Goal: Task Accomplishment & Management: Complete application form

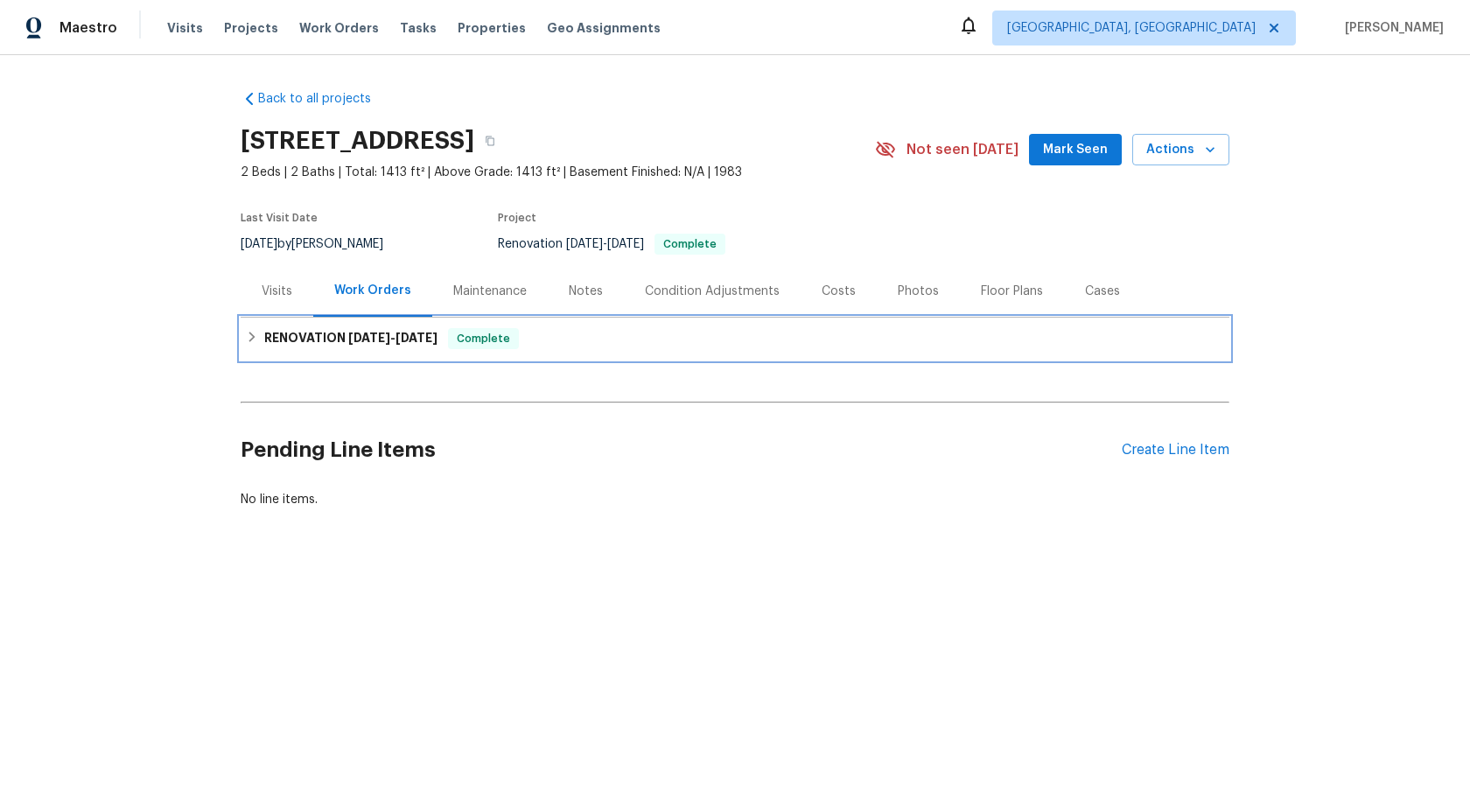
click at [622, 344] on div "RENOVATION 8/6/25 - 8/15/25 Complete" at bounding box center [735, 338] width 979 height 21
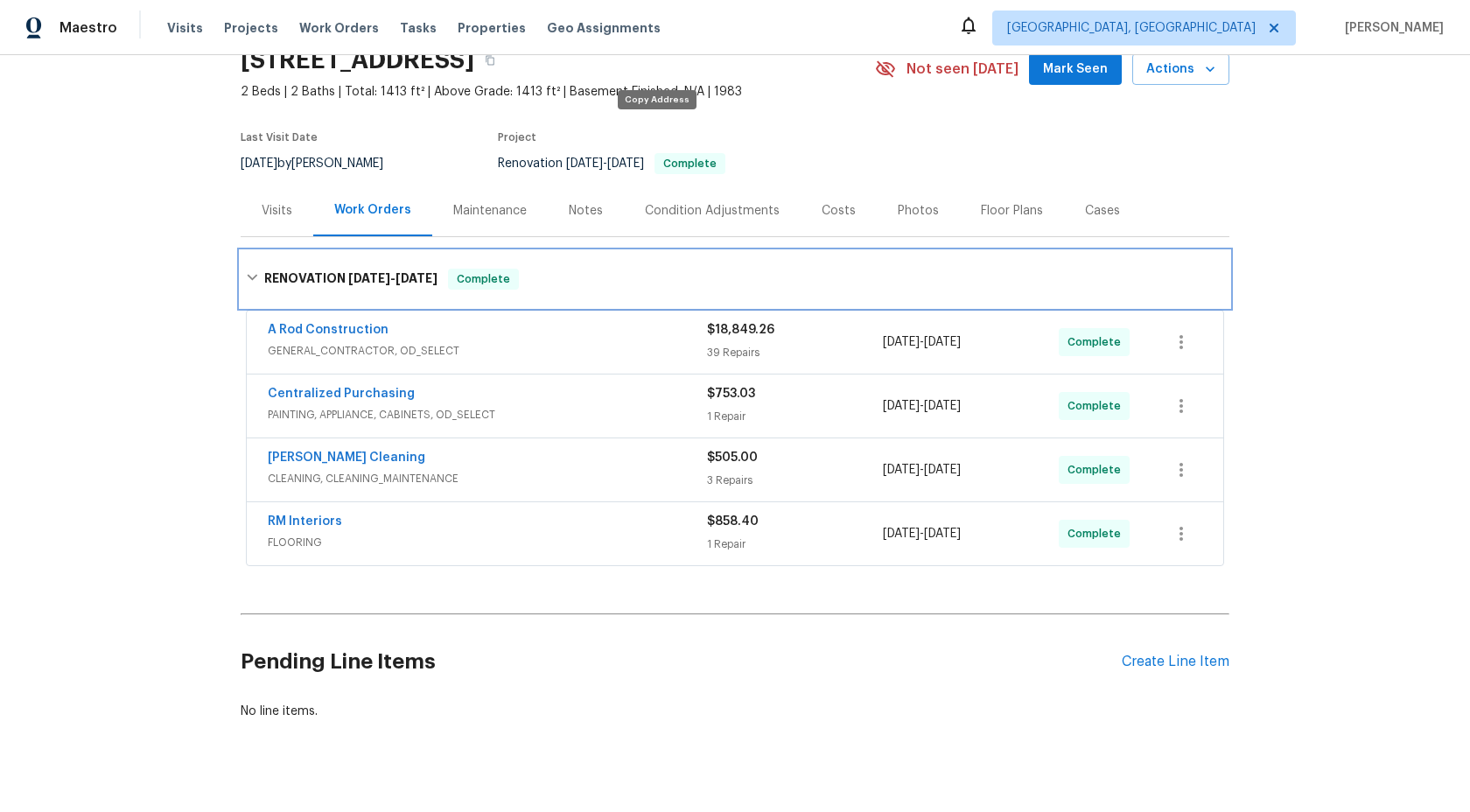
scroll to position [75, 0]
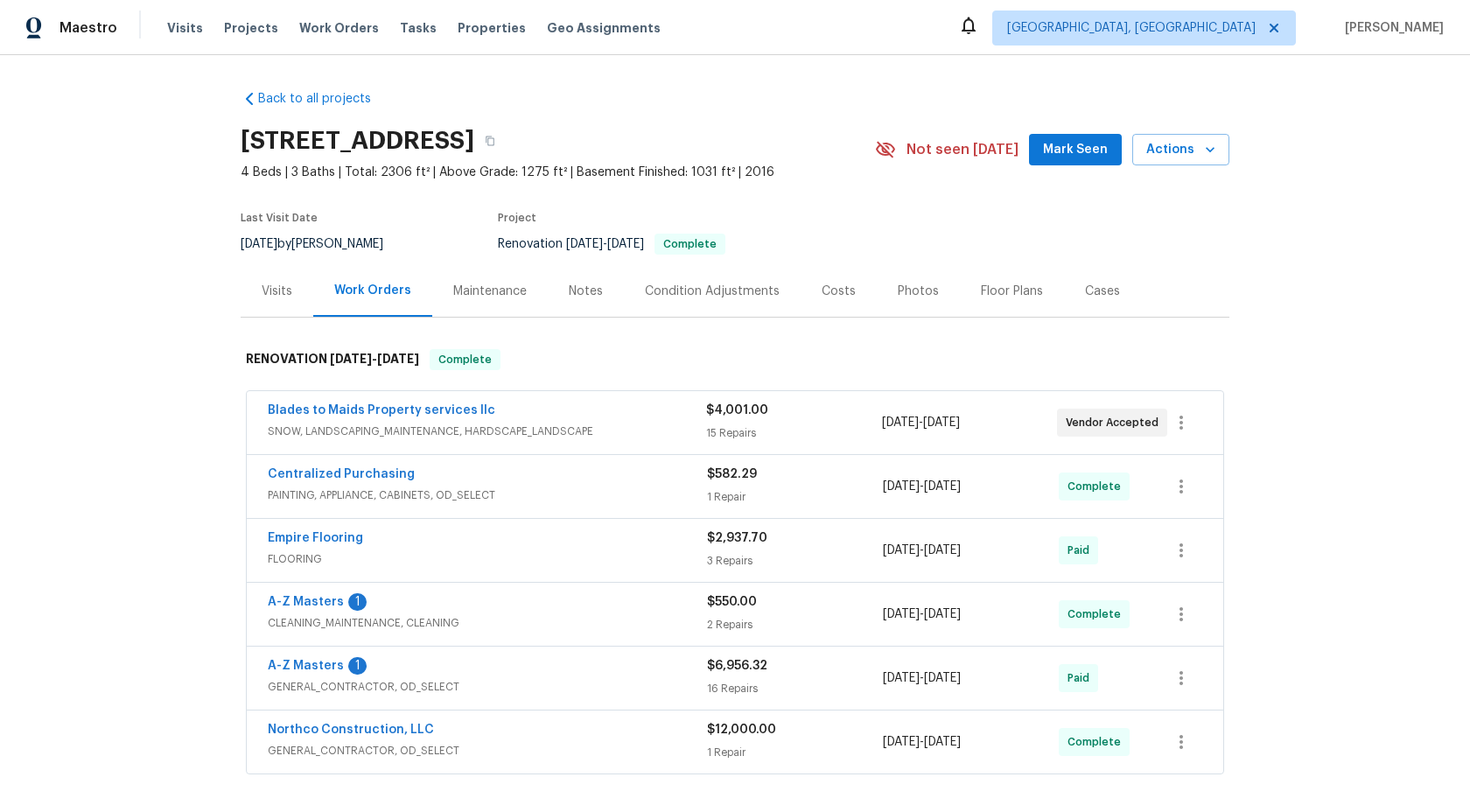
click at [483, 292] on div "Maintenance" at bounding box center [490, 291] width 74 height 17
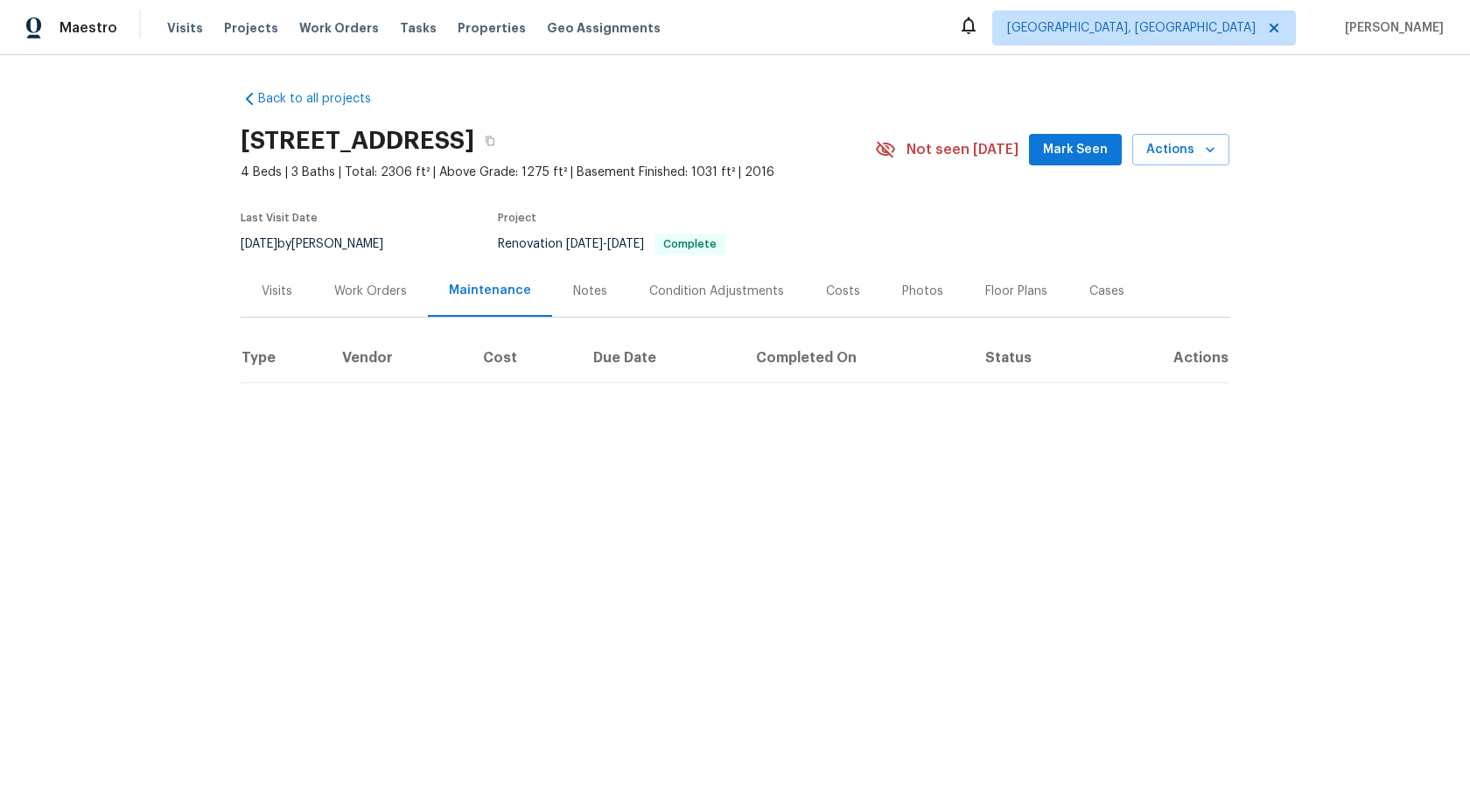
click at [366, 288] on div "Work Orders" at bounding box center [370, 291] width 73 height 17
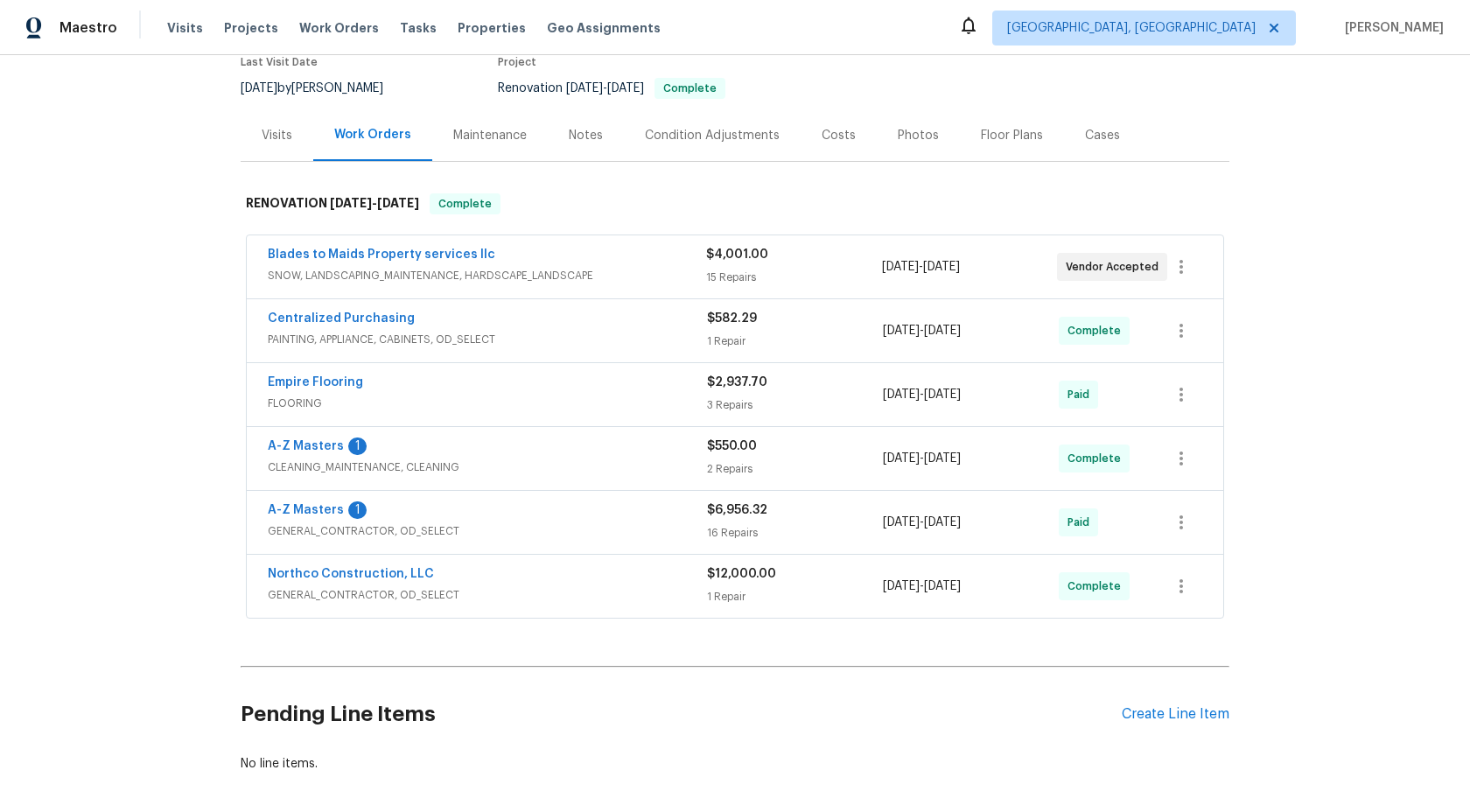
scroll to position [172, 0]
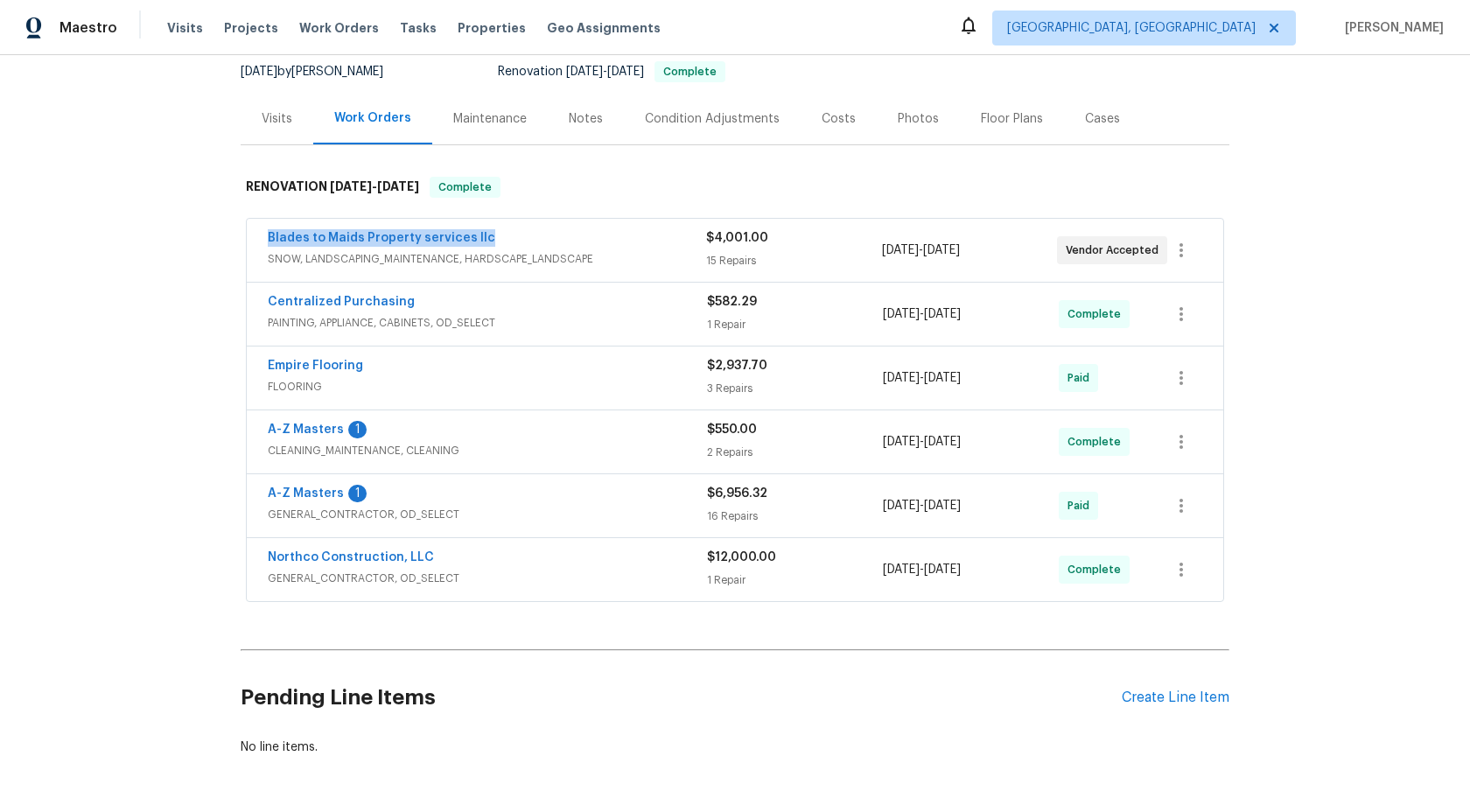
drag, startPoint x: 492, startPoint y: 233, endPoint x: 247, endPoint y: 232, distance: 245.0
click at [247, 232] on div "Blades to Maids Property services llc SNOW, LANDSCAPING_MAINTENANCE, HARDSCAPE_…" at bounding box center [735, 250] width 977 height 63
copy link "Blades to Maids Property services llc"
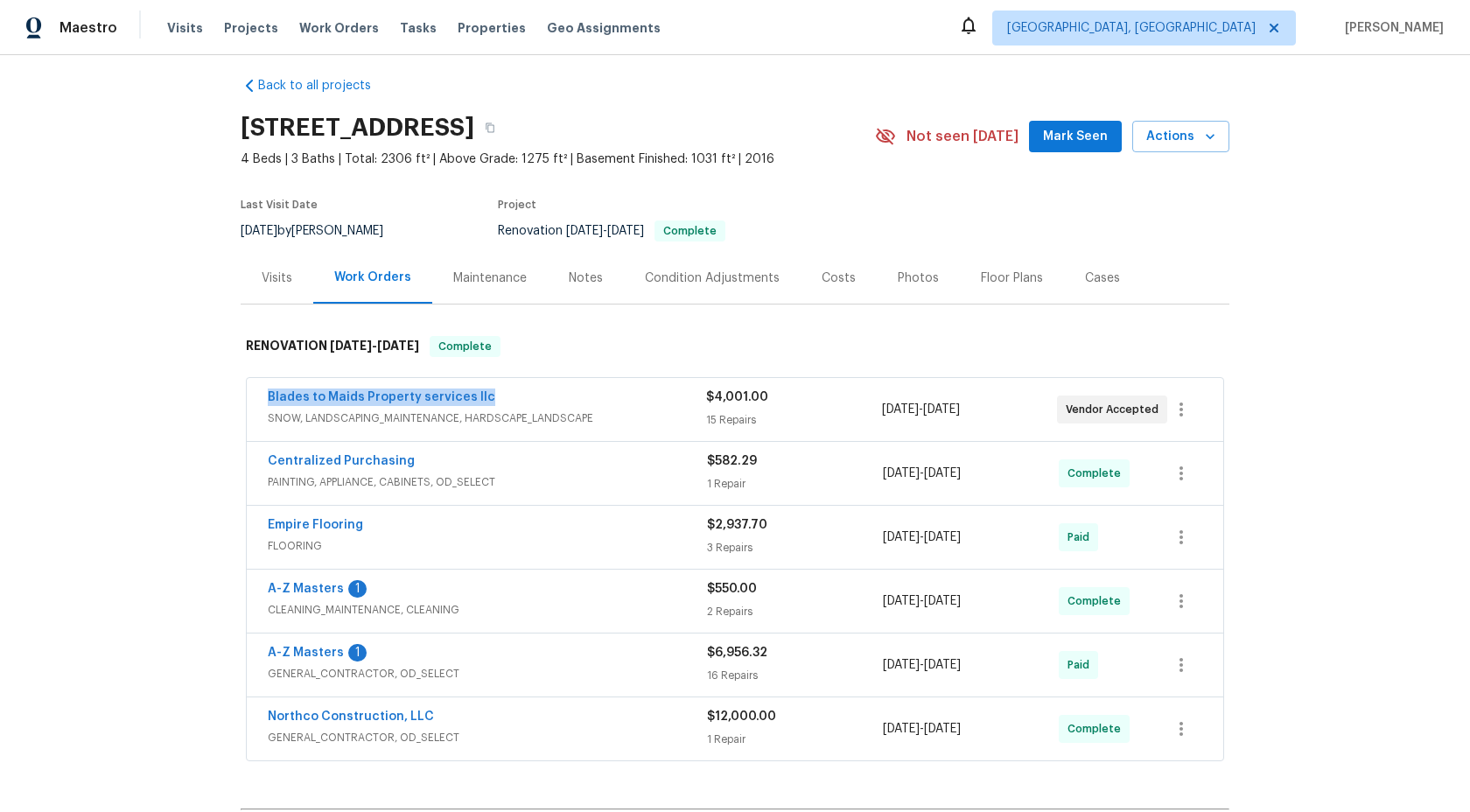
scroll to position [15, 0]
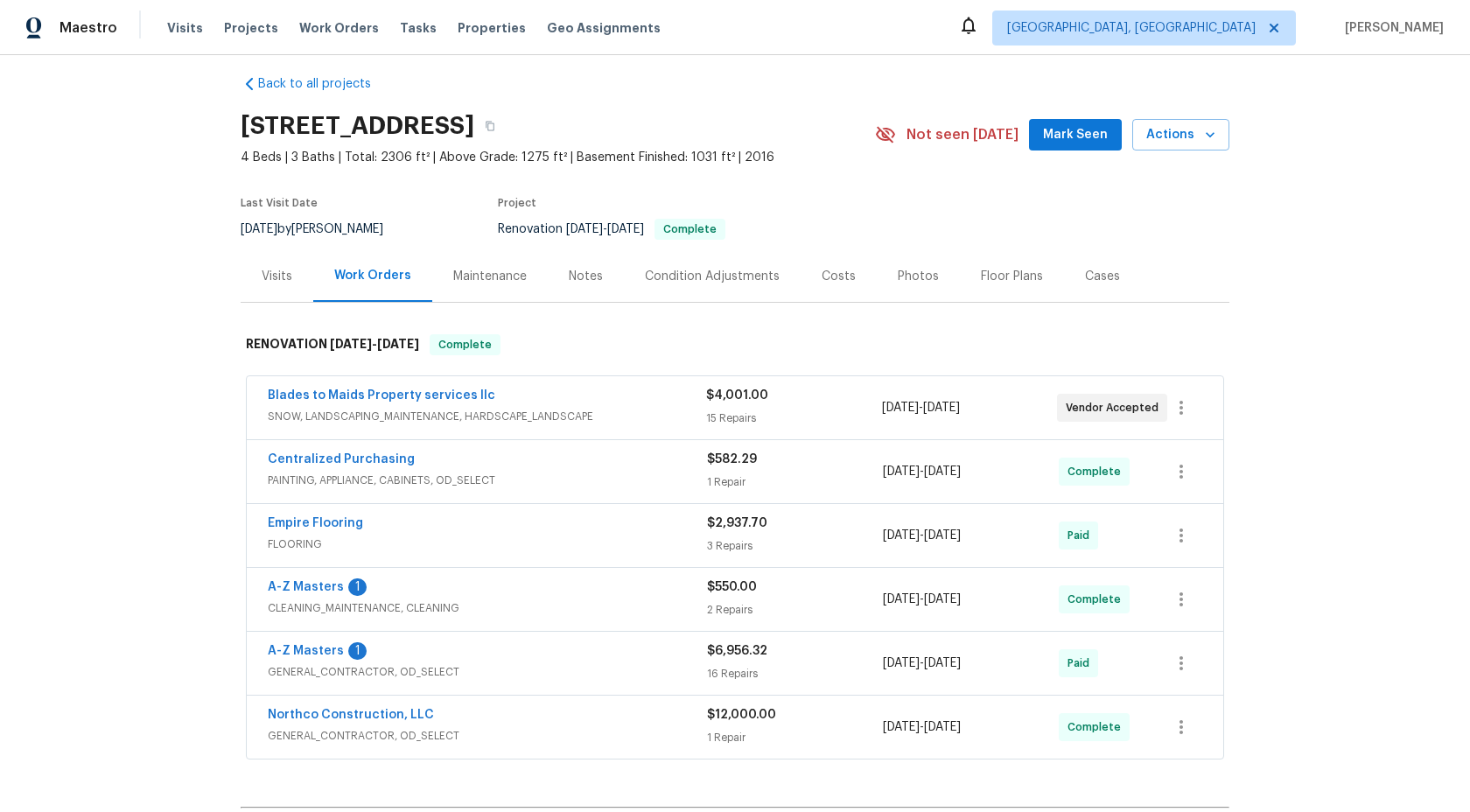
click at [1322, 303] on div "Back to all projects 1524 89th Ave NE, Blaine, MN 55449 4 Beds | 3 Baths | Tota…" at bounding box center [735, 433] width 1470 height 757
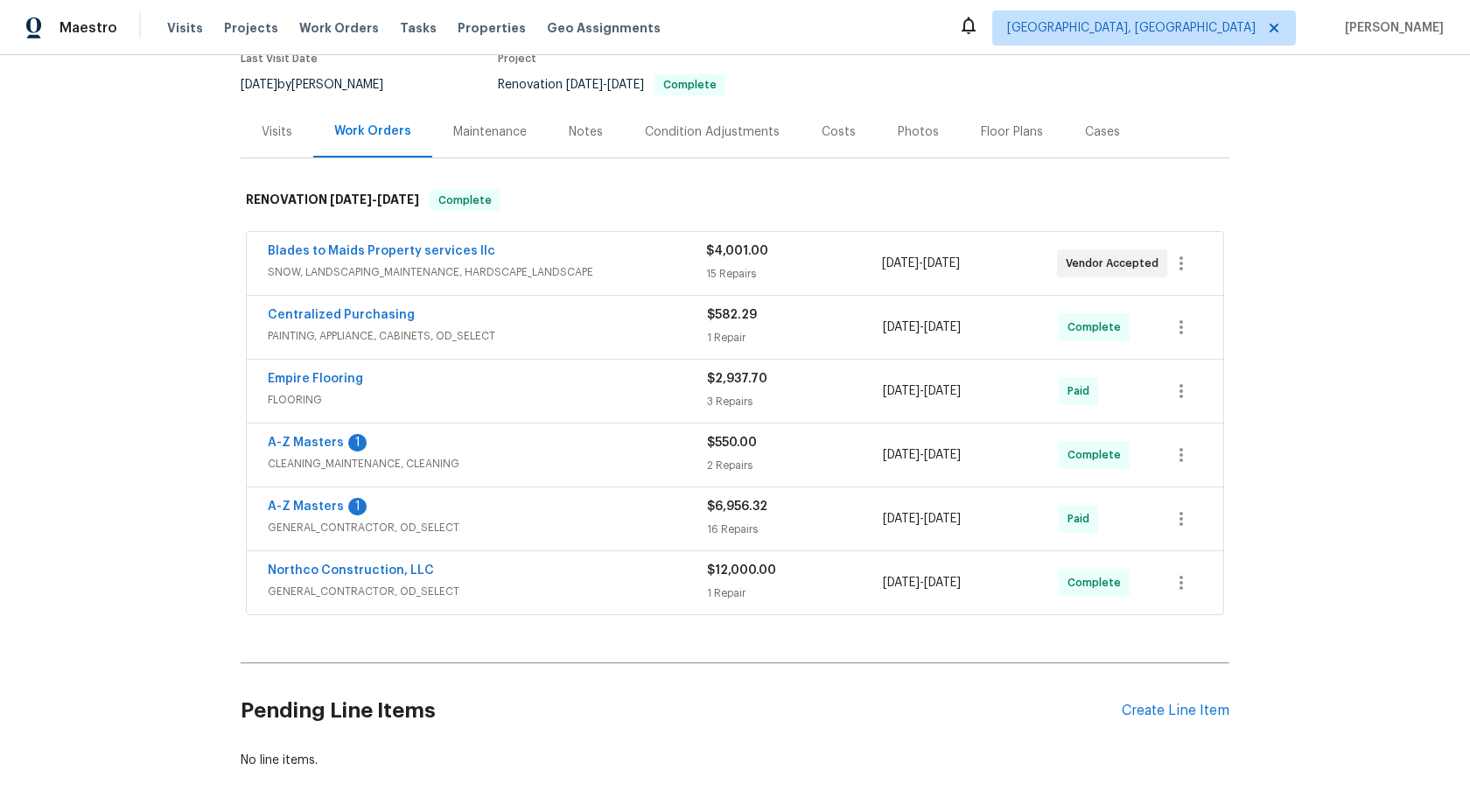
scroll to position [149, 0]
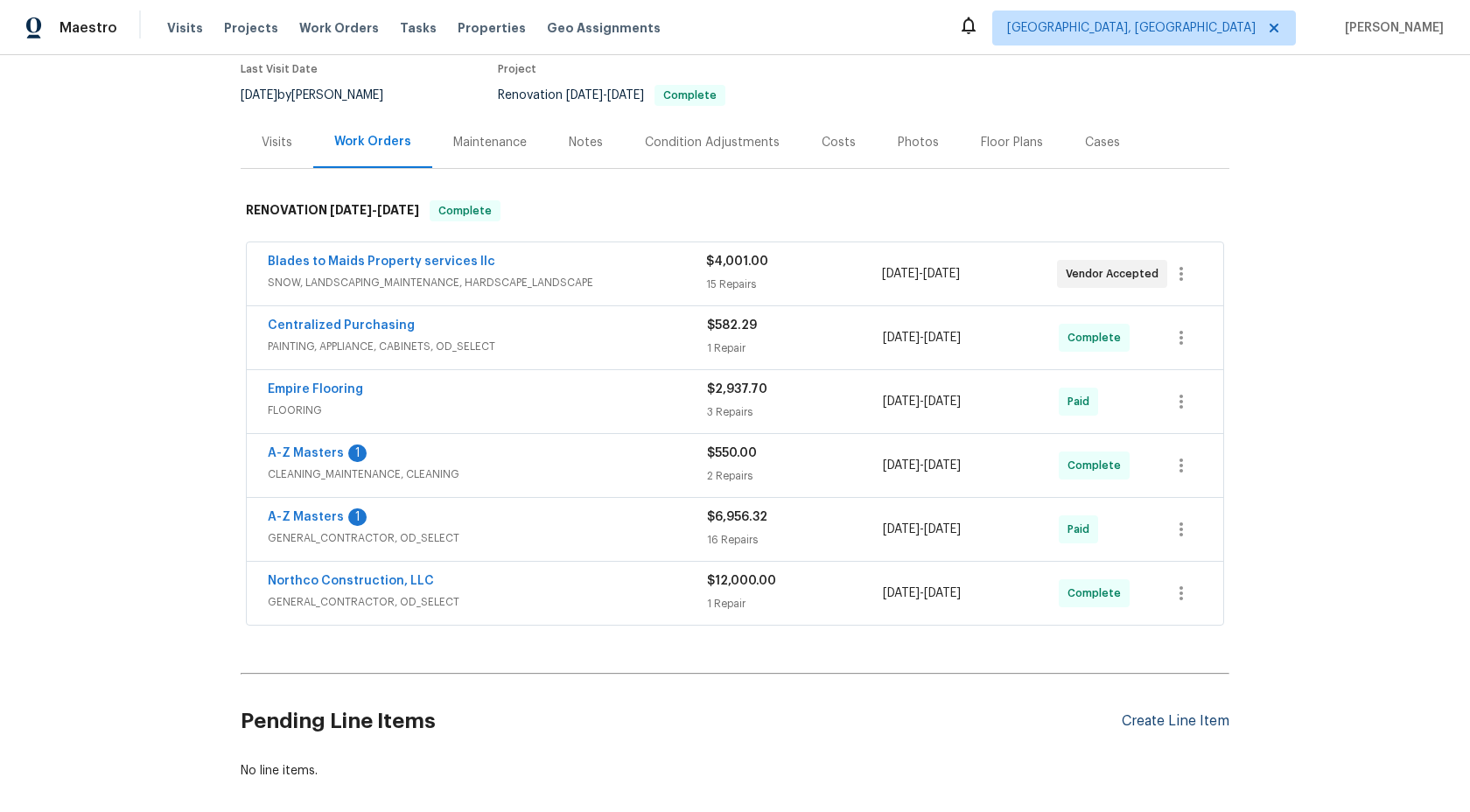
click at [1158, 726] on div "Create Line Item" at bounding box center [1176, 721] width 108 height 17
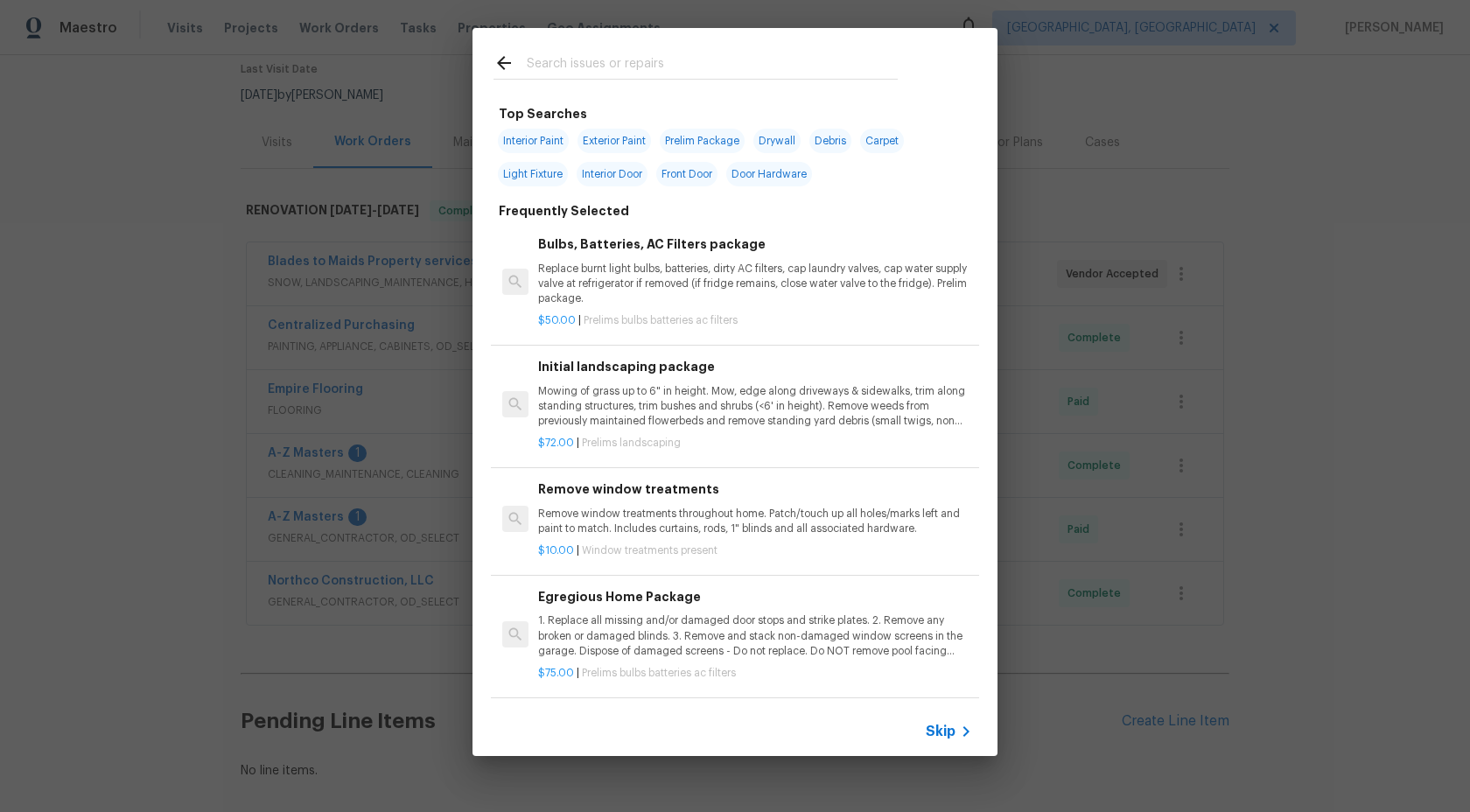
click at [949, 727] on span "Skip" at bounding box center [941, 731] width 29 height 17
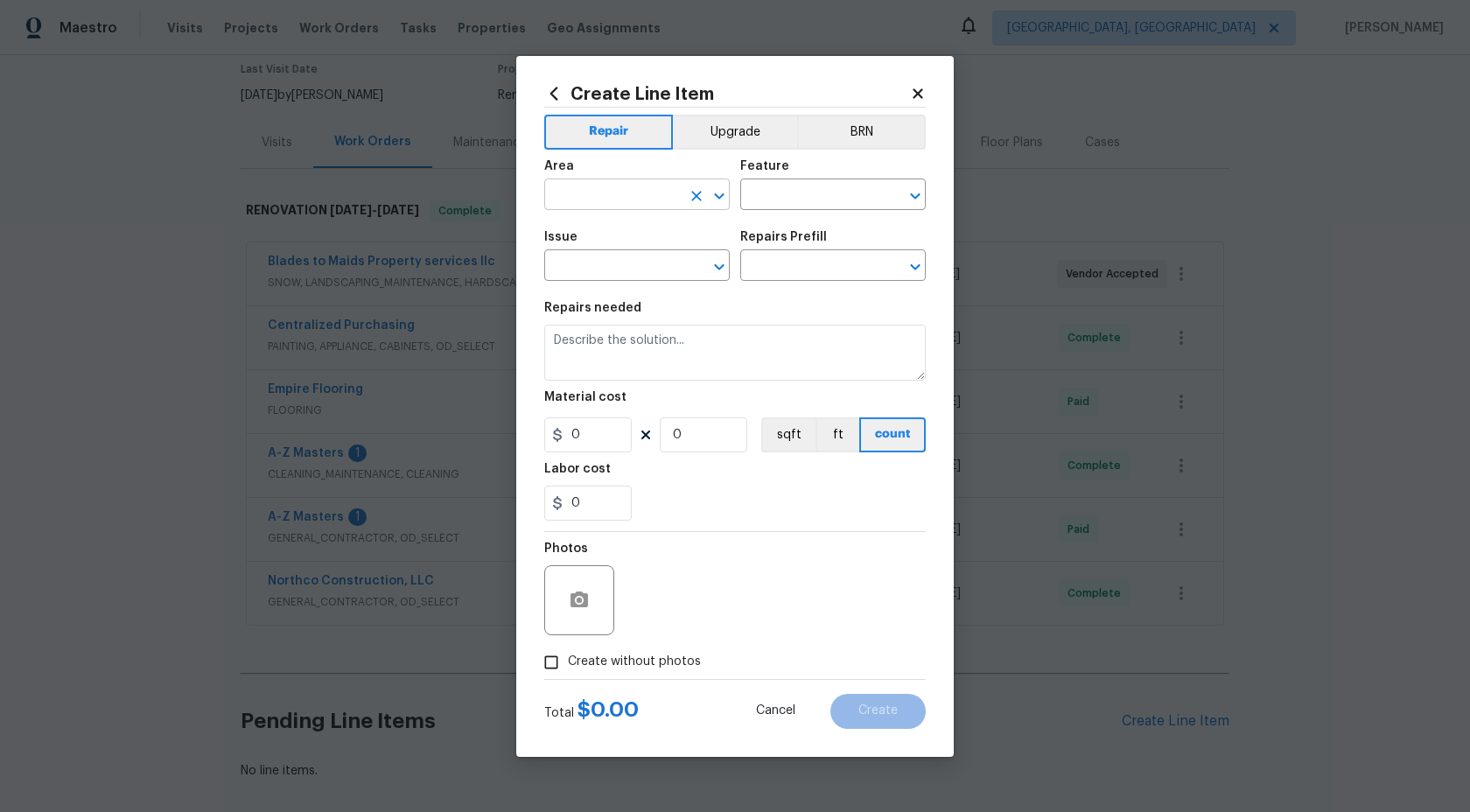
click at [645, 201] on input "text" at bounding box center [613, 196] width 136 height 27
click at [603, 261] on li "Interior Overall" at bounding box center [637, 263] width 186 height 29
type input "Interior Overall"
click at [826, 173] on div "Feature" at bounding box center [833, 171] width 186 height 23
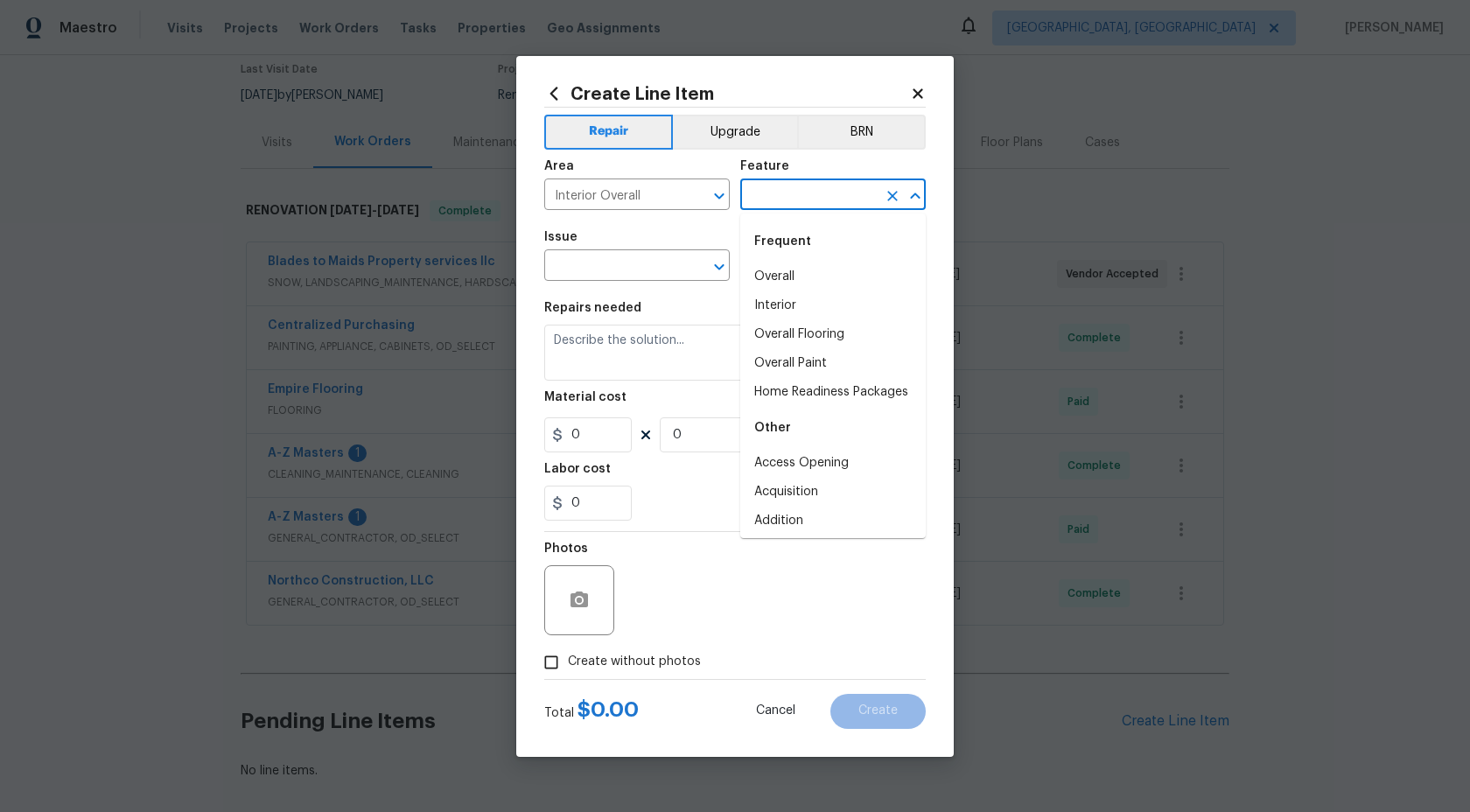
click at [813, 192] on input "text" at bounding box center [809, 196] width 136 height 27
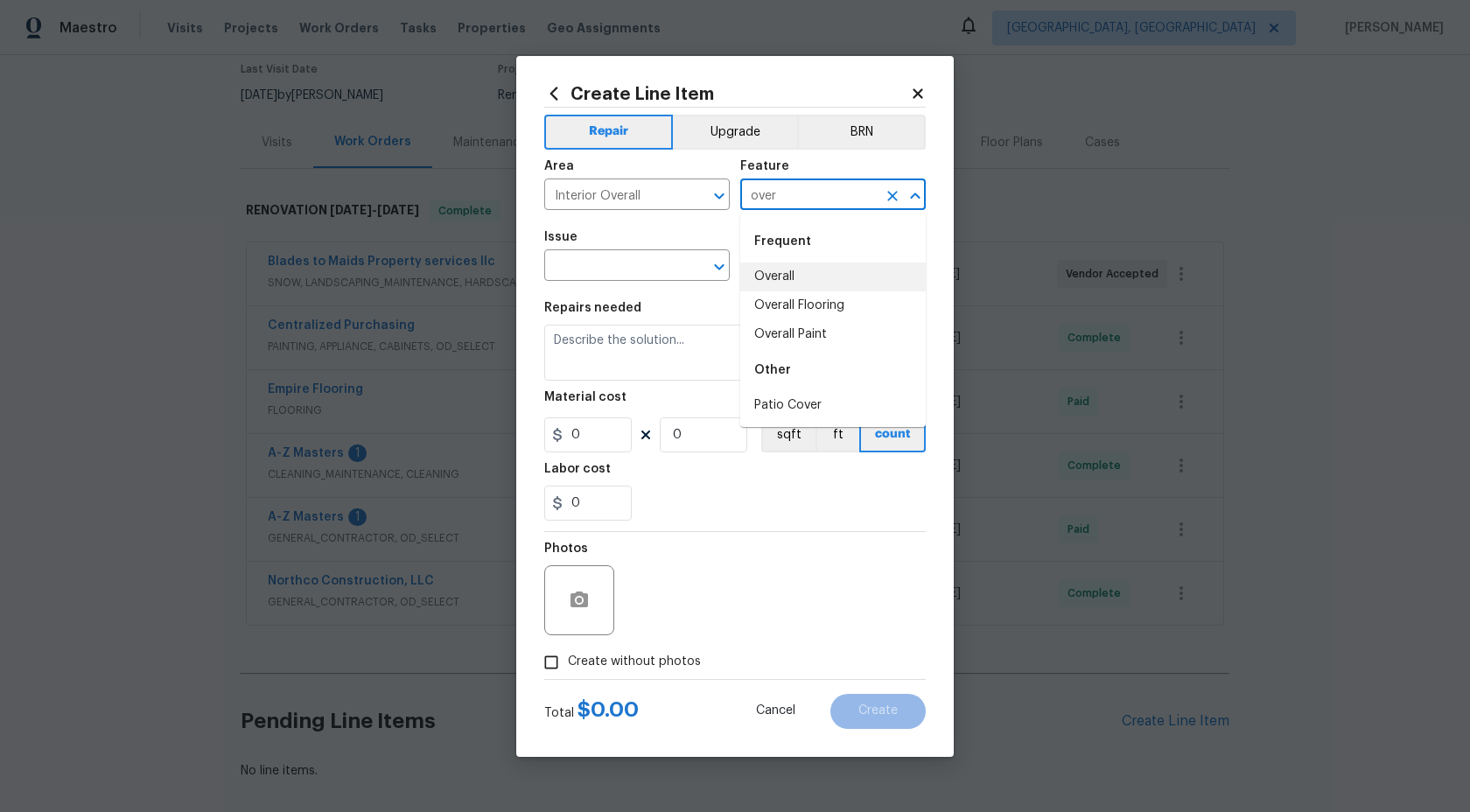
click at [794, 270] on li "Overall" at bounding box center [833, 276] width 186 height 29
type input "Overall"
click at [628, 266] on input "text" at bounding box center [613, 267] width 136 height 27
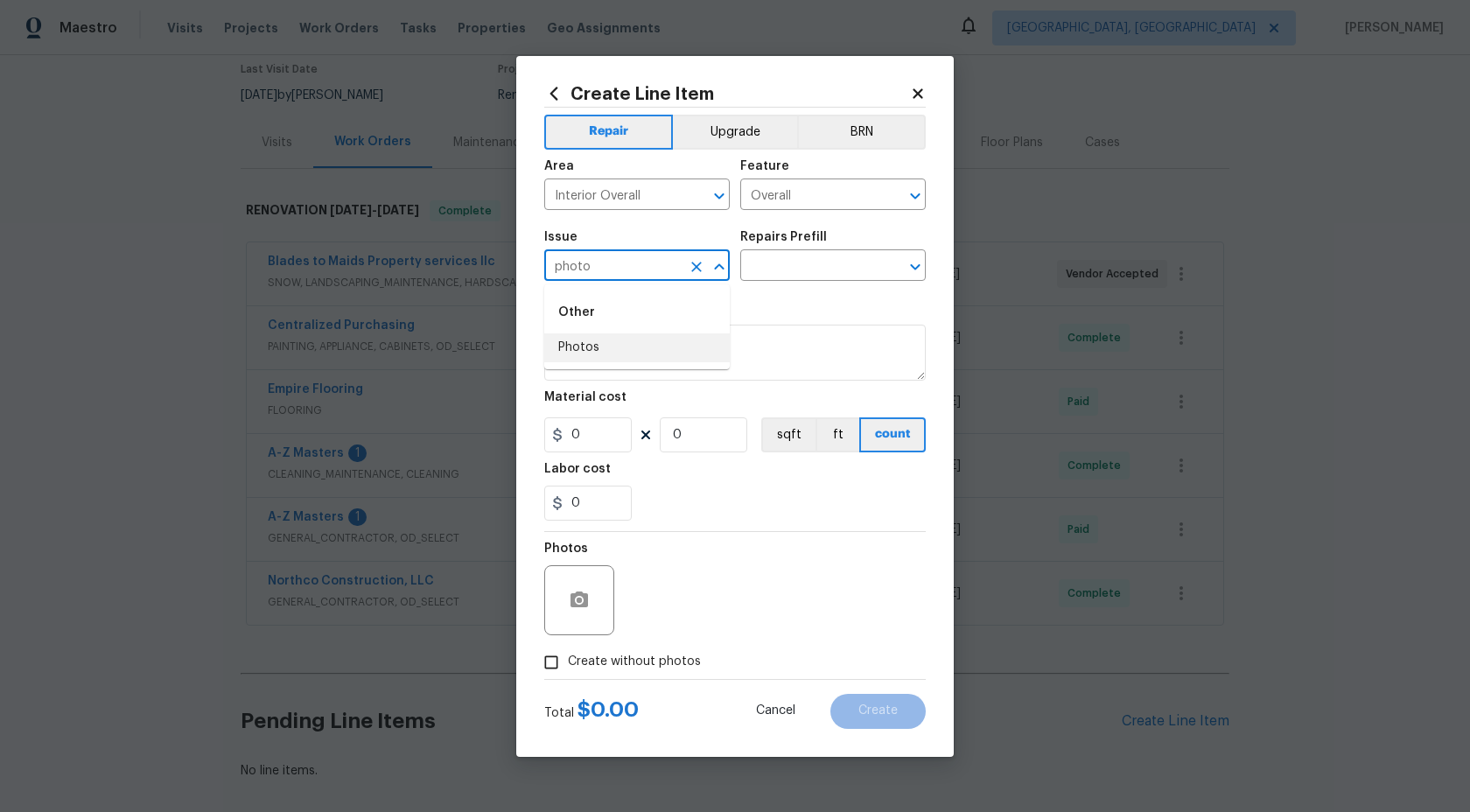
click at [579, 351] on li "Photos" at bounding box center [637, 347] width 186 height 29
type input "Photos"
click at [795, 261] on input "text" at bounding box center [809, 267] width 136 height 27
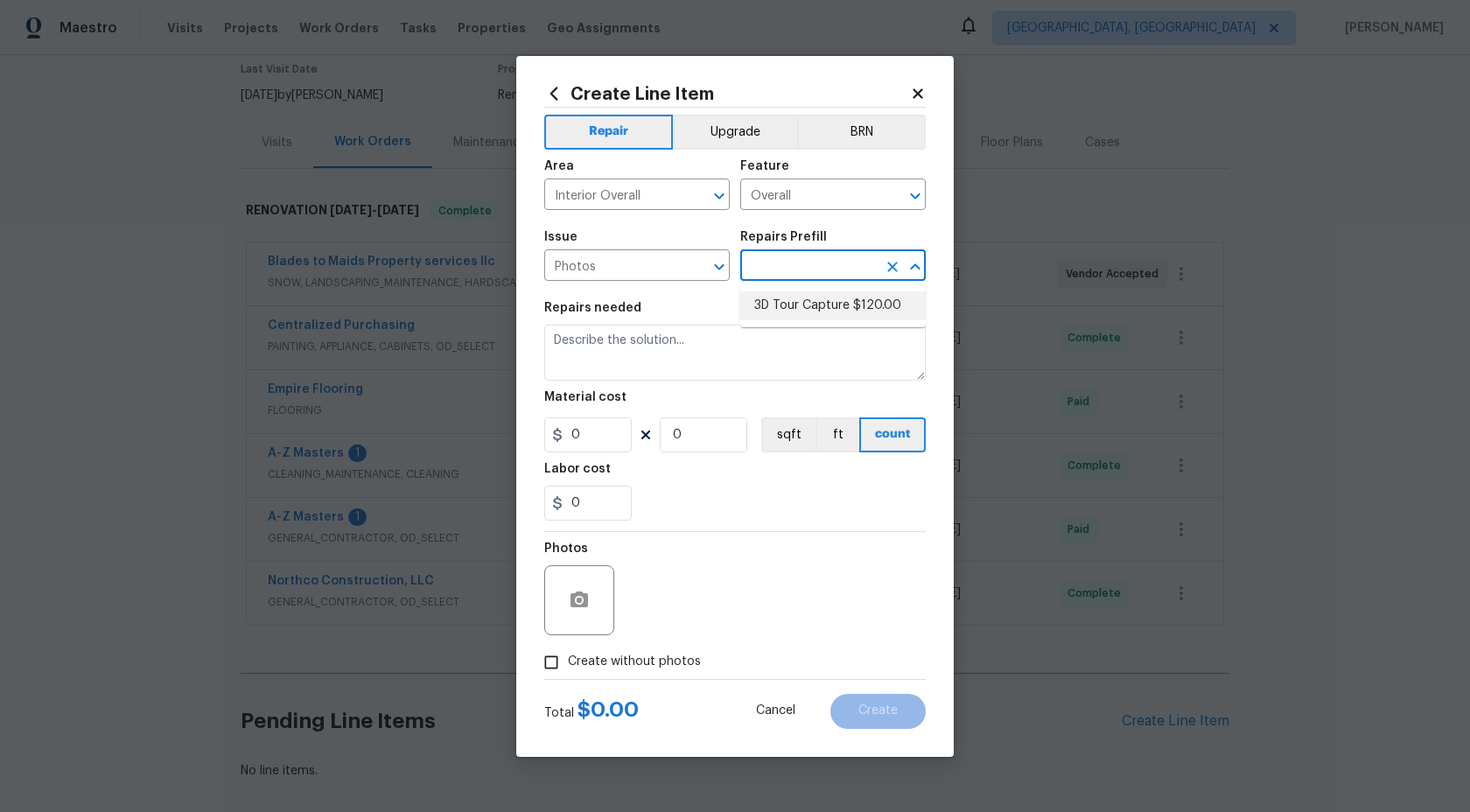
click at [793, 303] on li "3D Tour Capture $120.00" at bounding box center [833, 305] width 186 height 29
type input "3D Tour Capture $120.00"
type textarea "Capture 3D tour of home"
type input "1"
type input "120"
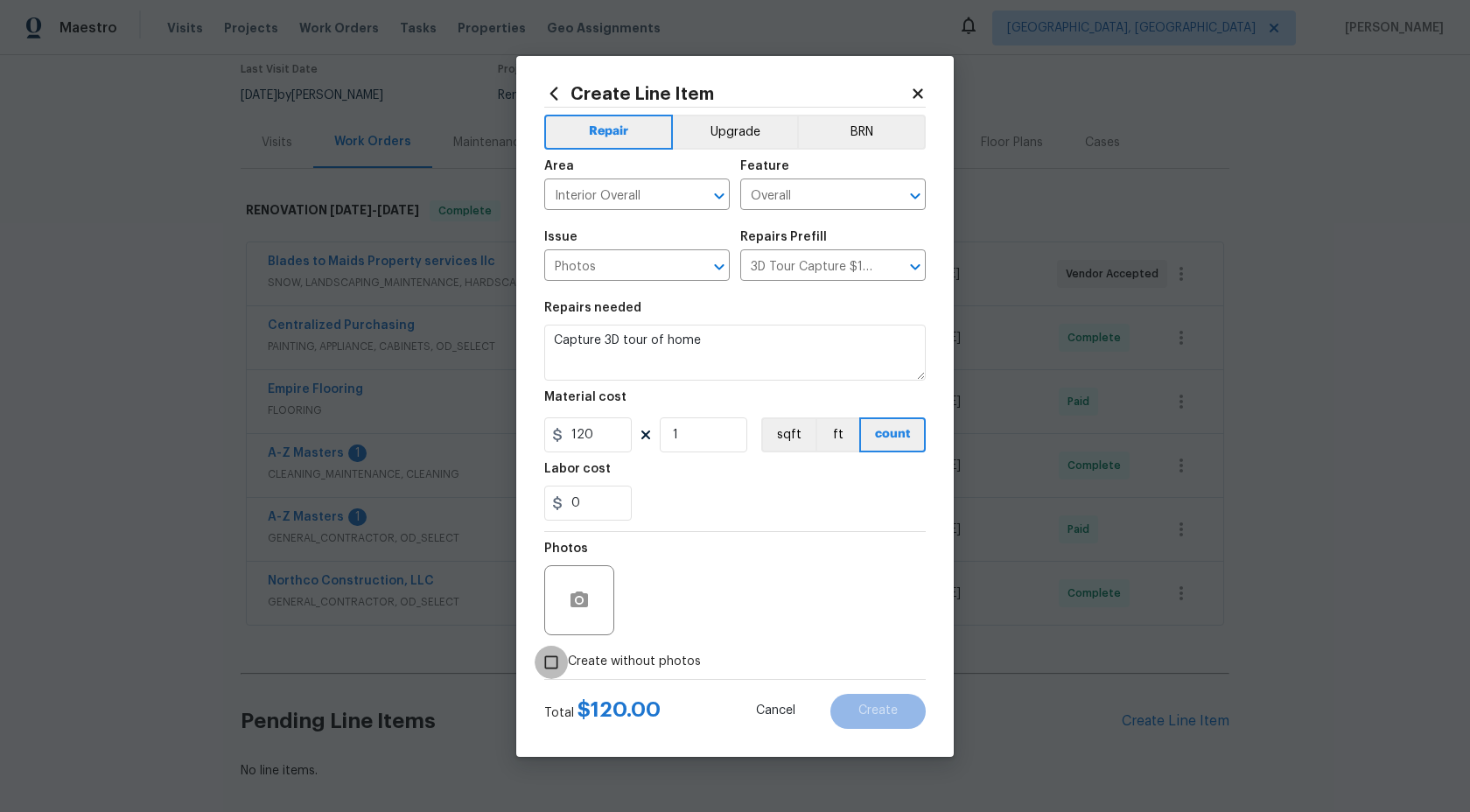
click at [556, 673] on input "Create without photos" at bounding box center [551, 662] width 33 height 33
checkbox input "true"
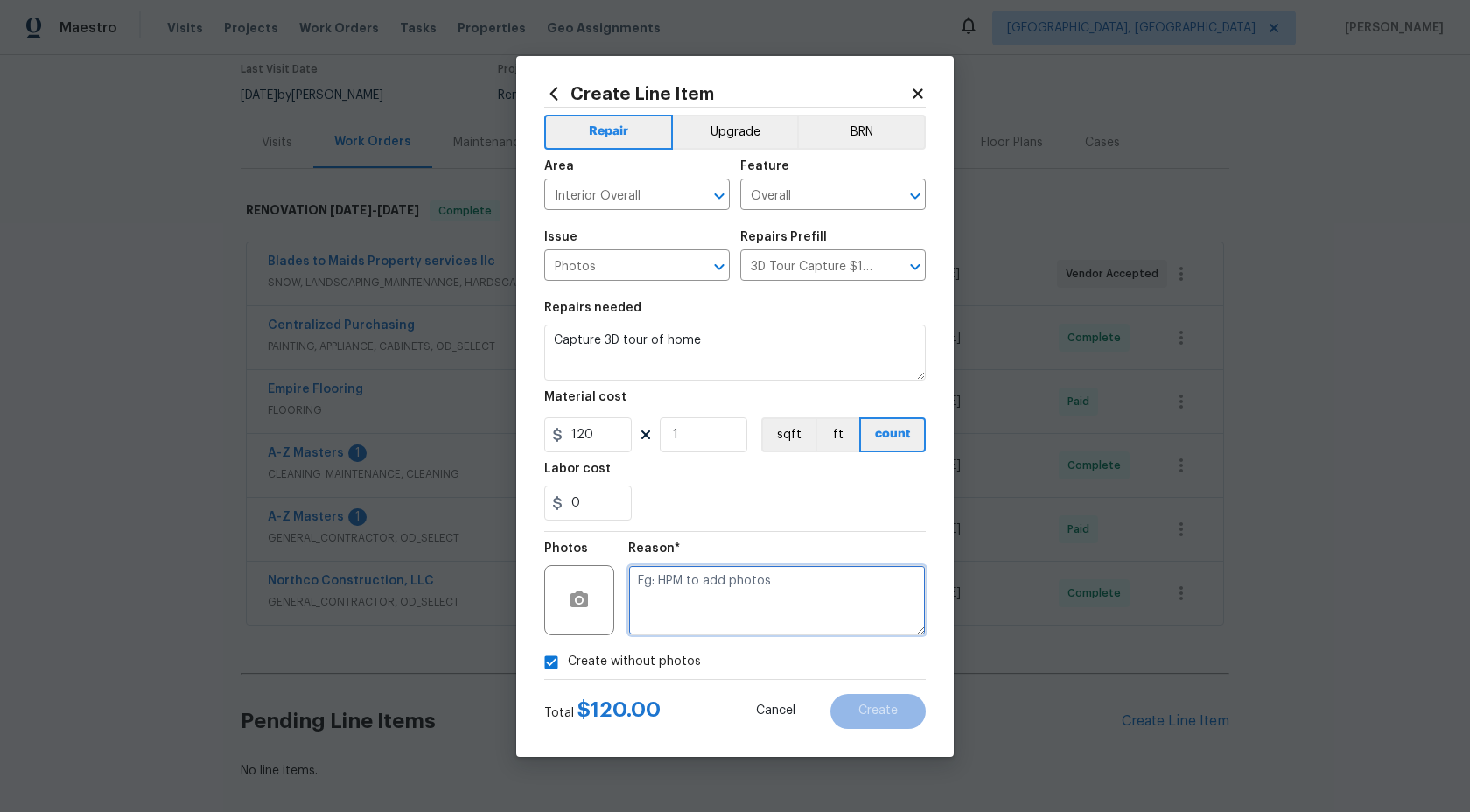
click at [717, 614] on textarea at bounding box center [776, 600] width 297 height 70
type textarea "."
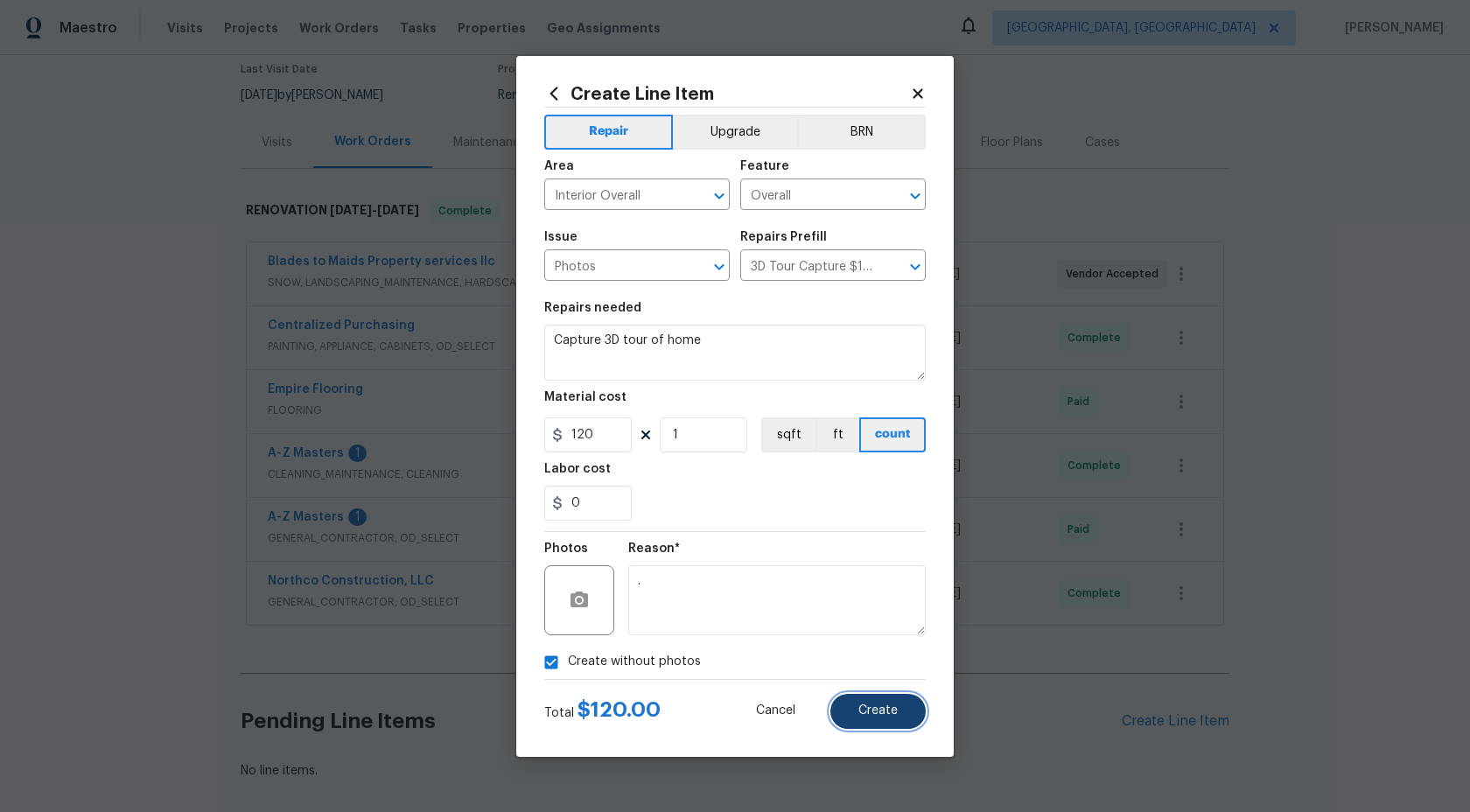
click at [883, 714] on span "Create" at bounding box center [878, 711] width 40 height 13
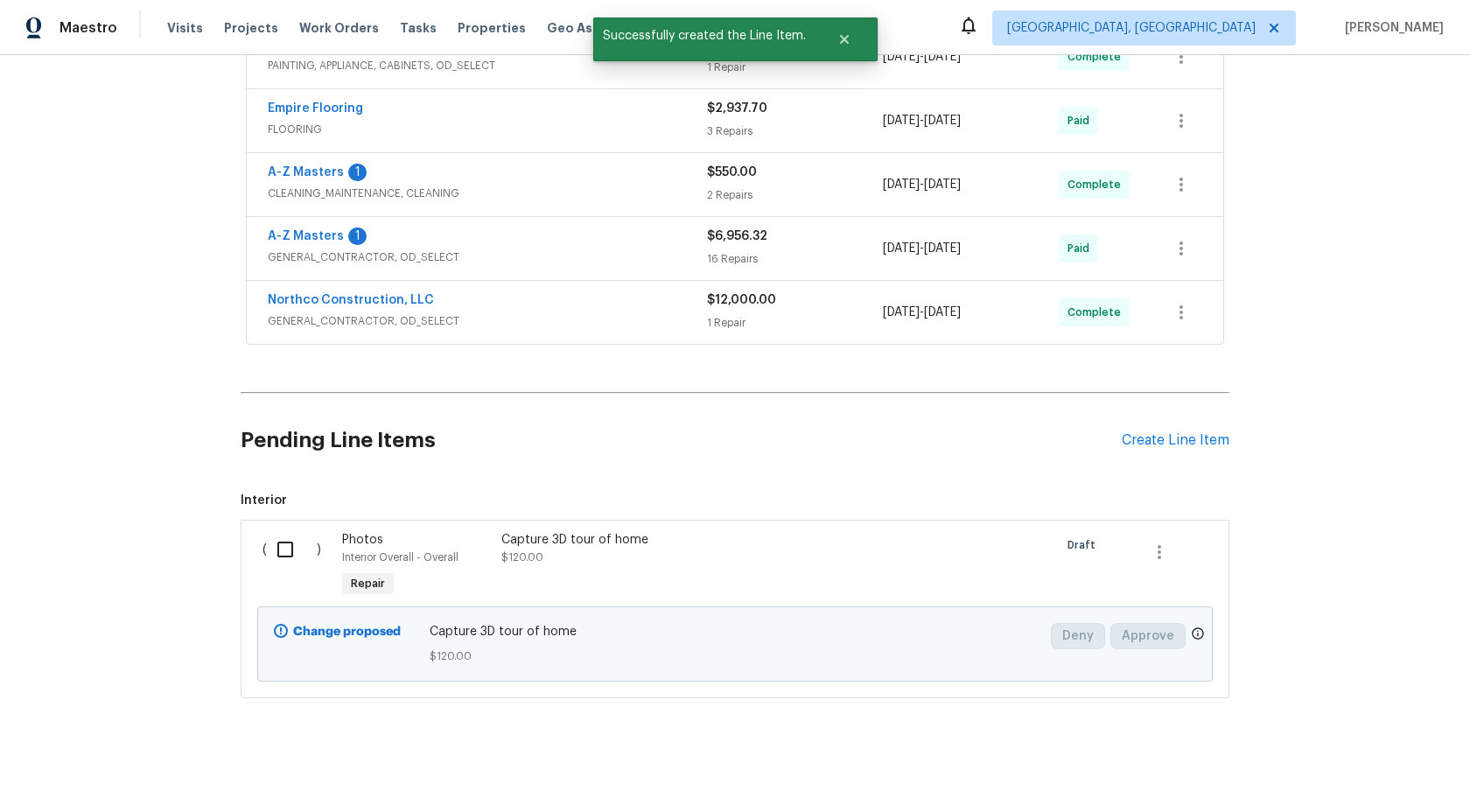
scroll to position [435, 0]
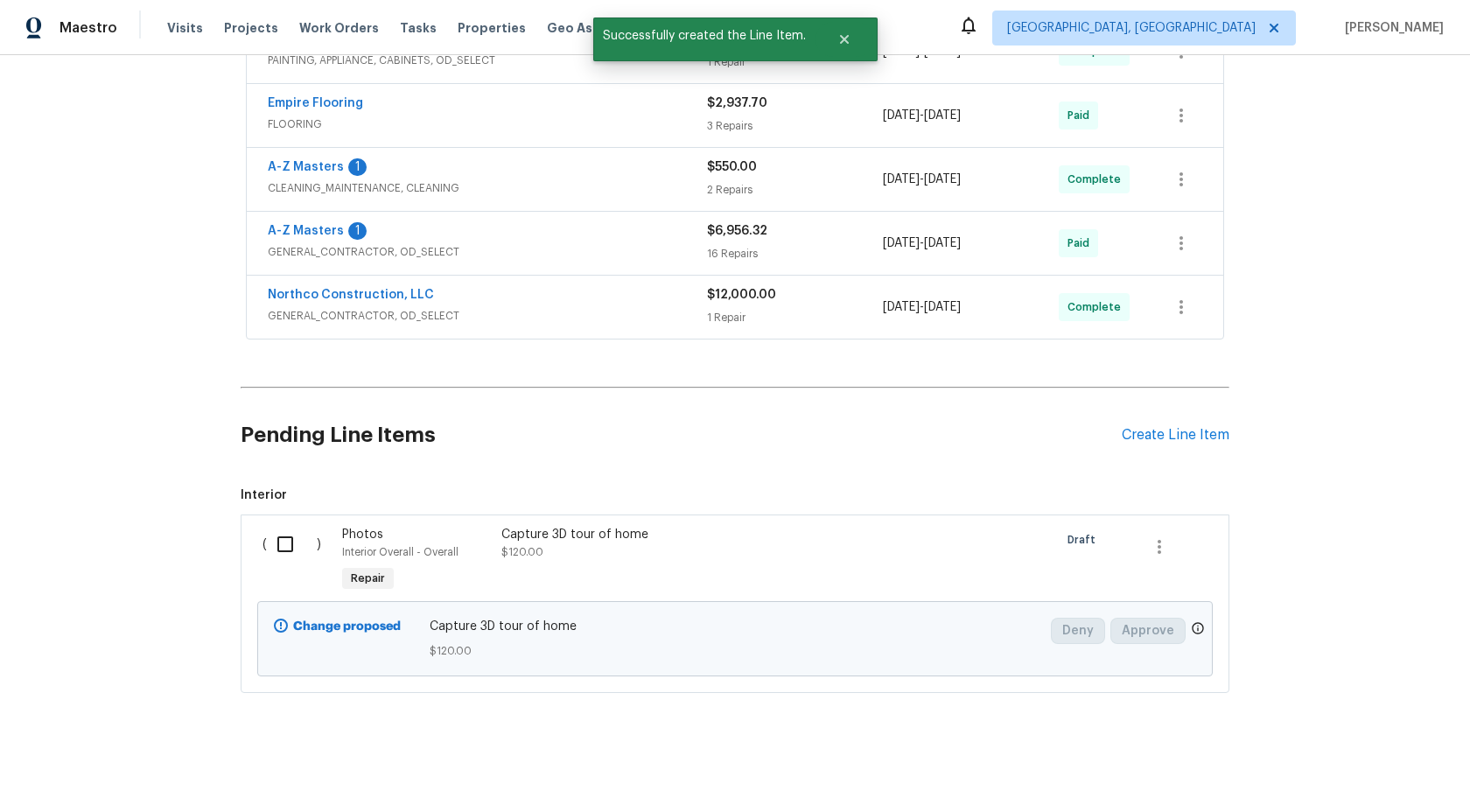
click at [290, 546] on input "checkbox" at bounding box center [292, 544] width 50 height 37
checkbox input "true"
click at [1382, 764] on span "Create Work Order" at bounding box center [1370, 769] width 117 height 22
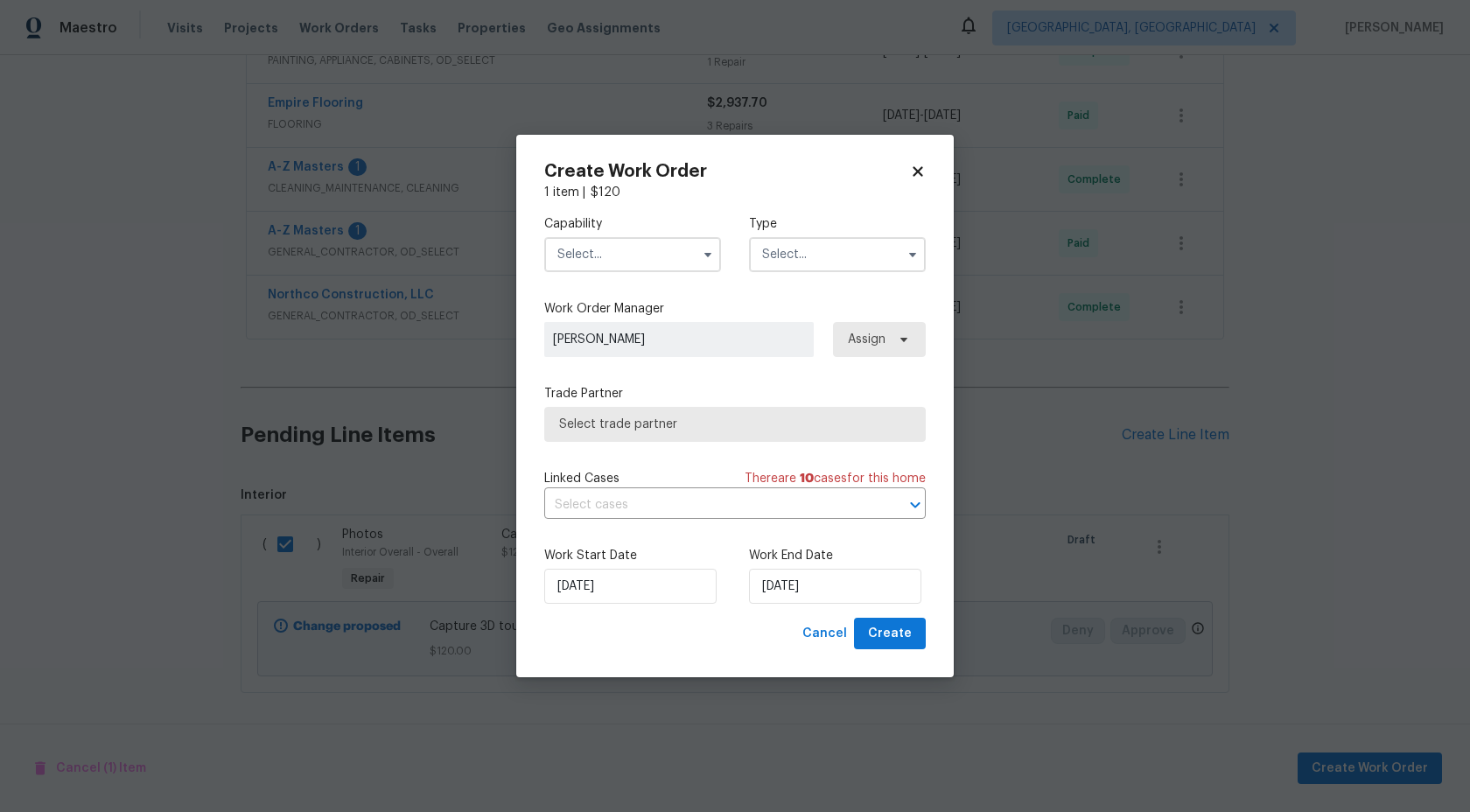
click at [660, 246] on input "text" at bounding box center [633, 255] width 177 height 35
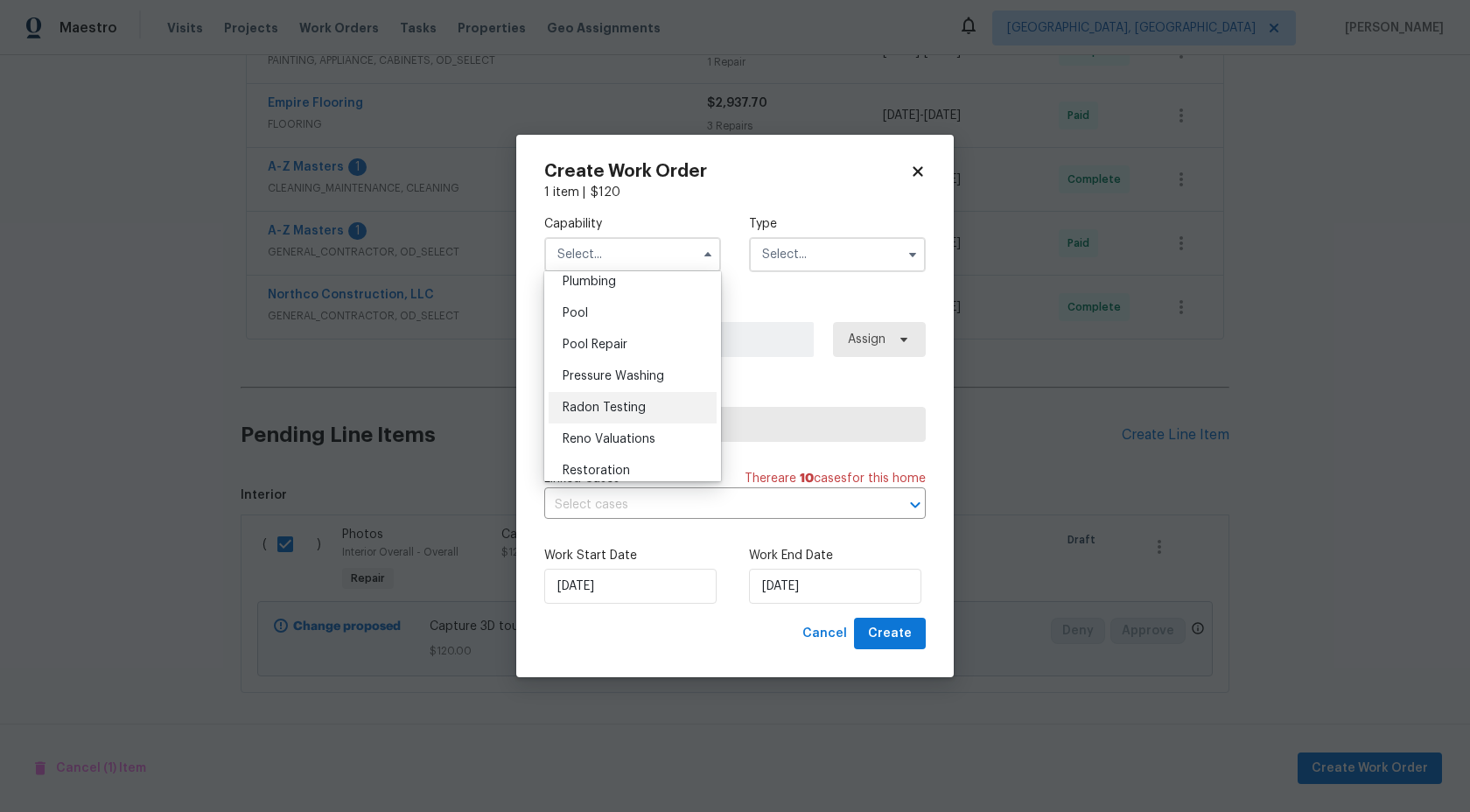
scroll to position [1548, 0]
click at [611, 289] on div "Photography" at bounding box center [633, 277] width 168 height 31
type input "Photography"
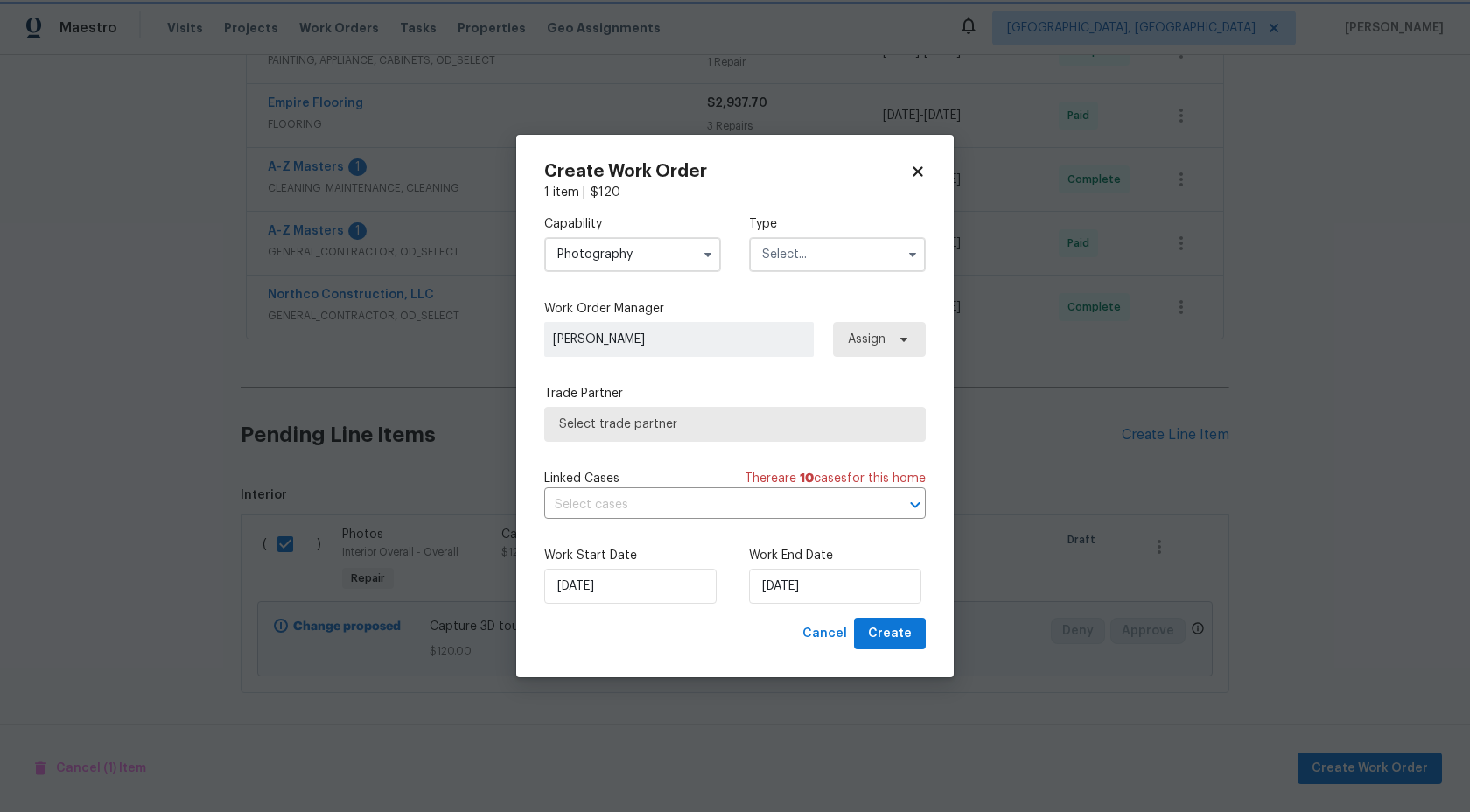
scroll to position [1502, 0]
click at [811, 255] on input "text" at bounding box center [837, 255] width 177 height 35
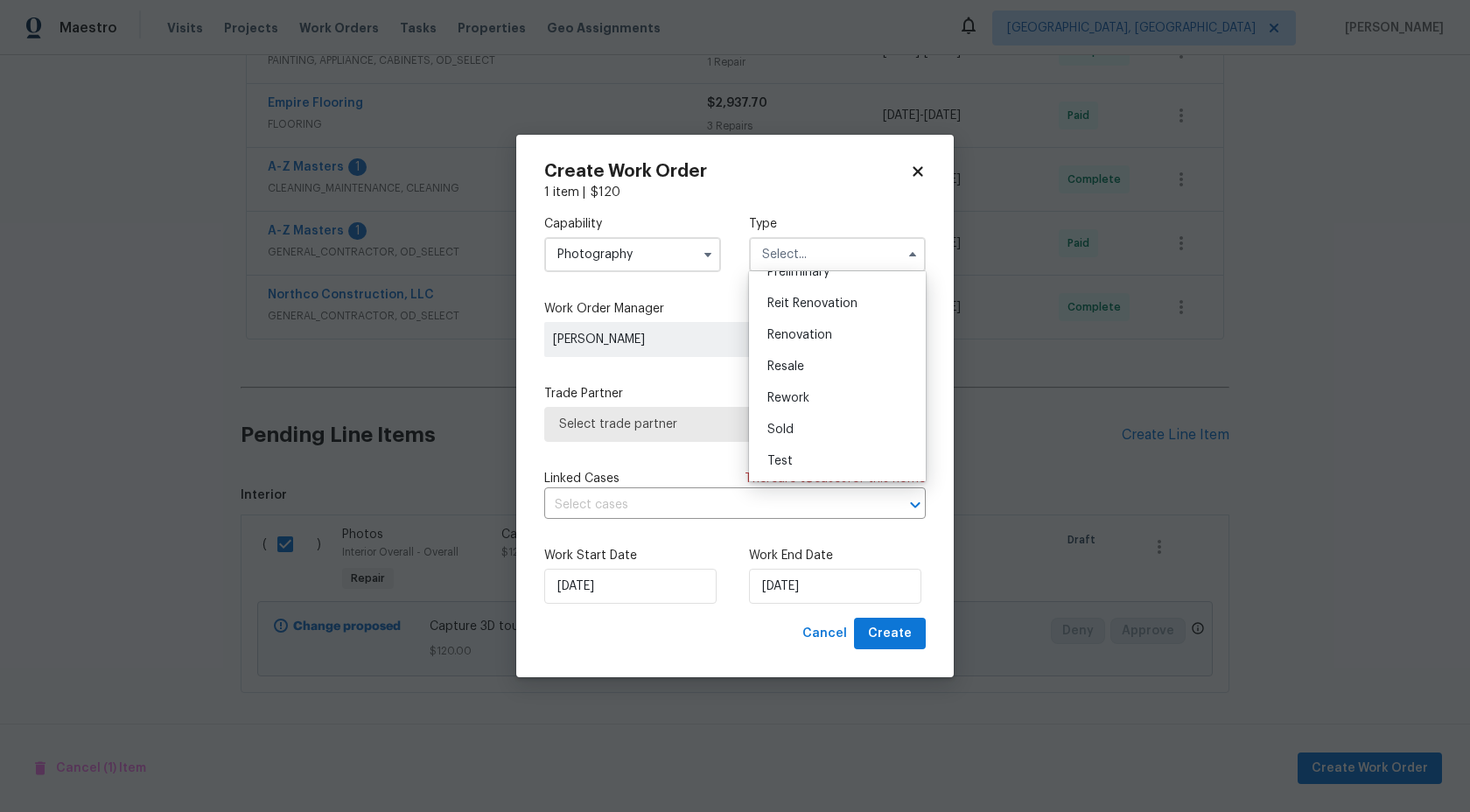
scroll to position [271, 0]
click at [798, 371] on span "Other" at bounding box center [784, 366] width 34 height 12
type input "Other"
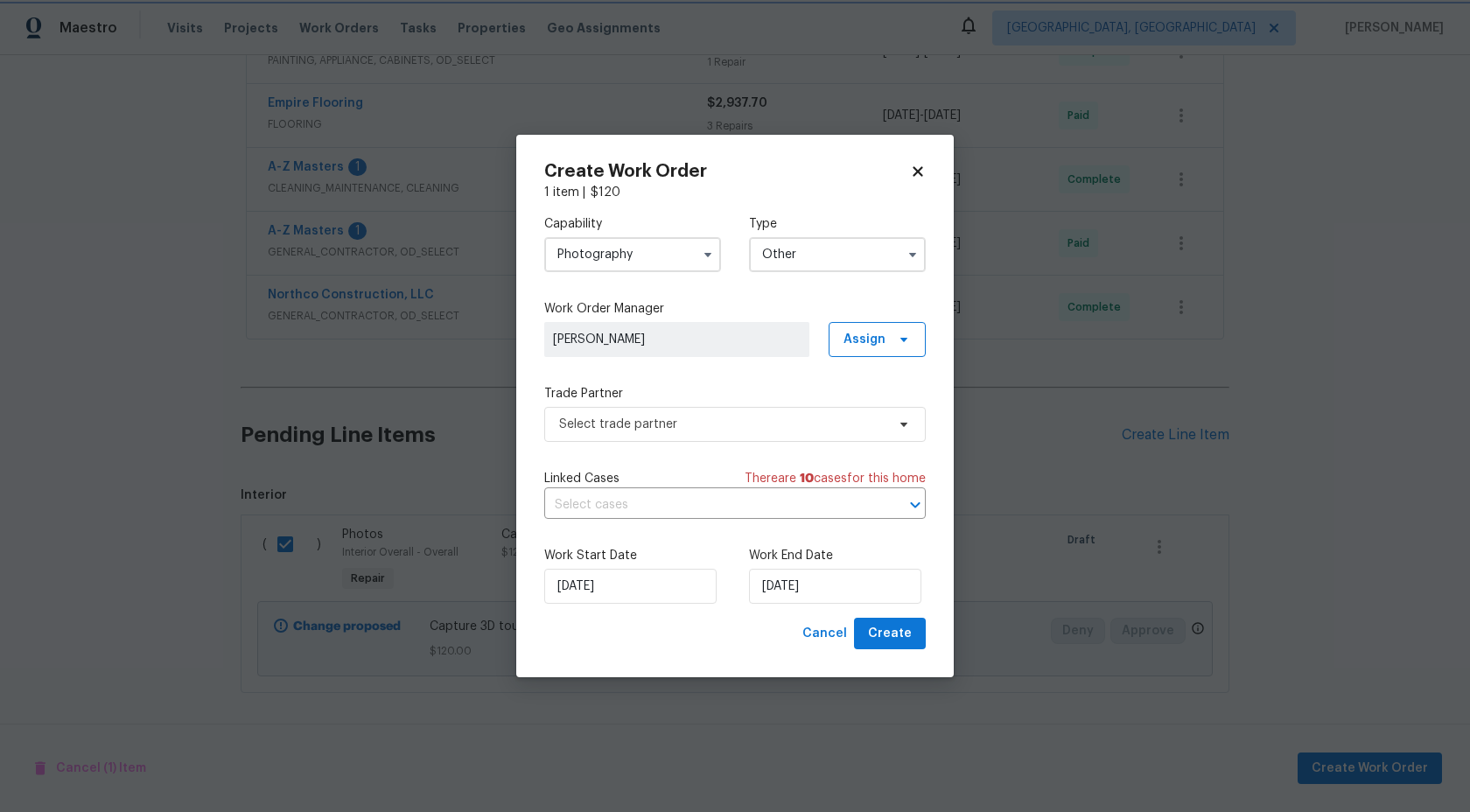
scroll to position [0, 0]
click at [711, 403] on div "Trade Partner Select trade partner" at bounding box center [735, 414] width 382 height 57
click at [702, 428] on span "Select trade partner" at bounding box center [722, 424] width 327 height 17
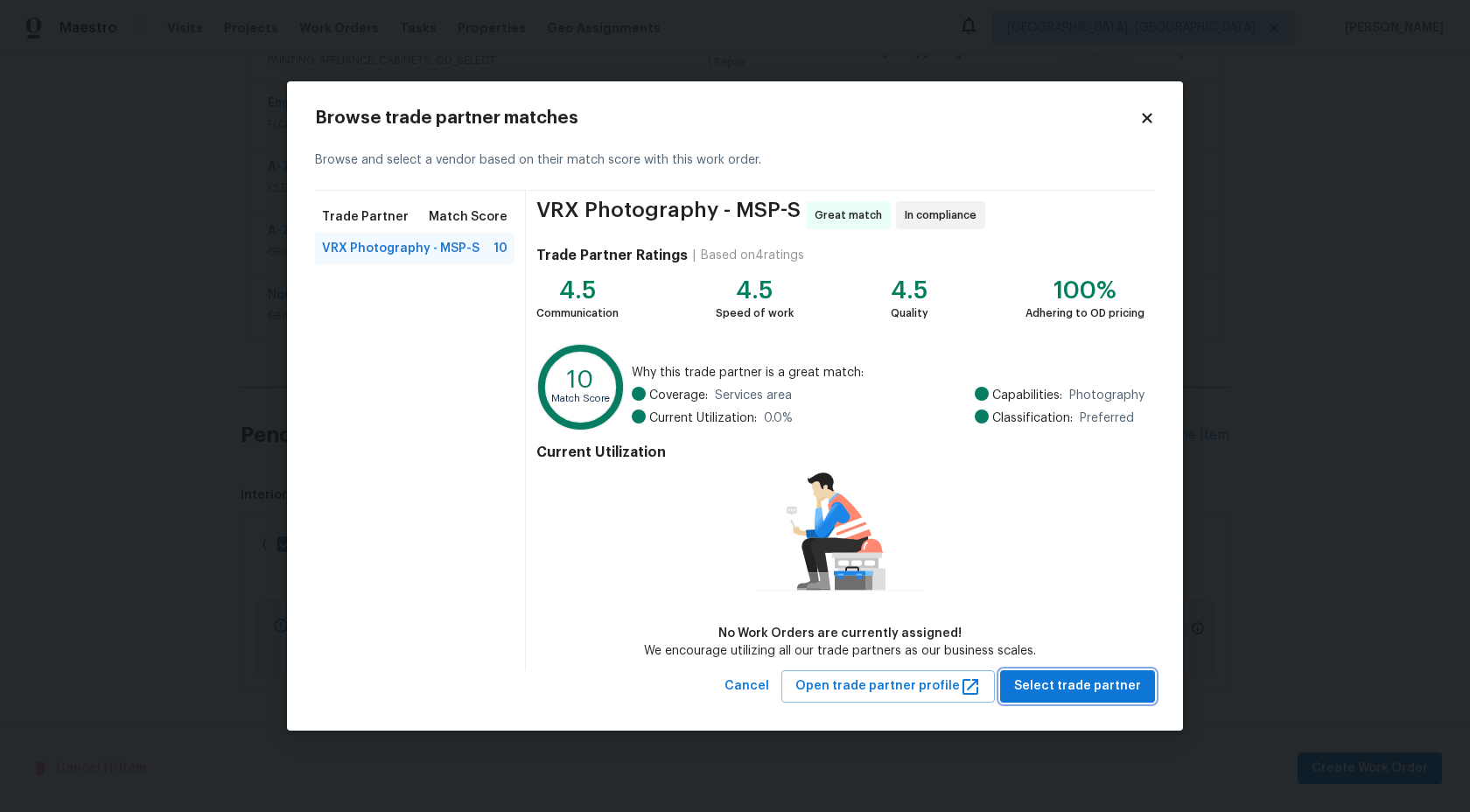
click at [1050, 682] on span "Select trade partner" at bounding box center [1078, 686] width 127 height 22
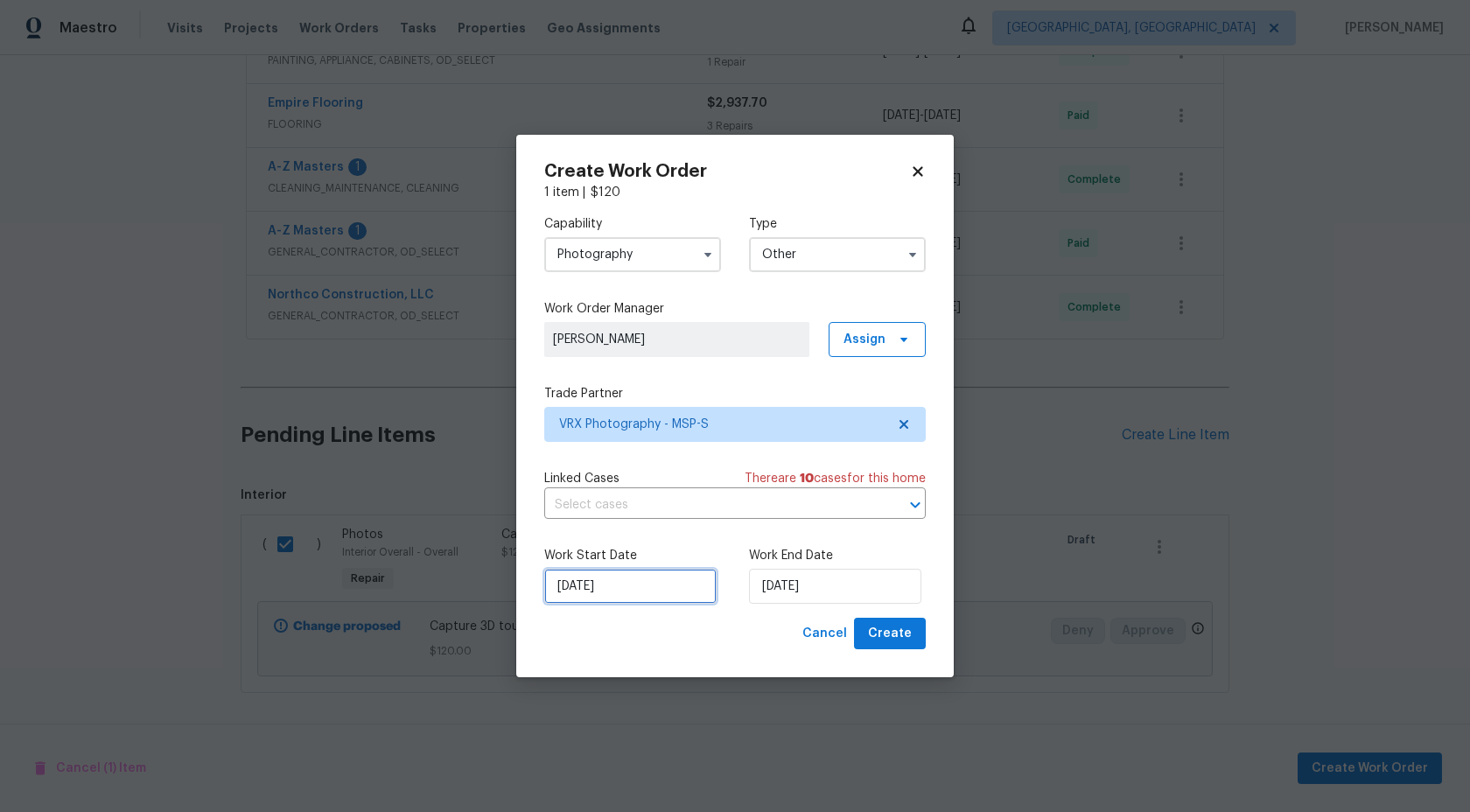
click at [661, 588] on input "[DATE]" at bounding box center [630, 586] width 172 height 35
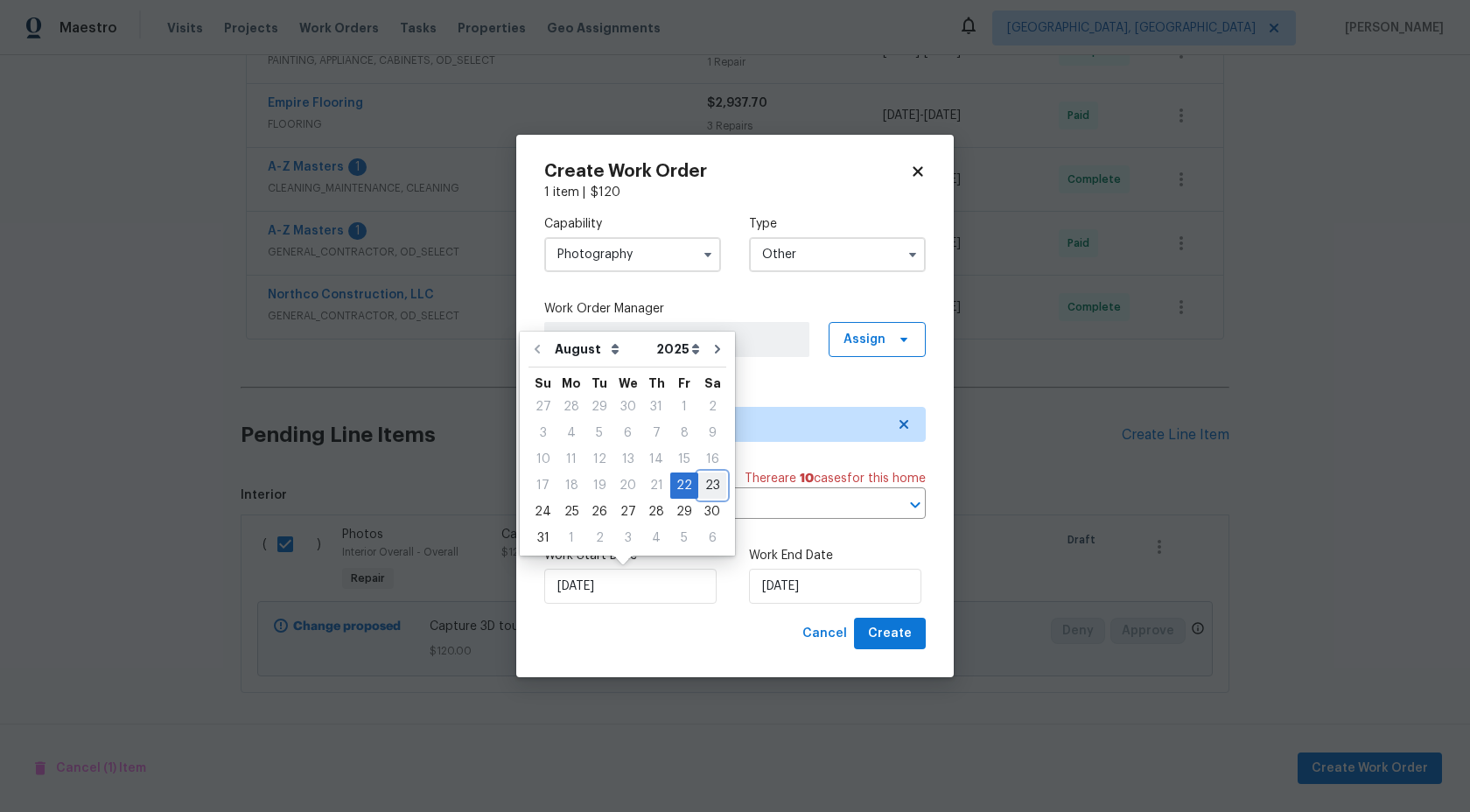
click at [706, 480] on div "23" at bounding box center [712, 486] width 28 height 25
type input "[DATE]"
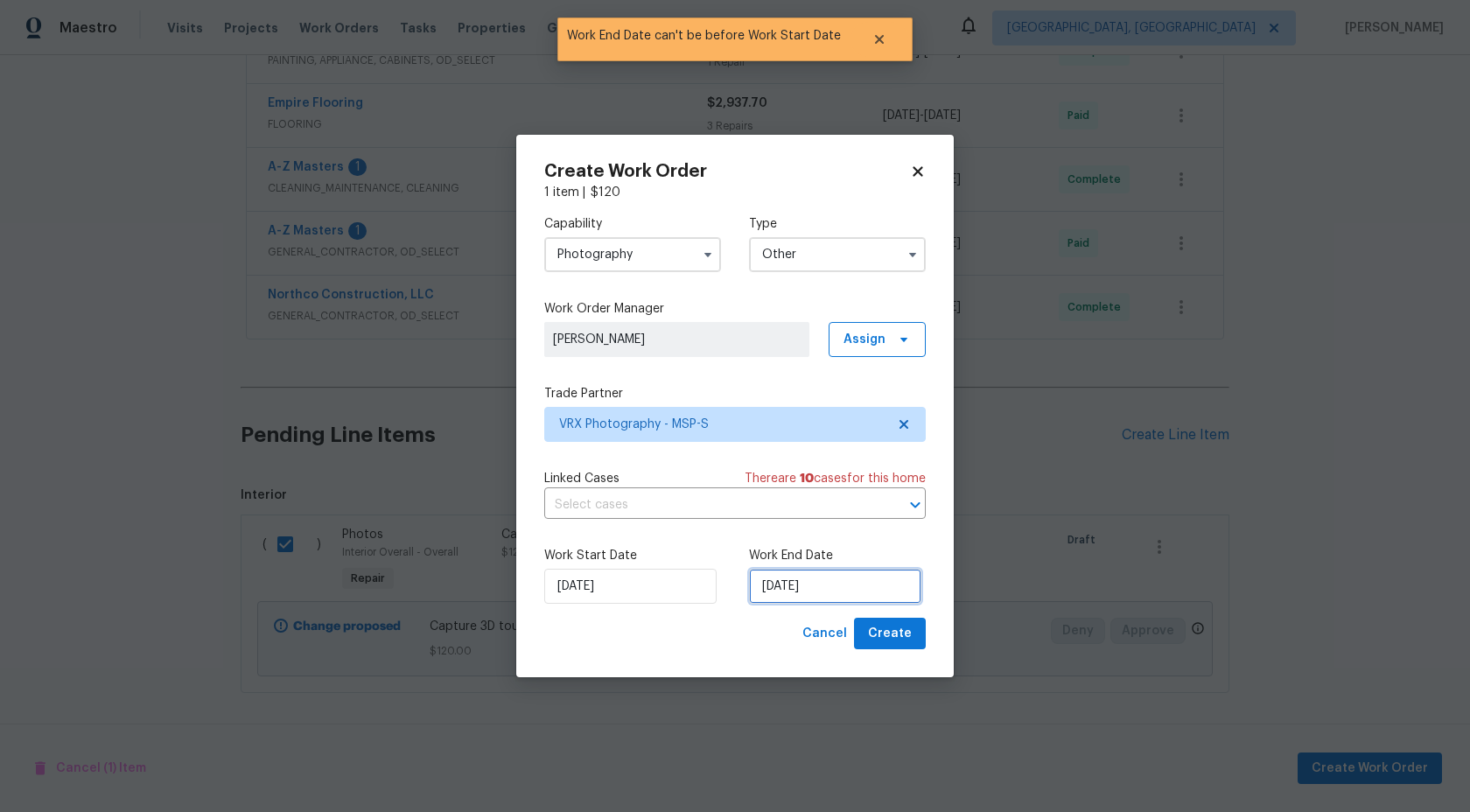
click at [819, 589] on input "[DATE]" at bounding box center [834, 586] width 172 height 35
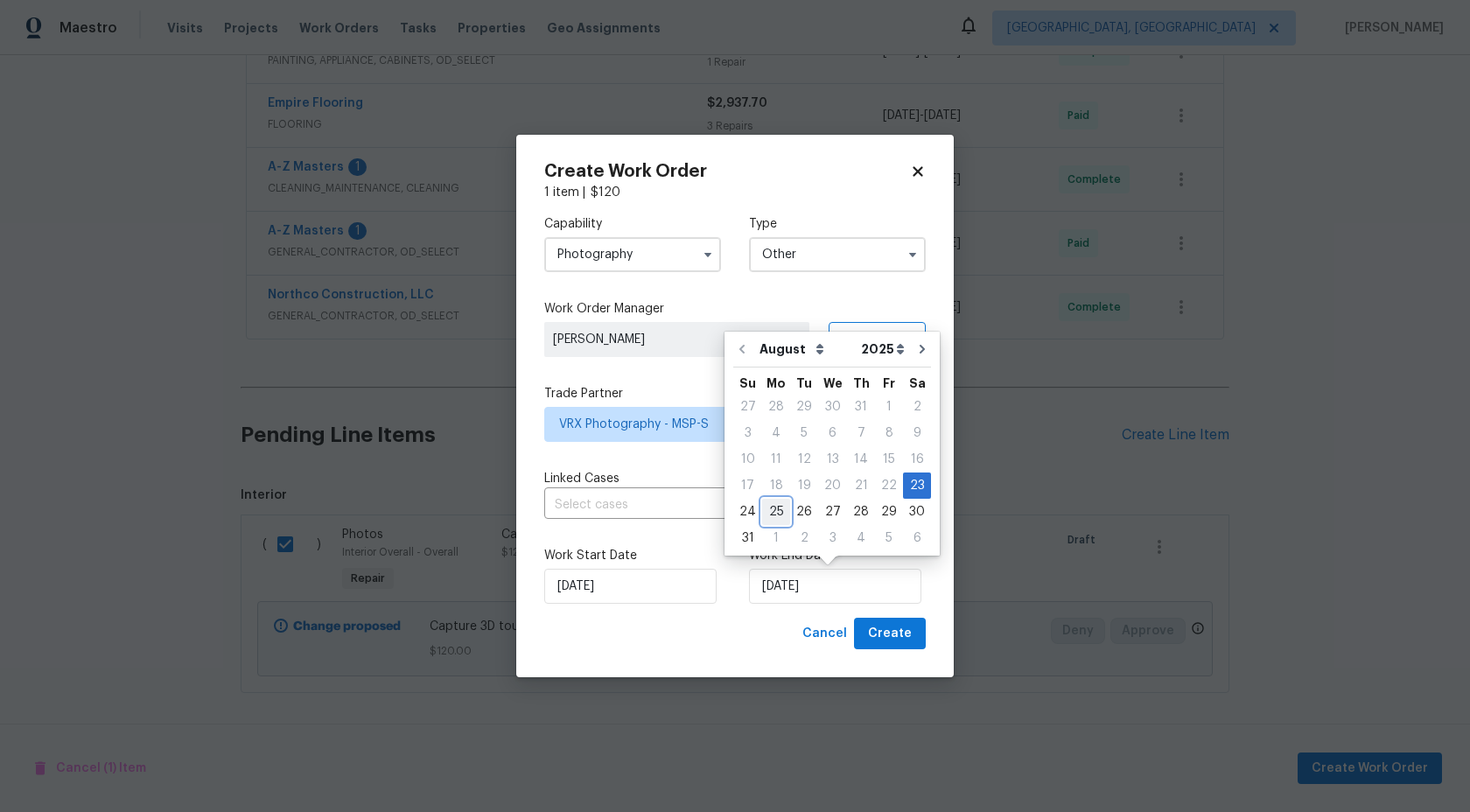
click at [773, 513] on div "25" at bounding box center [776, 511] width 28 height 25
type input "[DATE]"
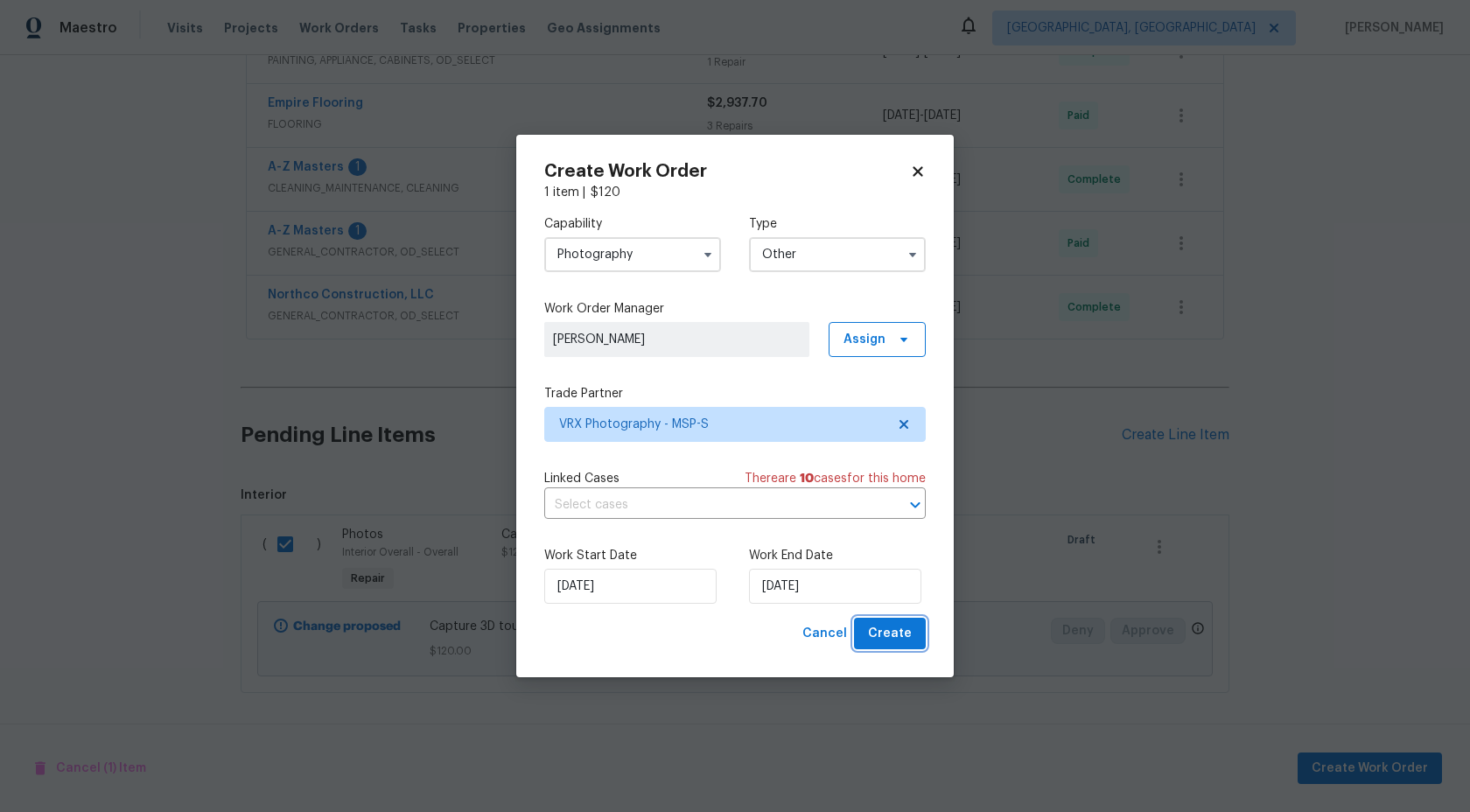
click at [910, 636] on span "Create" at bounding box center [890, 634] width 44 height 22
checkbox input "false"
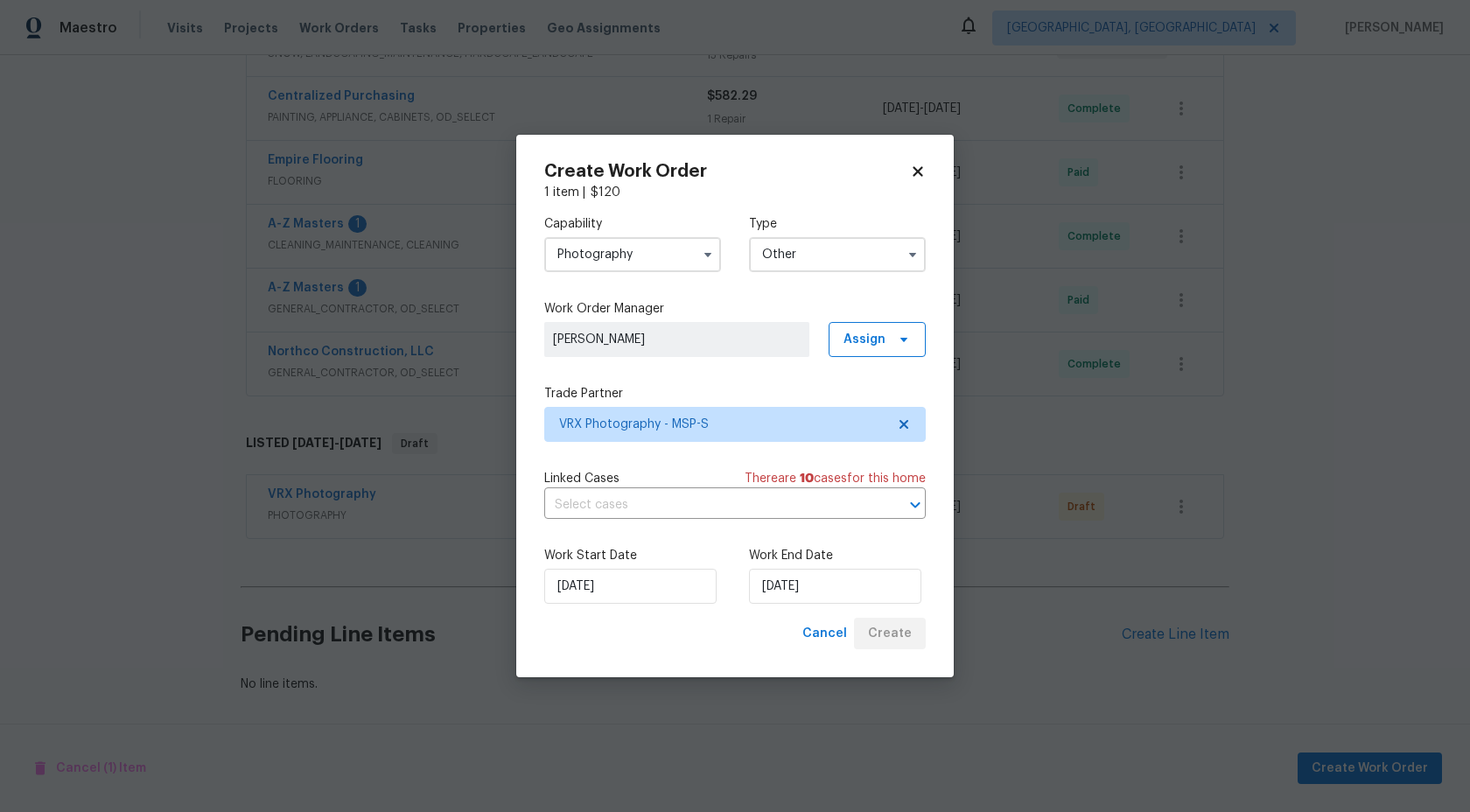
scroll to position [378, 0]
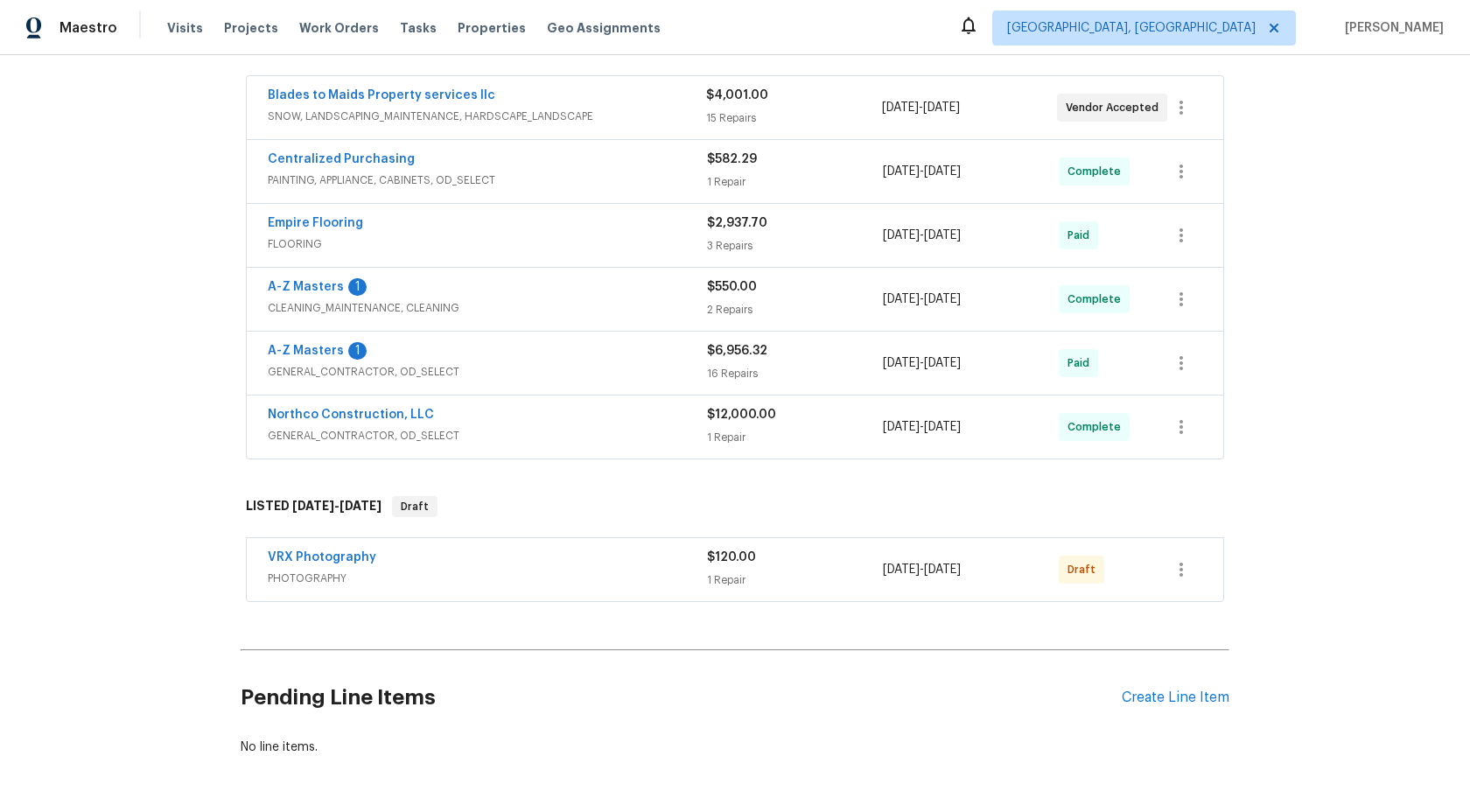
scroll to position [378, 0]
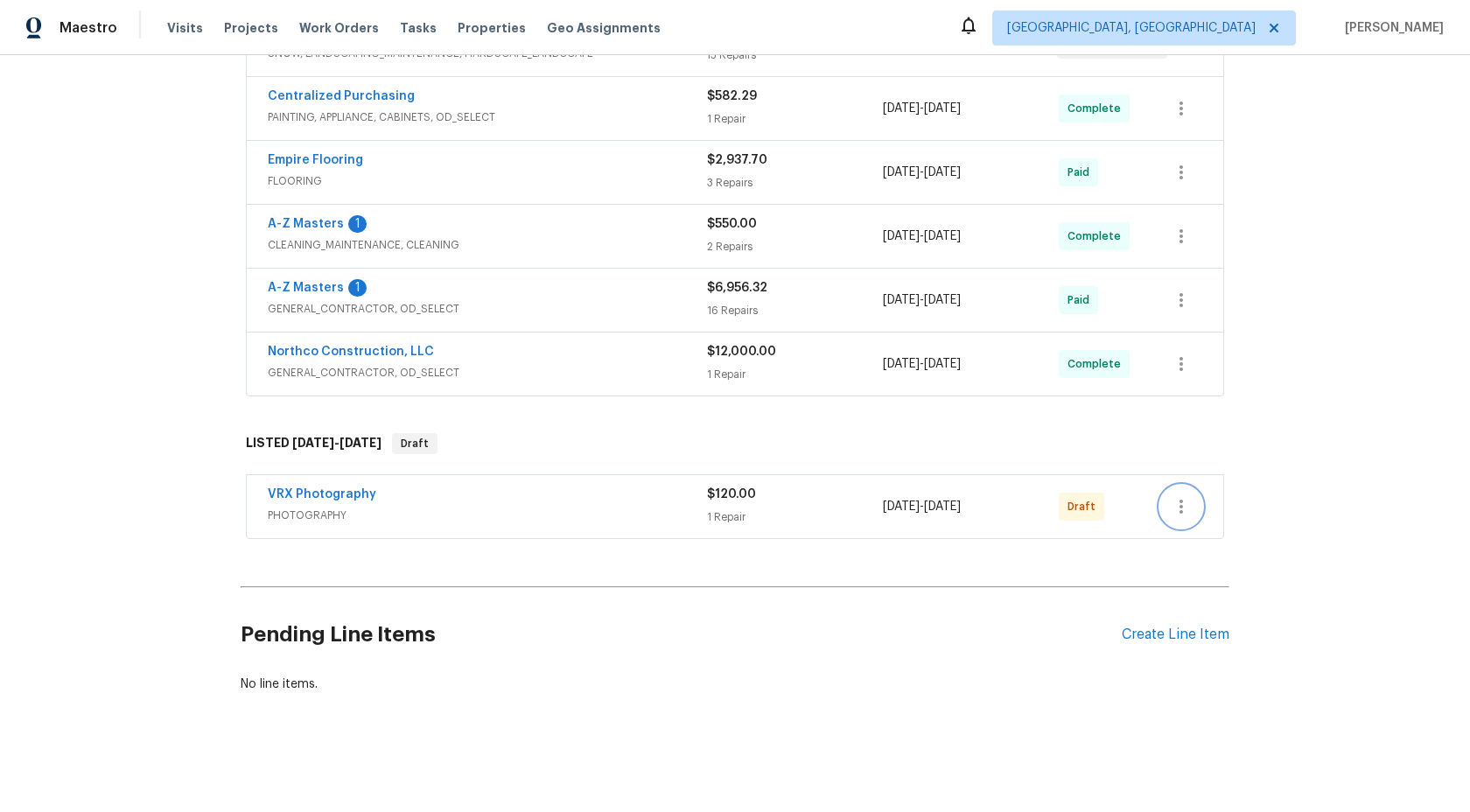
click at [1183, 507] on icon "button" at bounding box center [1181, 506] width 21 height 21
click at [1183, 507] on li "Send to Vendor" at bounding box center [1256, 507] width 189 height 29
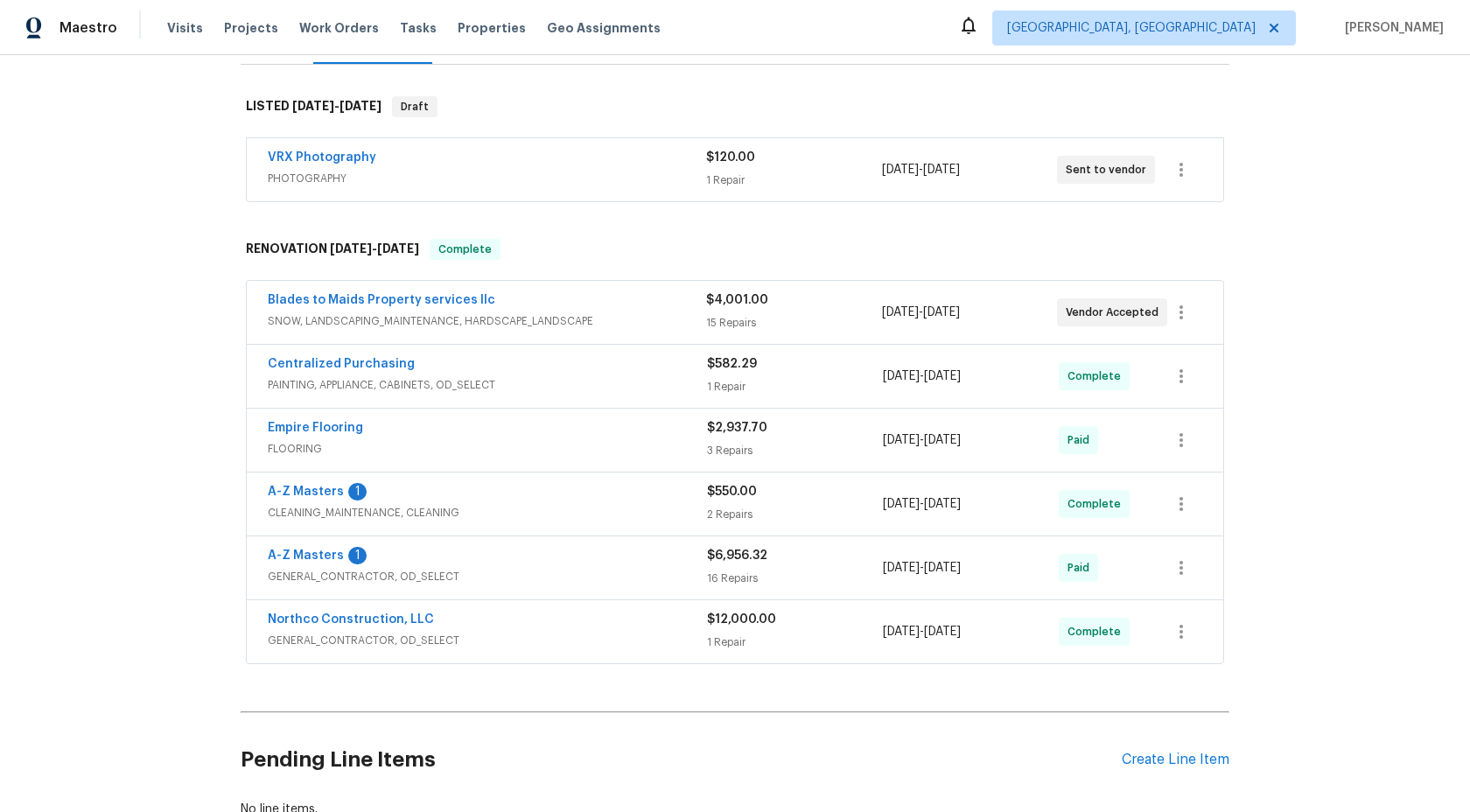
scroll to position [0, 0]
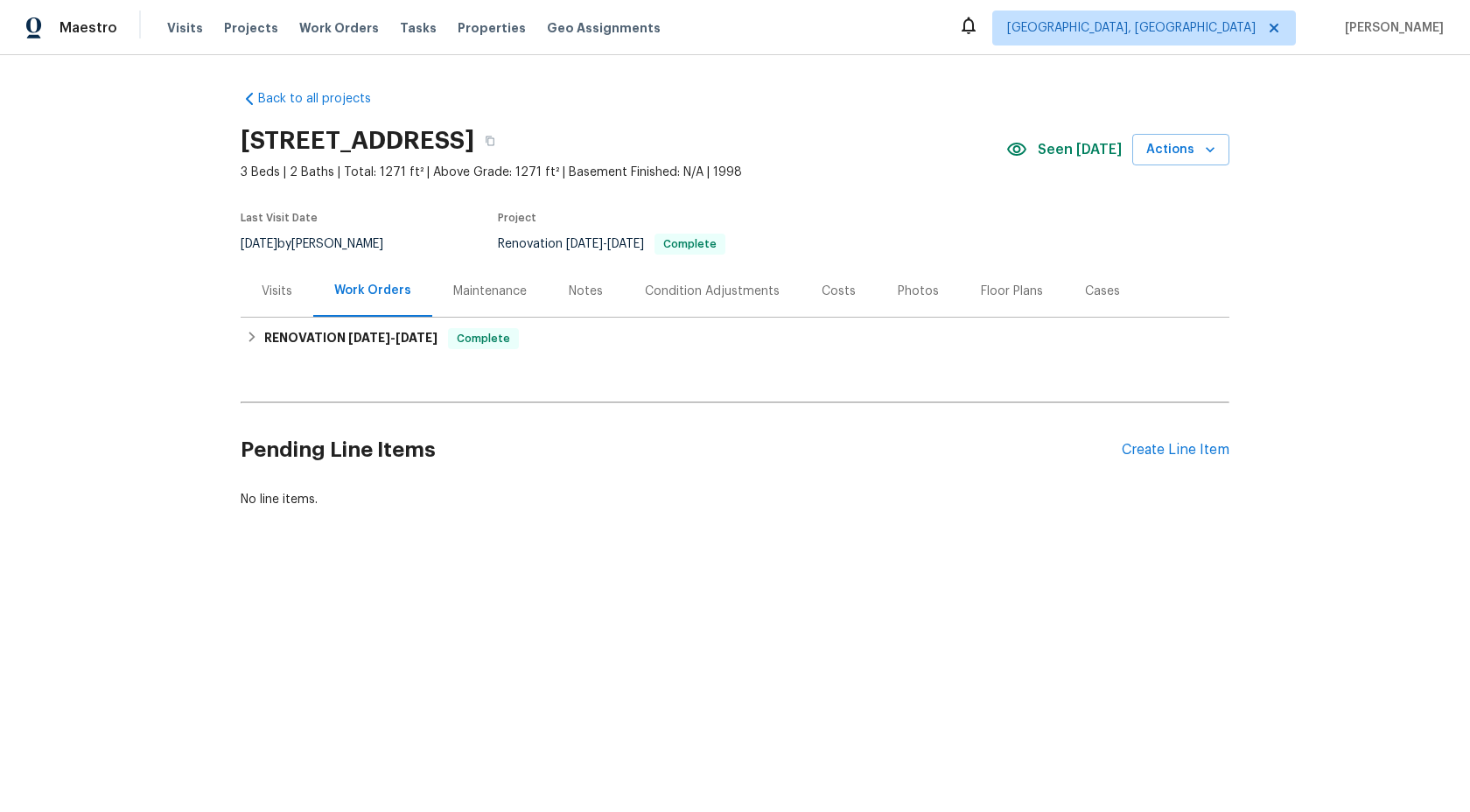
click at [500, 290] on div "Maintenance" at bounding box center [490, 291] width 74 height 17
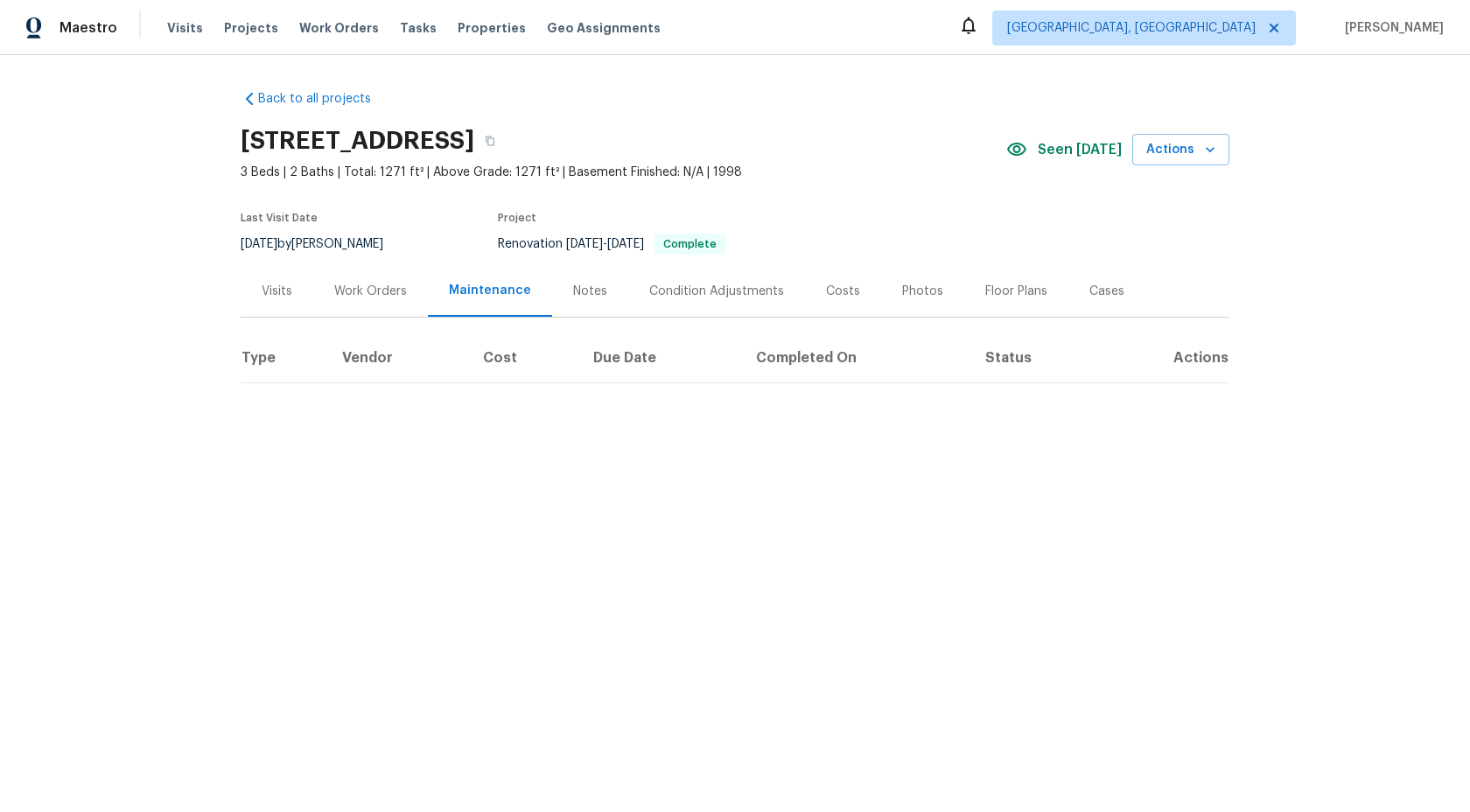
click at [339, 283] on div "Work Orders" at bounding box center [370, 291] width 73 height 17
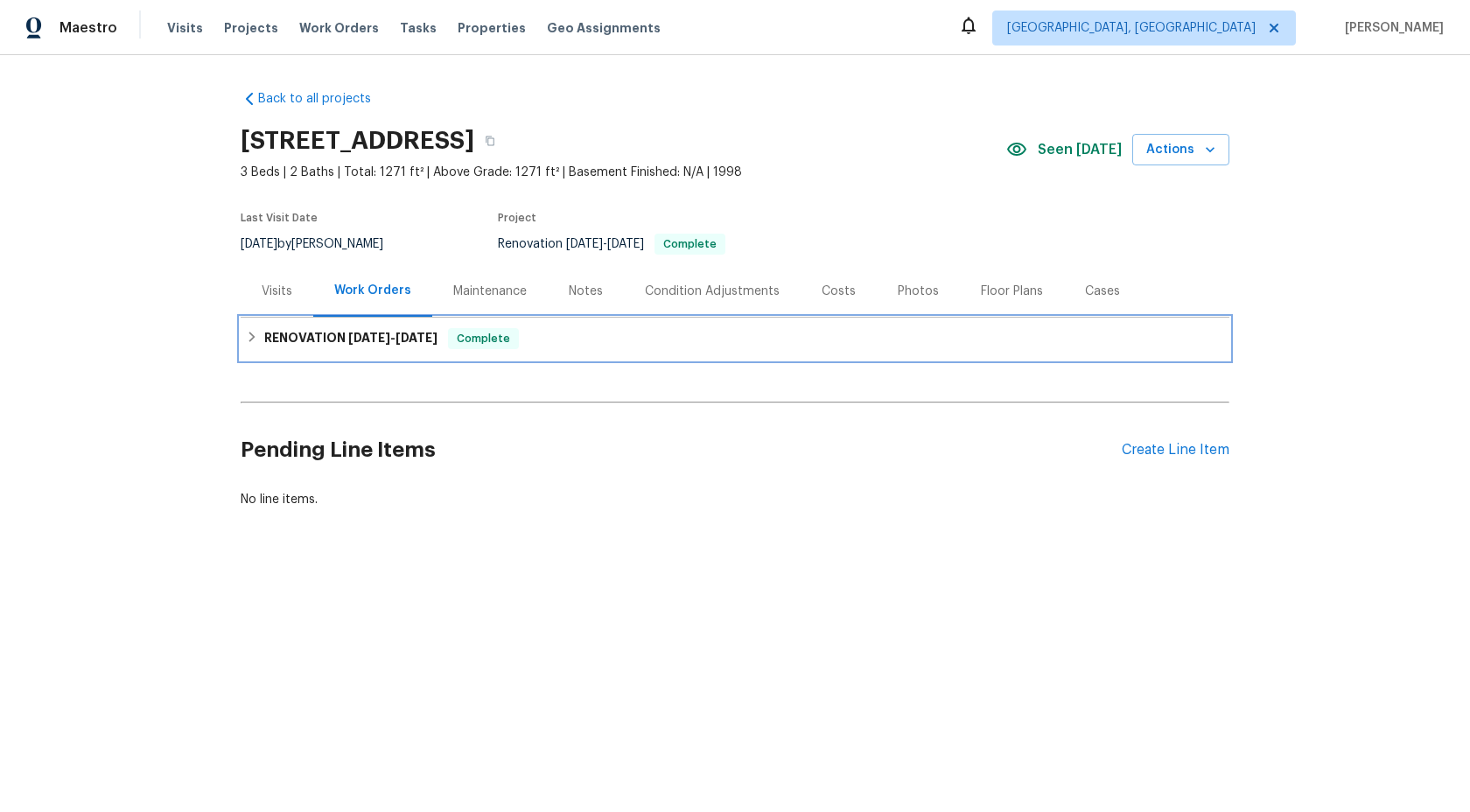
click at [533, 337] on div "RENOVATION [DATE] - [DATE] Complete" at bounding box center [735, 338] width 979 height 21
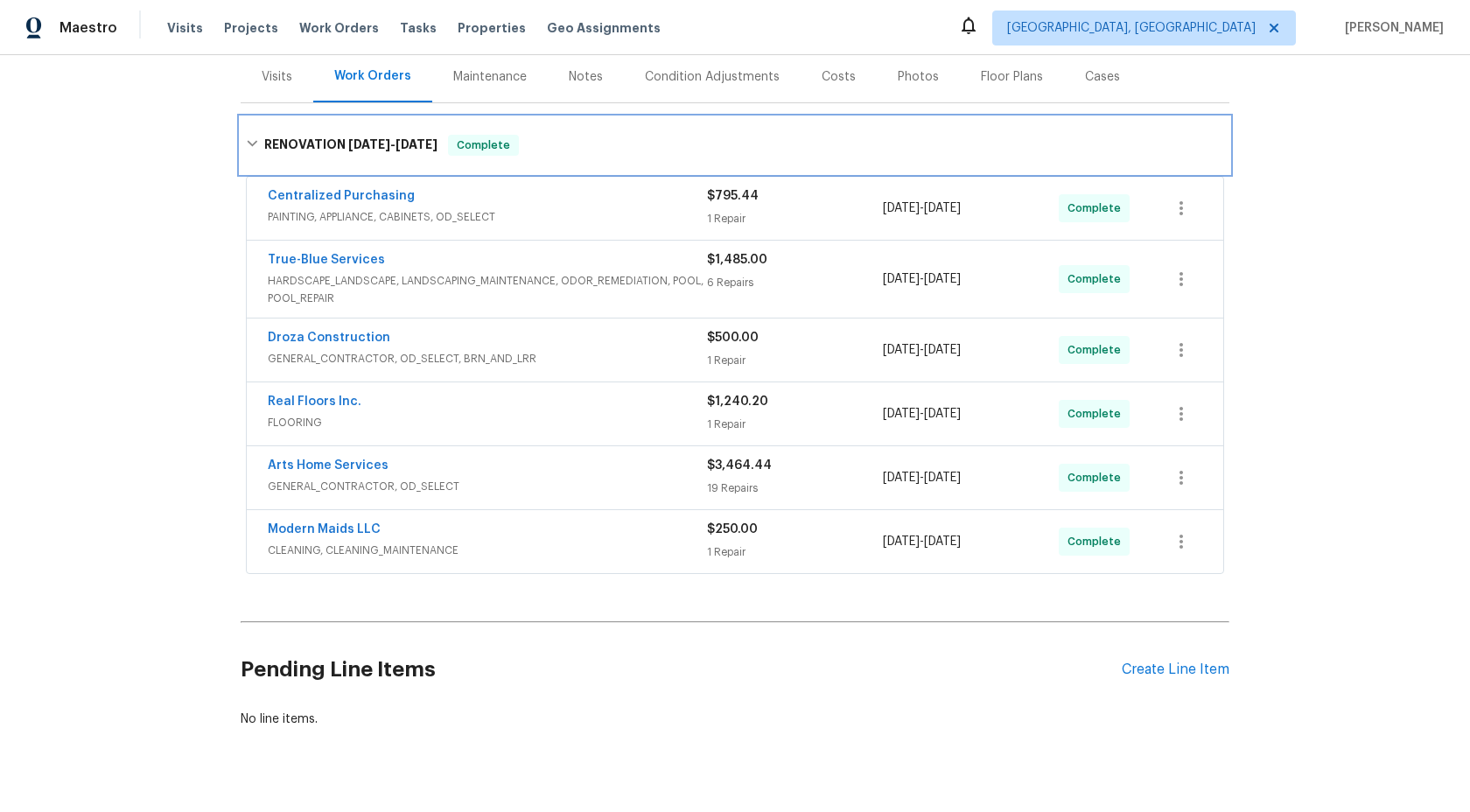
scroll to position [211, 0]
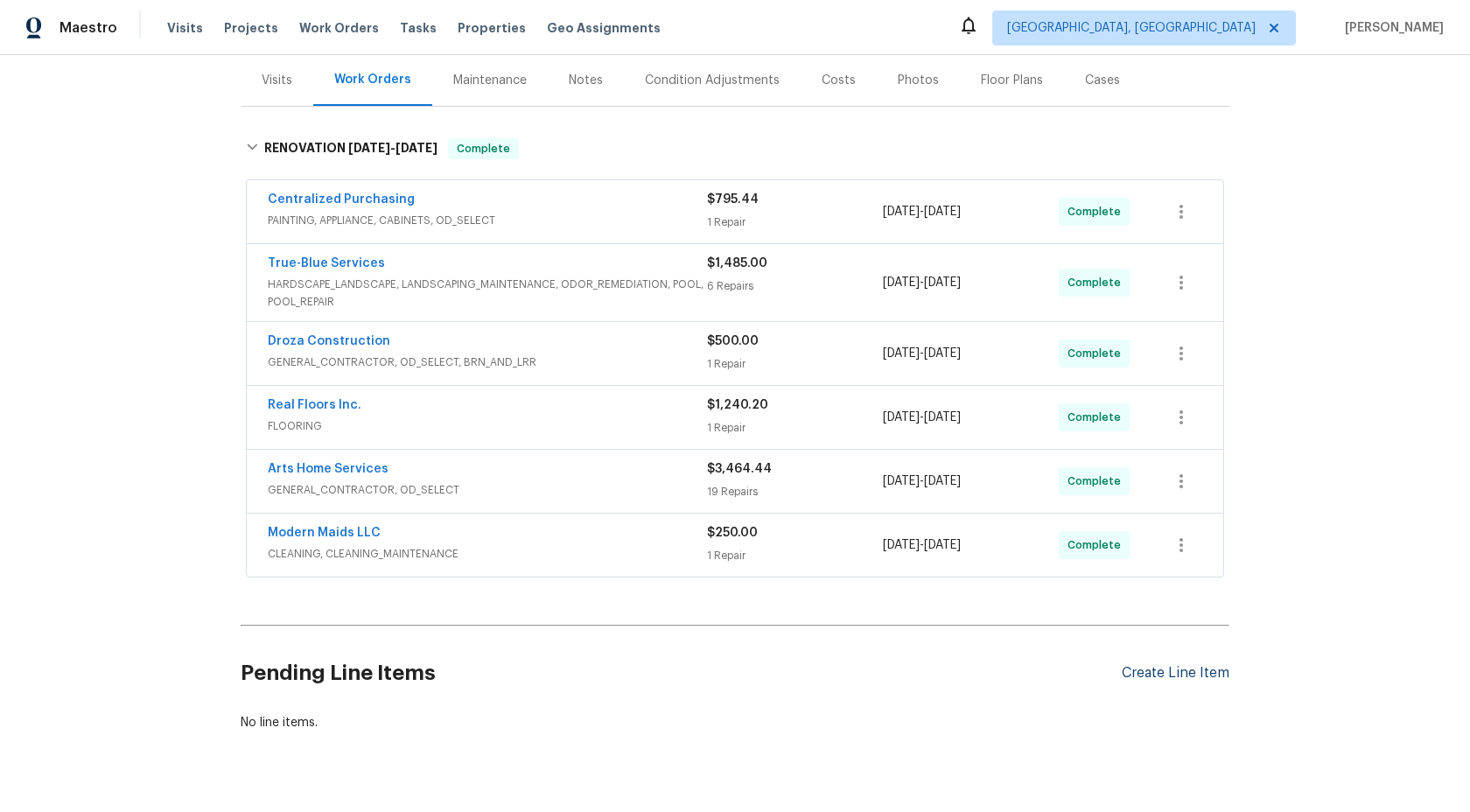
click at [1157, 677] on div "Create Line Item" at bounding box center [1176, 673] width 108 height 17
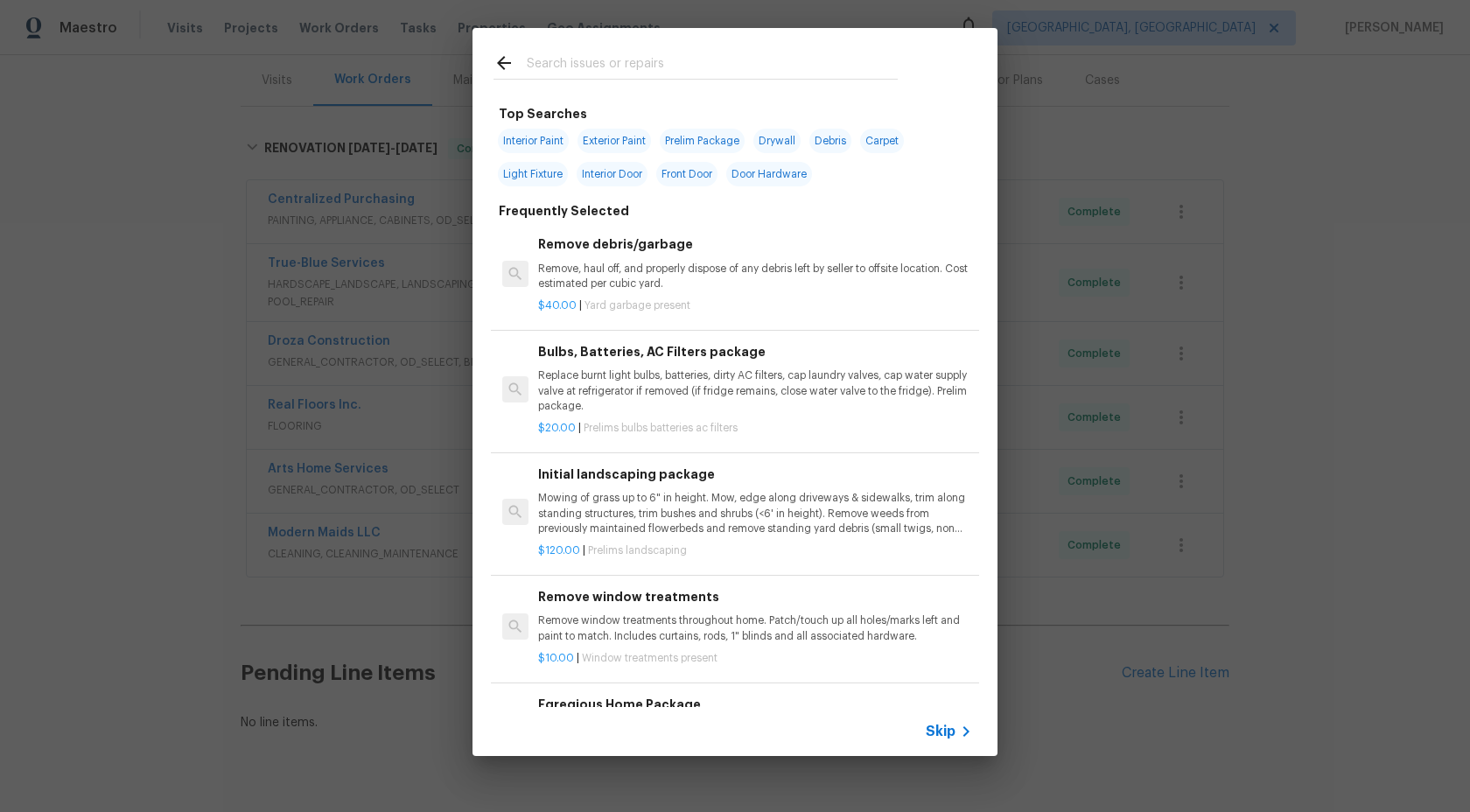
click at [946, 733] on span "Skip" at bounding box center [941, 731] width 29 height 17
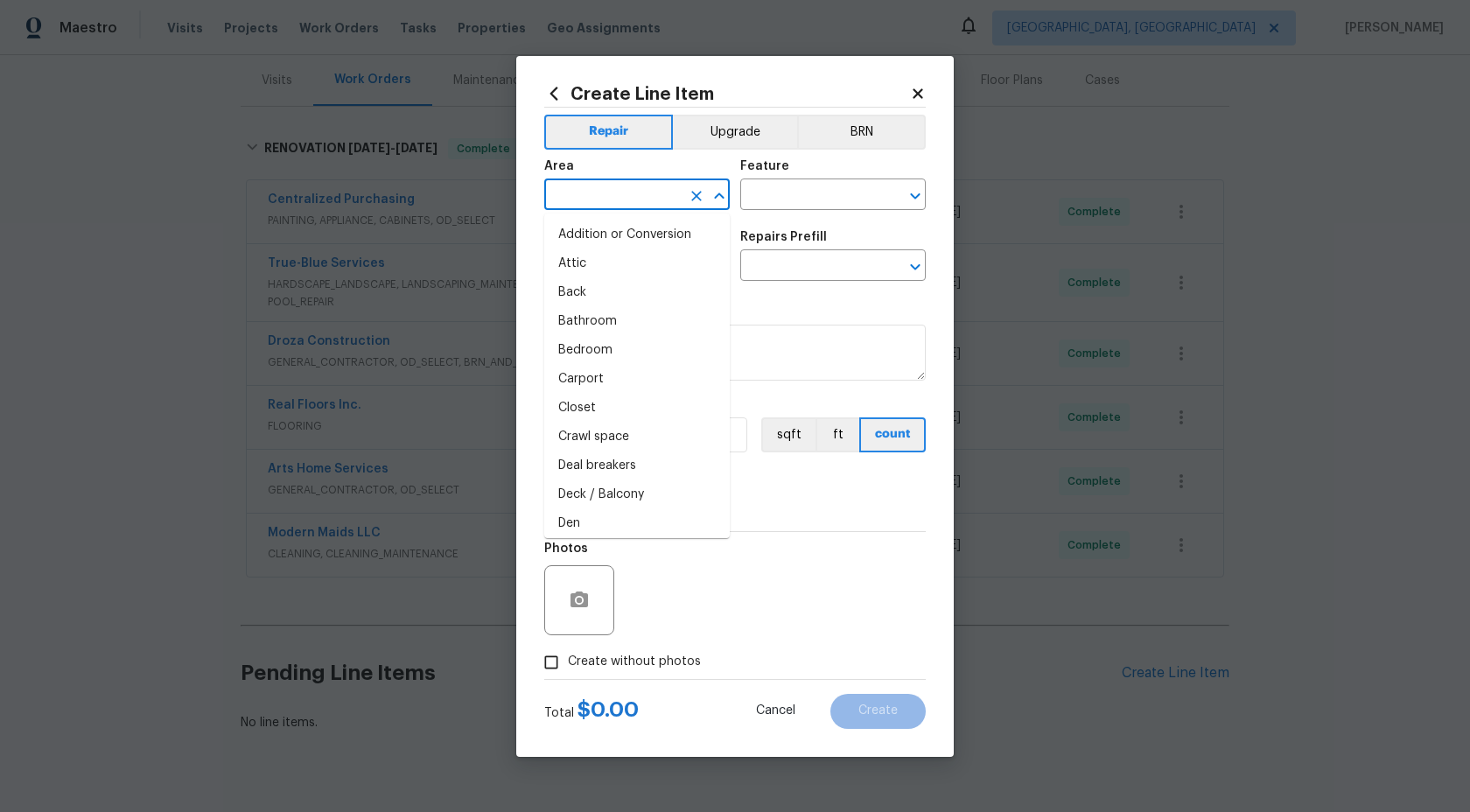
click at [641, 198] on input "text" at bounding box center [613, 196] width 136 height 27
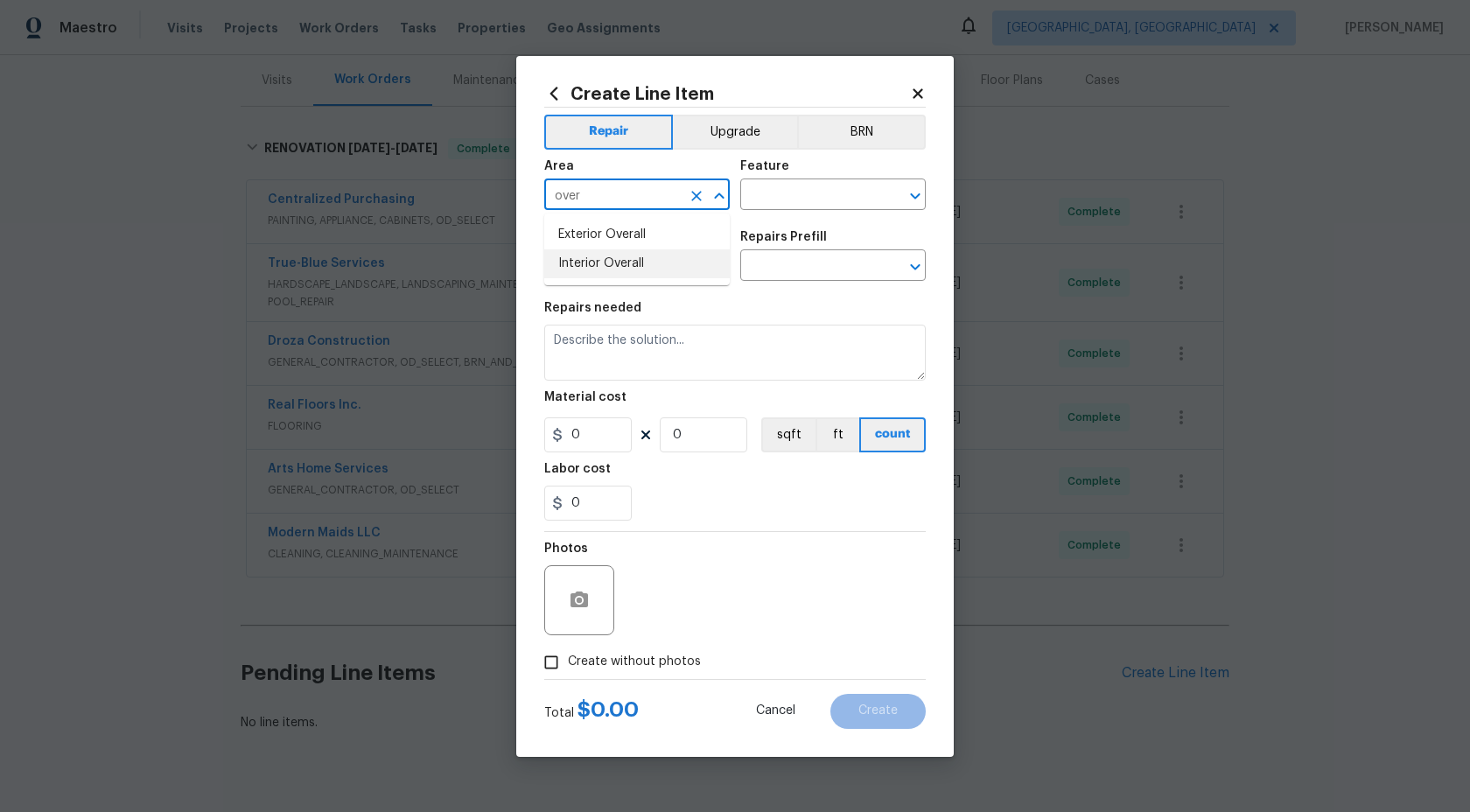
click at [615, 254] on li "Interior Overall" at bounding box center [637, 263] width 186 height 29
type input "Interior Overall"
click at [774, 198] on input "text" at bounding box center [809, 196] width 136 height 27
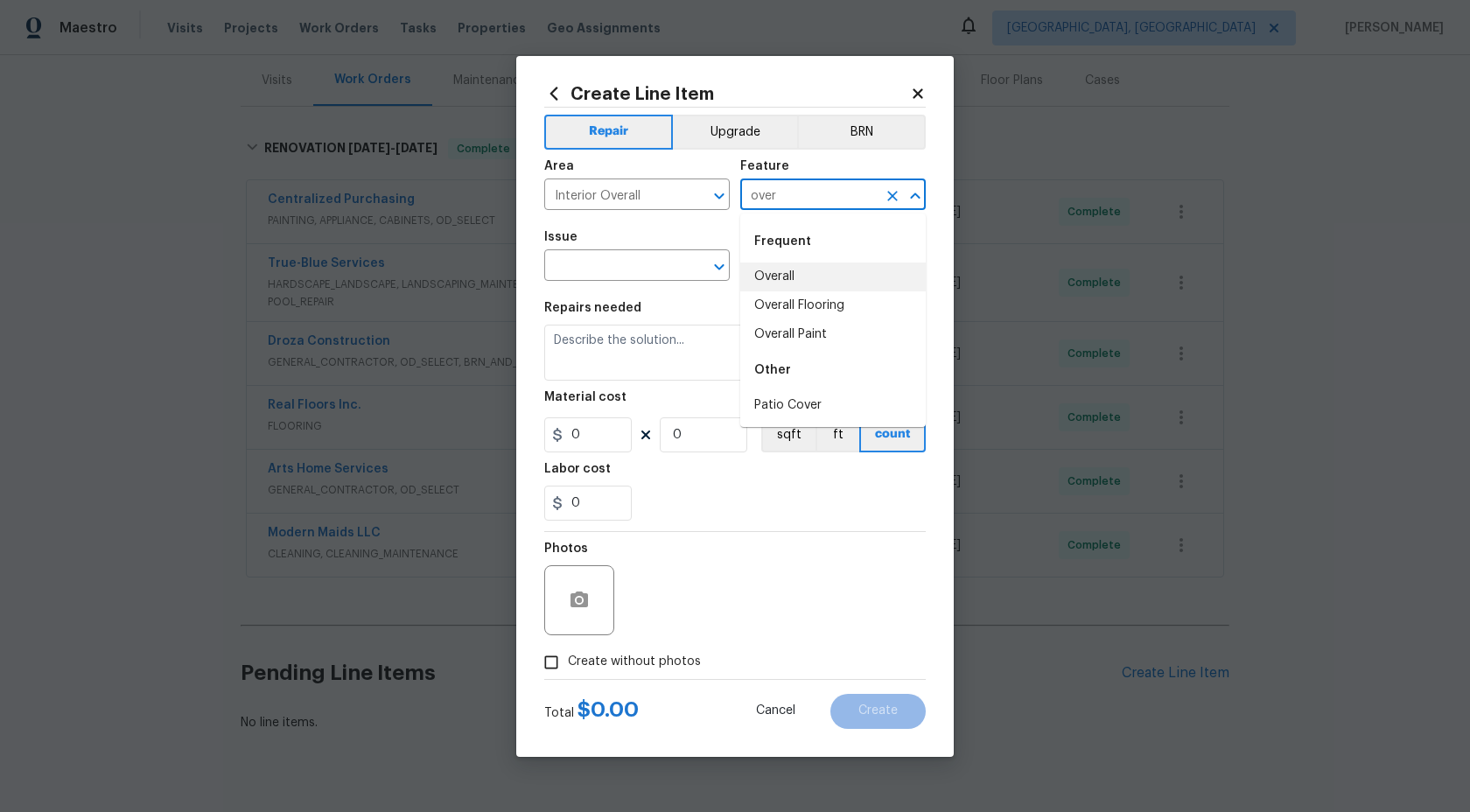
click at [781, 264] on li "Overall" at bounding box center [833, 276] width 186 height 29
type input "Overall"
click at [616, 269] on input "text" at bounding box center [613, 267] width 136 height 27
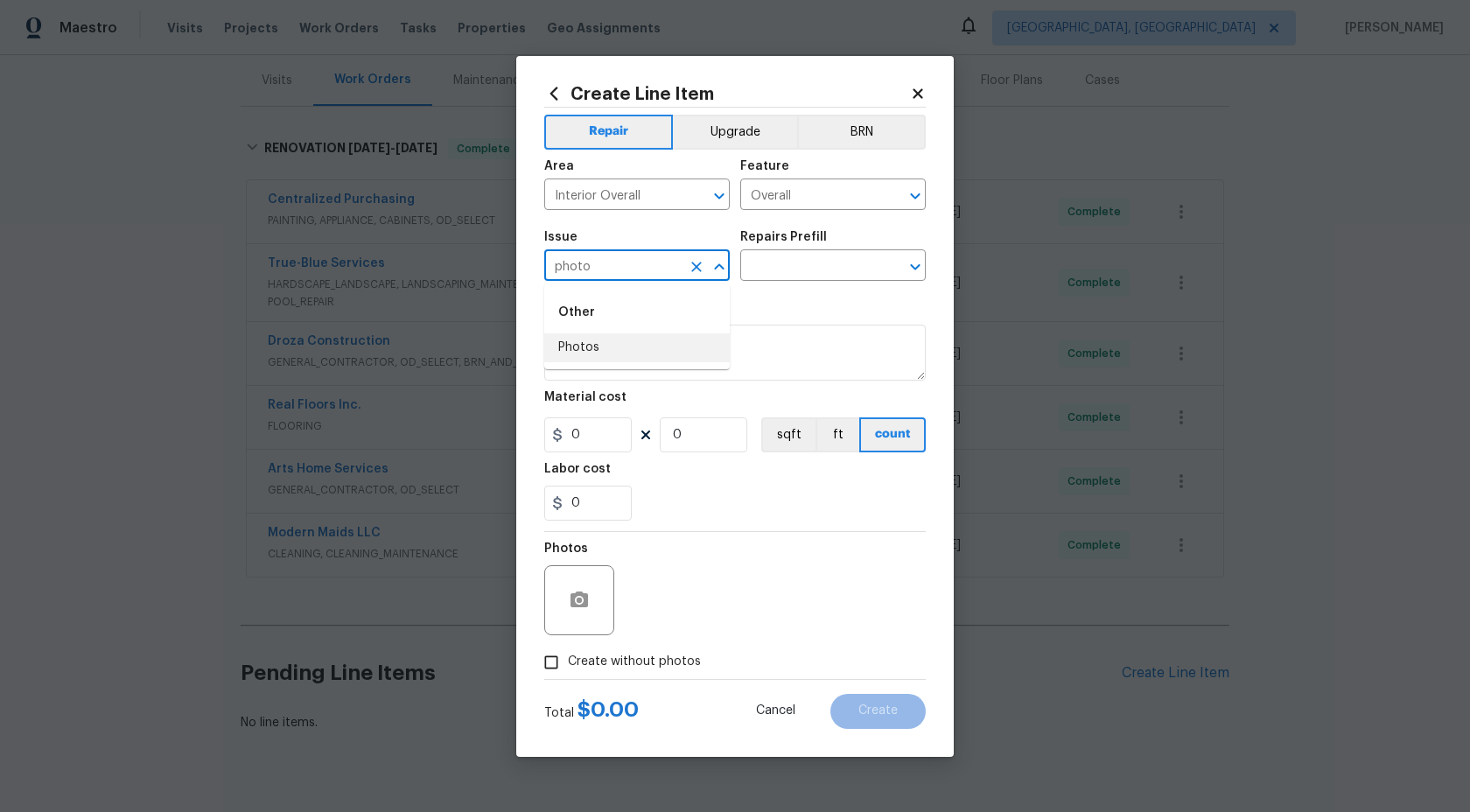
click at [603, 341] on li "Photos" at bounding box center [637, 347] width 186 height 29
type input "Photos"
click at [794, 247] on div "Repairs Prefill" at bounding box center [833, 242] width 186 height 23
click at [794, 261] on input "text" at bounding box center [809, 267] width 136 height 27
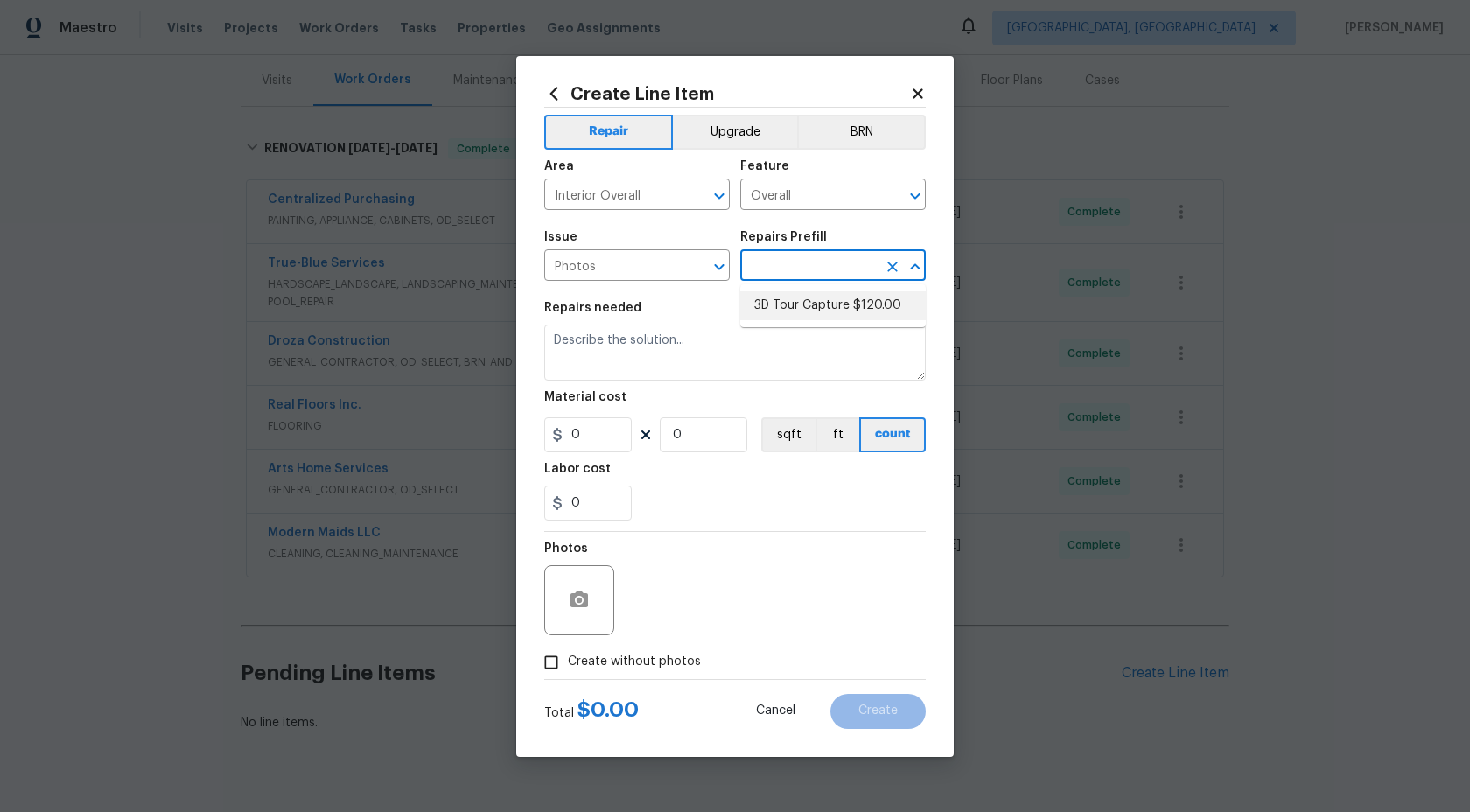
click at [791, 293] on li "3D Tour Capture $120.00" at bounding box center [833, 305] width 186 height 29
type input "3D Tour Capture $120.00"
type textarea "Capture 3D tour of home"
type input "120"
type input "1"
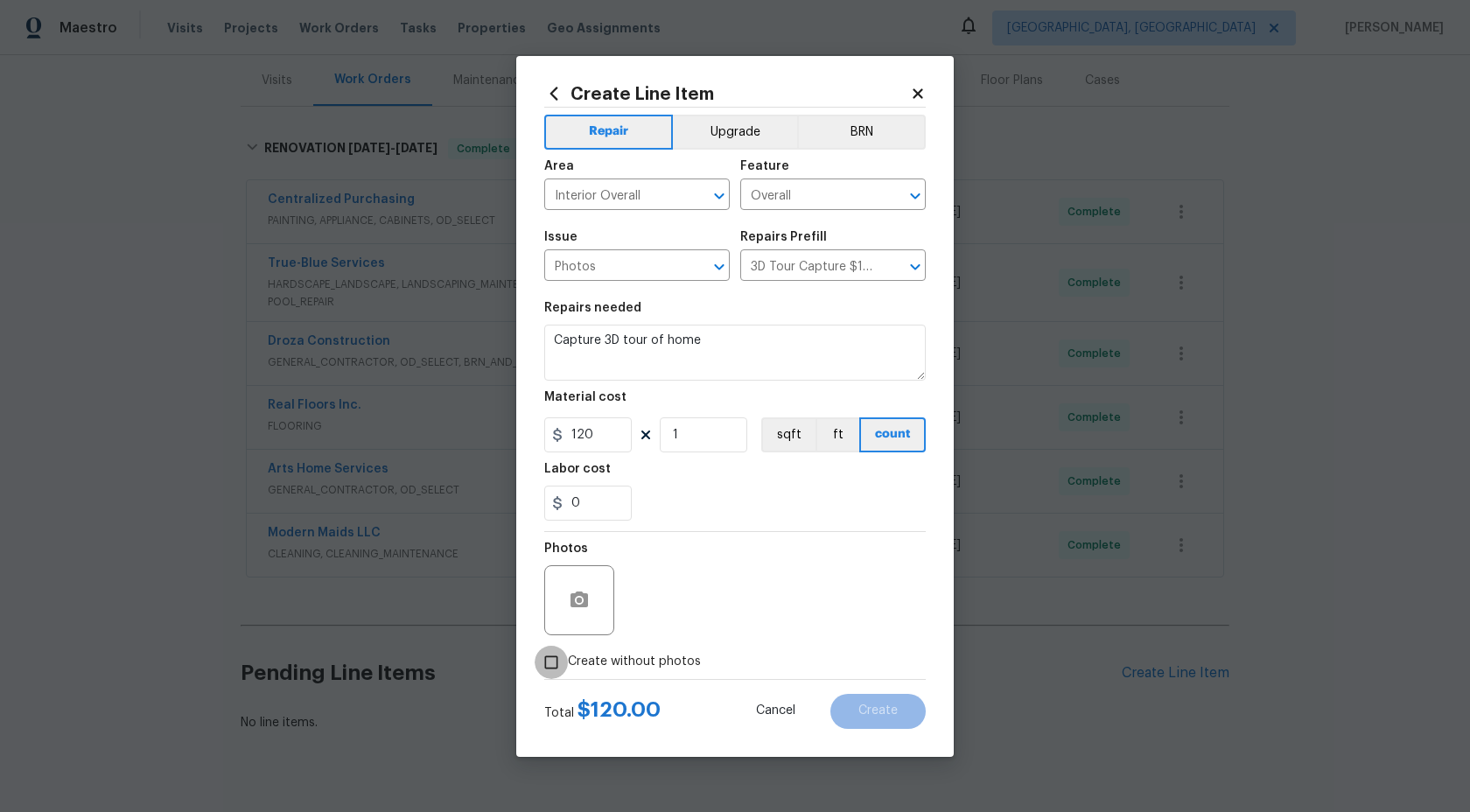
click at [557, 665] on input "Create without photos" at bounding box center [551, 662] width 33 height 33
checkbox input "true"
click at [747, 600] on textarea at bounding box center [776, 600] width 297 height 70
type textarea "."
click at [859, 707] on span "Create" at bounding box center [878, 711] width 40 height 13
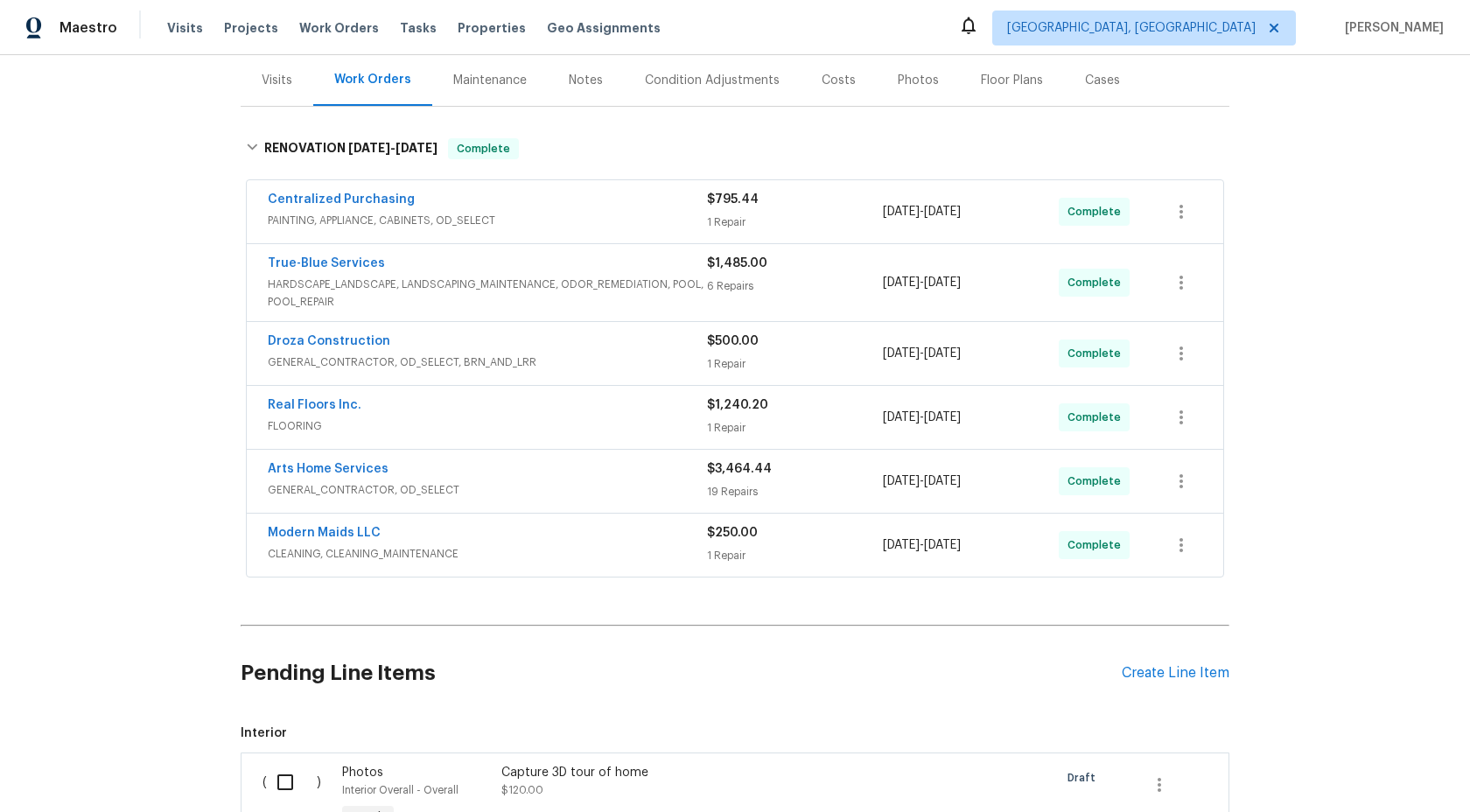
scroll to position [449, 0]
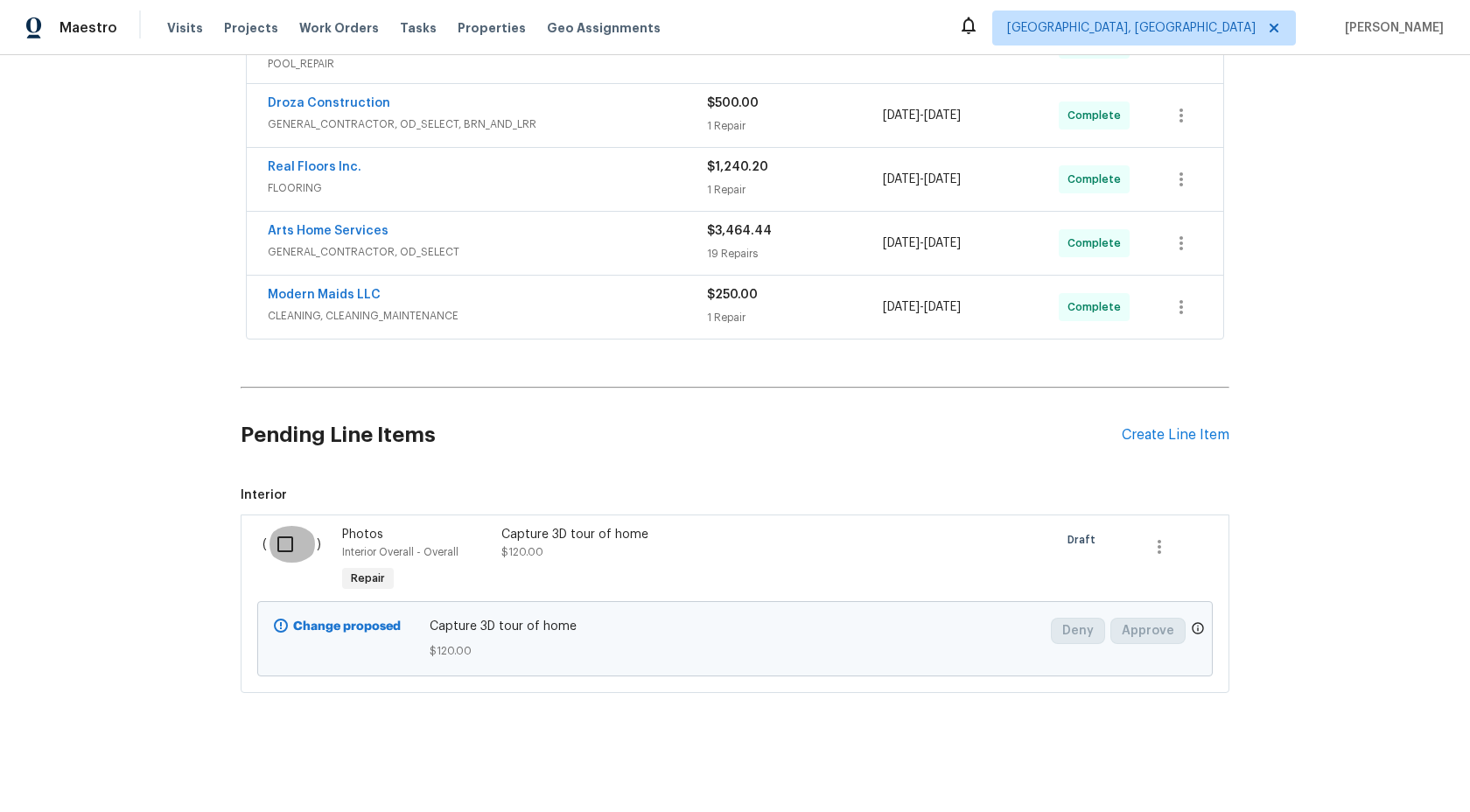
click at [292, 549] on input "checkbox" at bounding box center [292, 544] width 50 height 37
checkbox input "true"
click at [1394, 767] on span "Create Work Order" at bounding box center [1370, 769] width 117 height 22
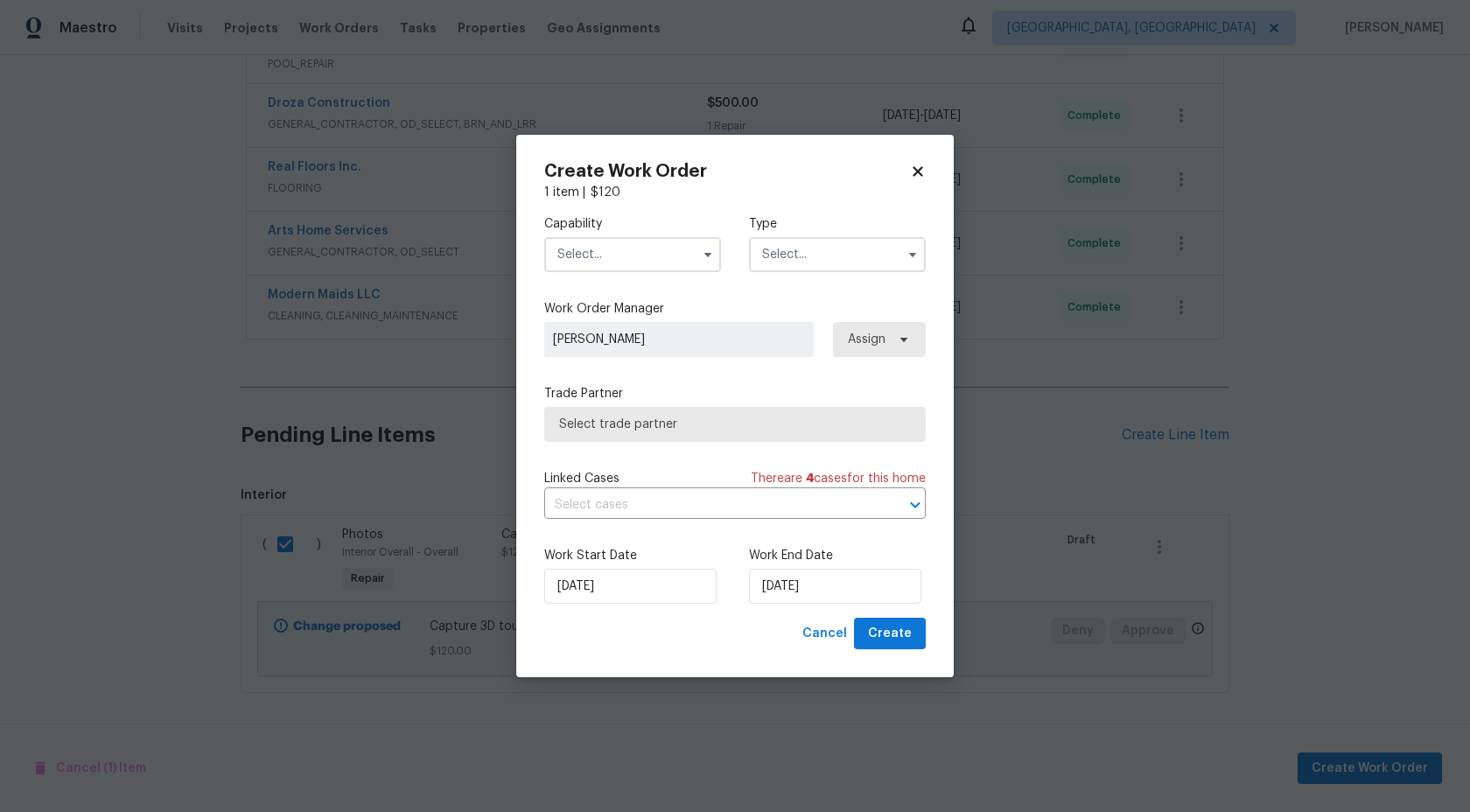
click at [609, 248] on input "text" at bounding box center [633, 255] width 177 height 35
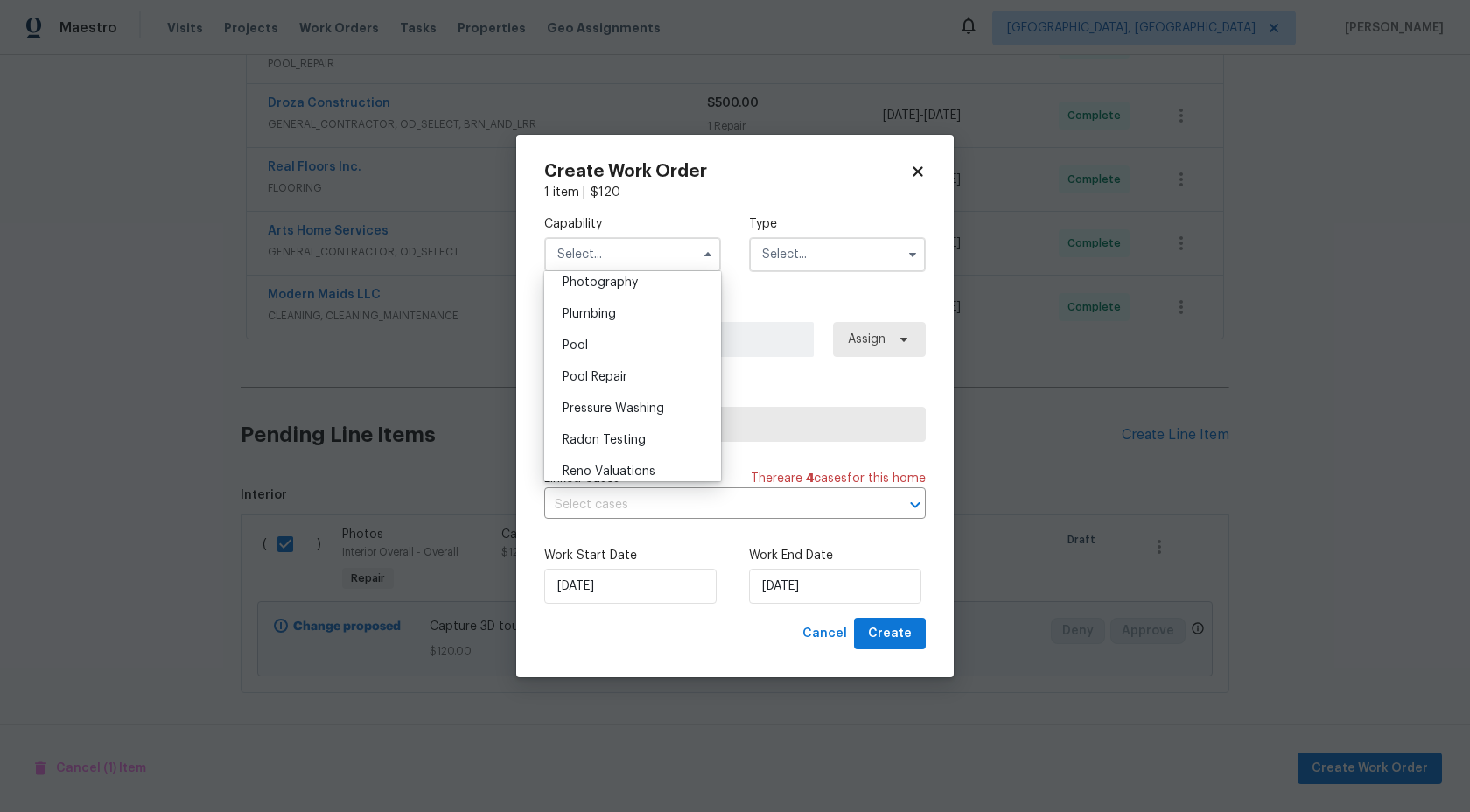
scroll to position [1526, 0]
click at [603, 311] on div "Photography" at bounding box center [633, 298] width 168 height 31
type input "Photography"
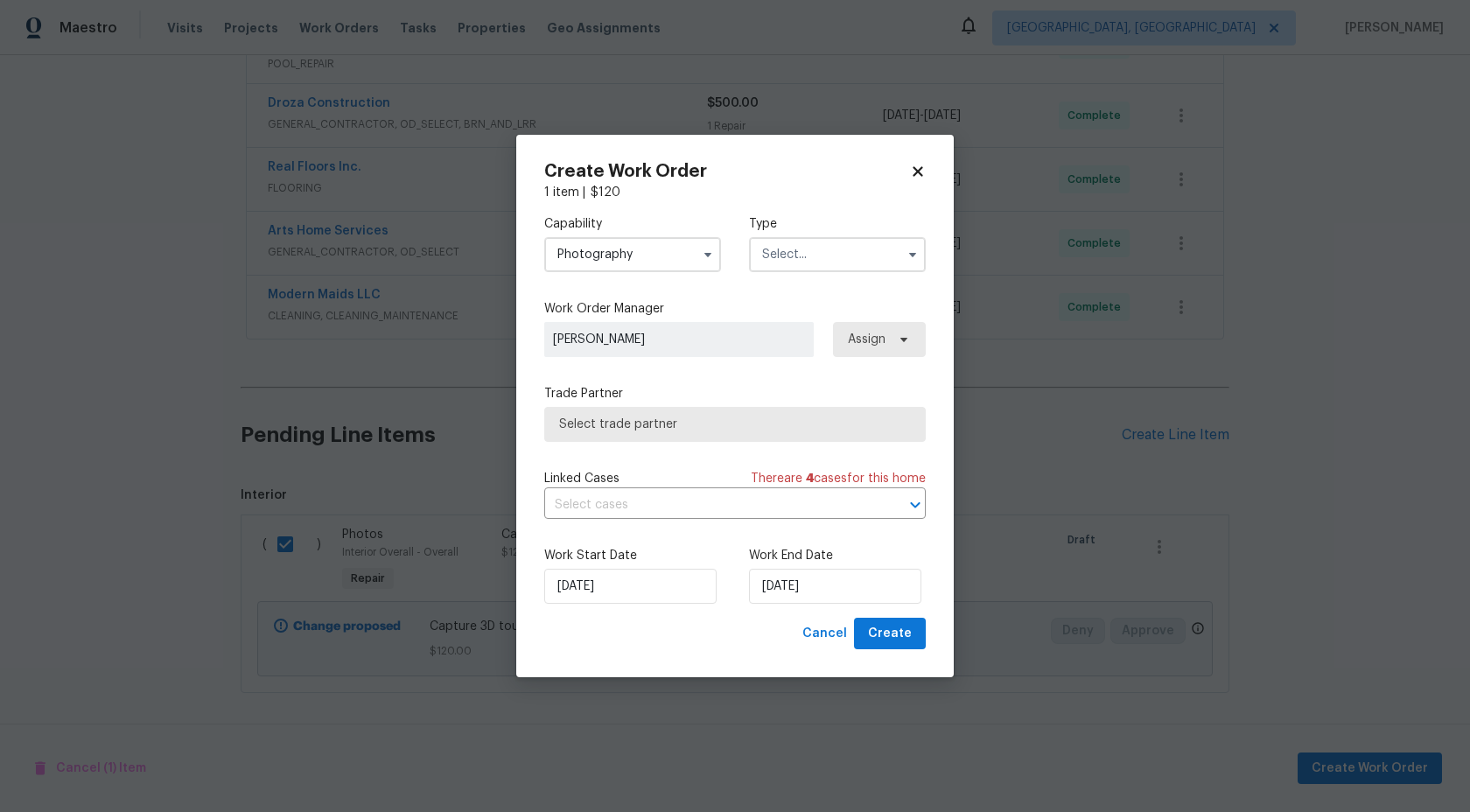
click at [801, 265] on input "text" at bounding box center [837, 255] width 177 height 35
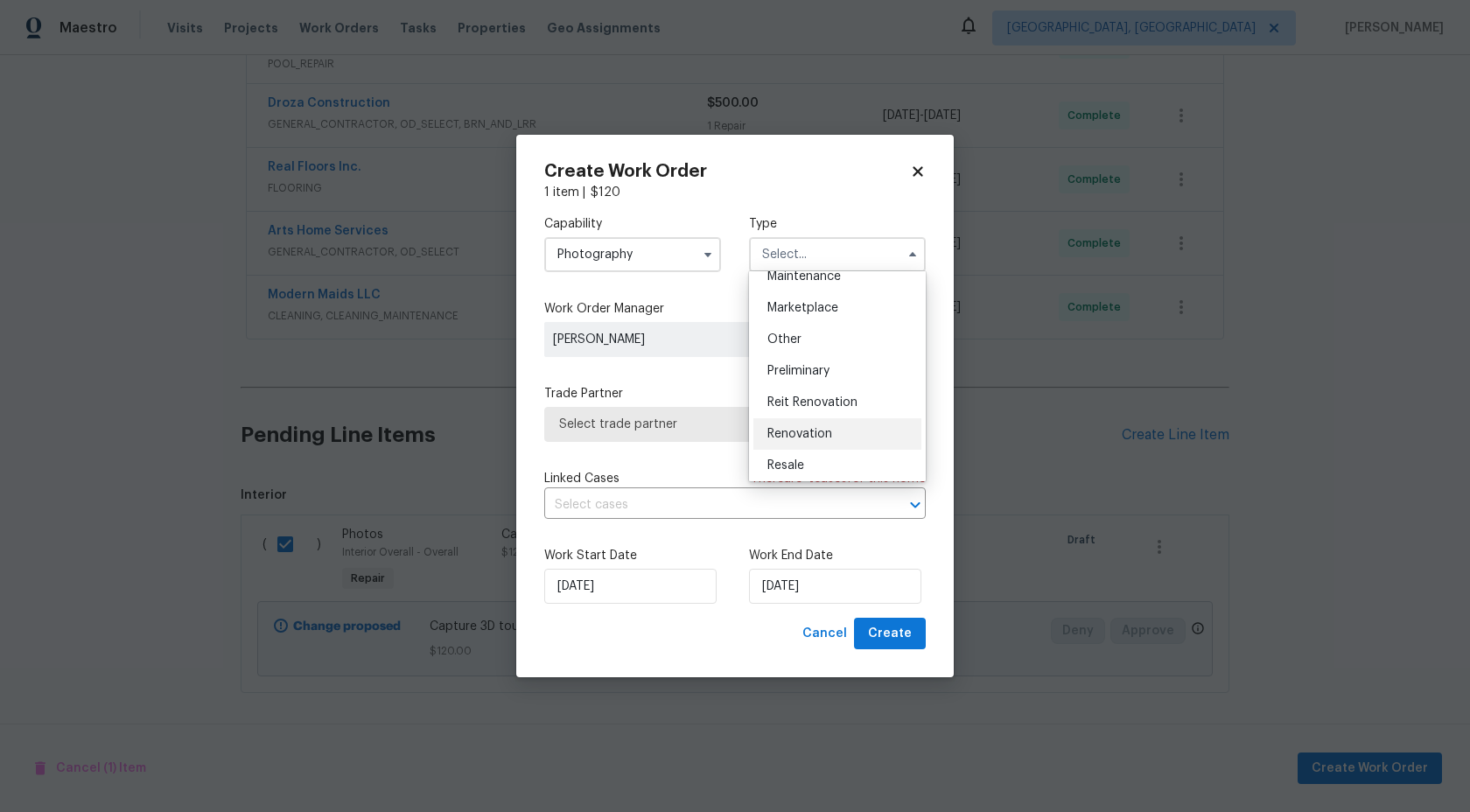
scroll to position [297, 0]
click at [811, 344] on div "Other" at bounding box center [837, 341] width 168 height 31
type input "Other"
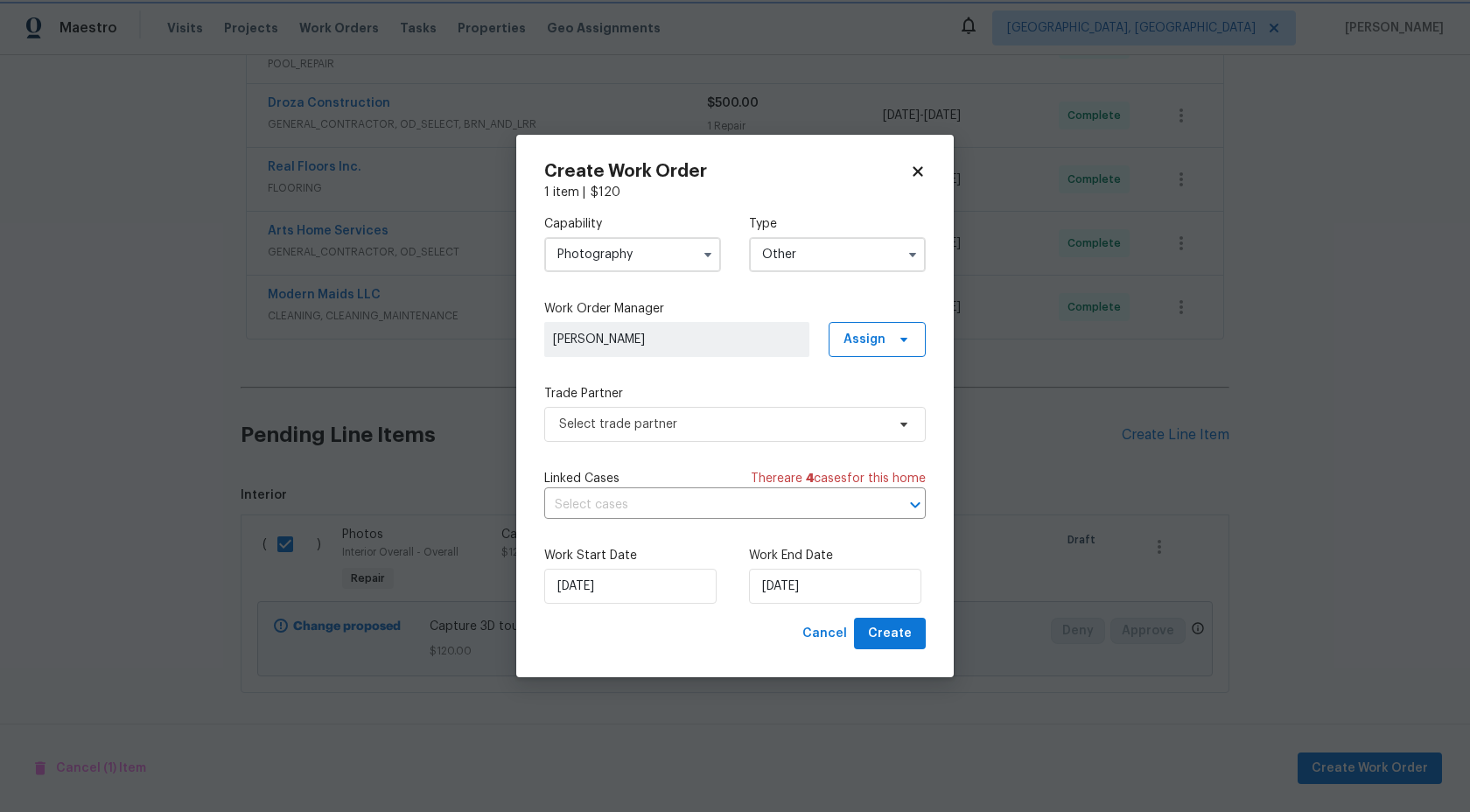
scroll to position [0, 0]
click at [718, 418] on span "Select trade partner" at bounding box center [722, 424] width 327 height 17
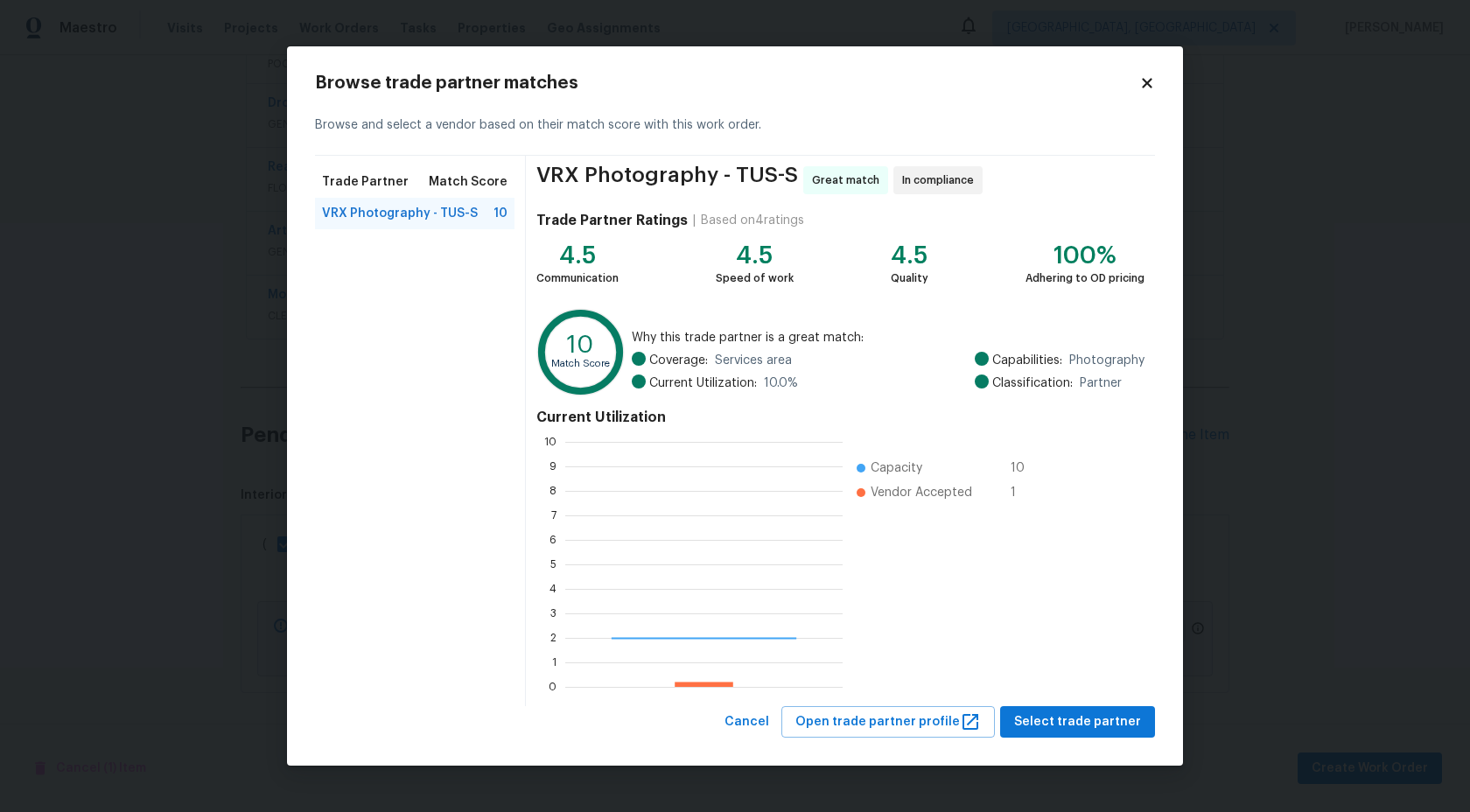
scroll to position [245, 278]
click at [1049, 726] on span "Select trade partner" at bounding box center [1078, 722] width 127 height 22
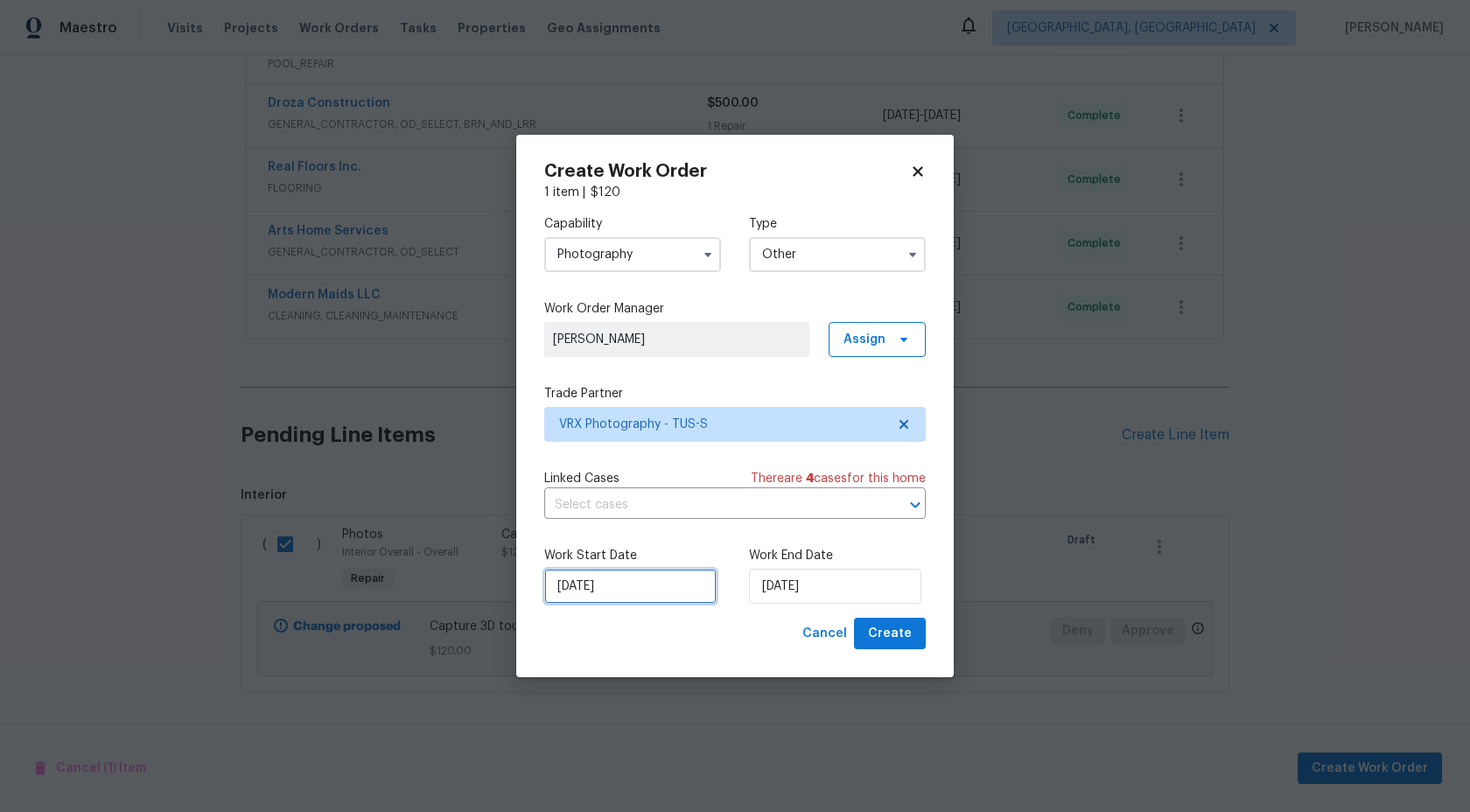
click at [641, 583] on input "[DATE]" at bounding box center [630, 586] width 172 height 35
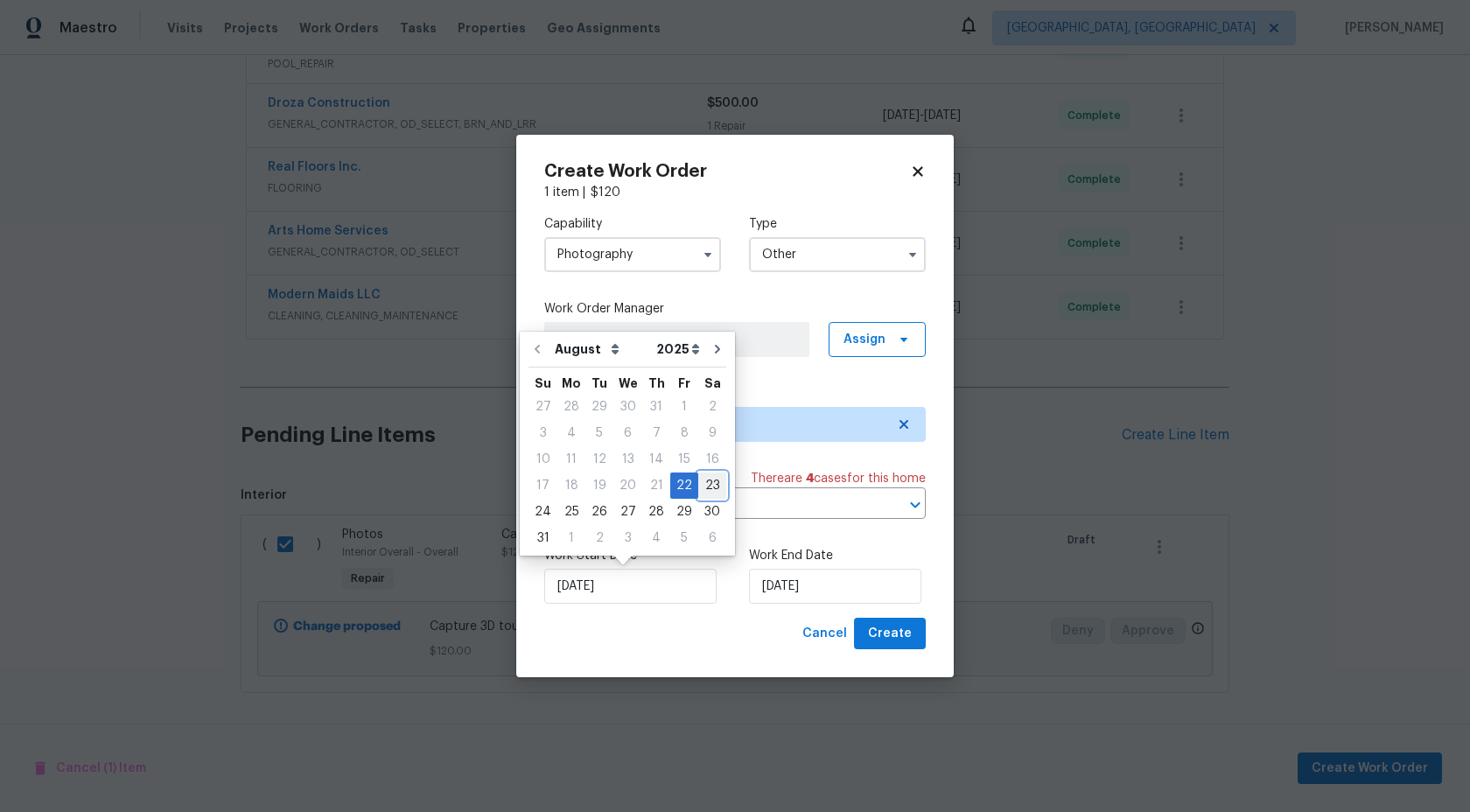
click at [701, 479] on div "23" at bounding box center [712, 486] width 28 height 25
type input "[DATE]"
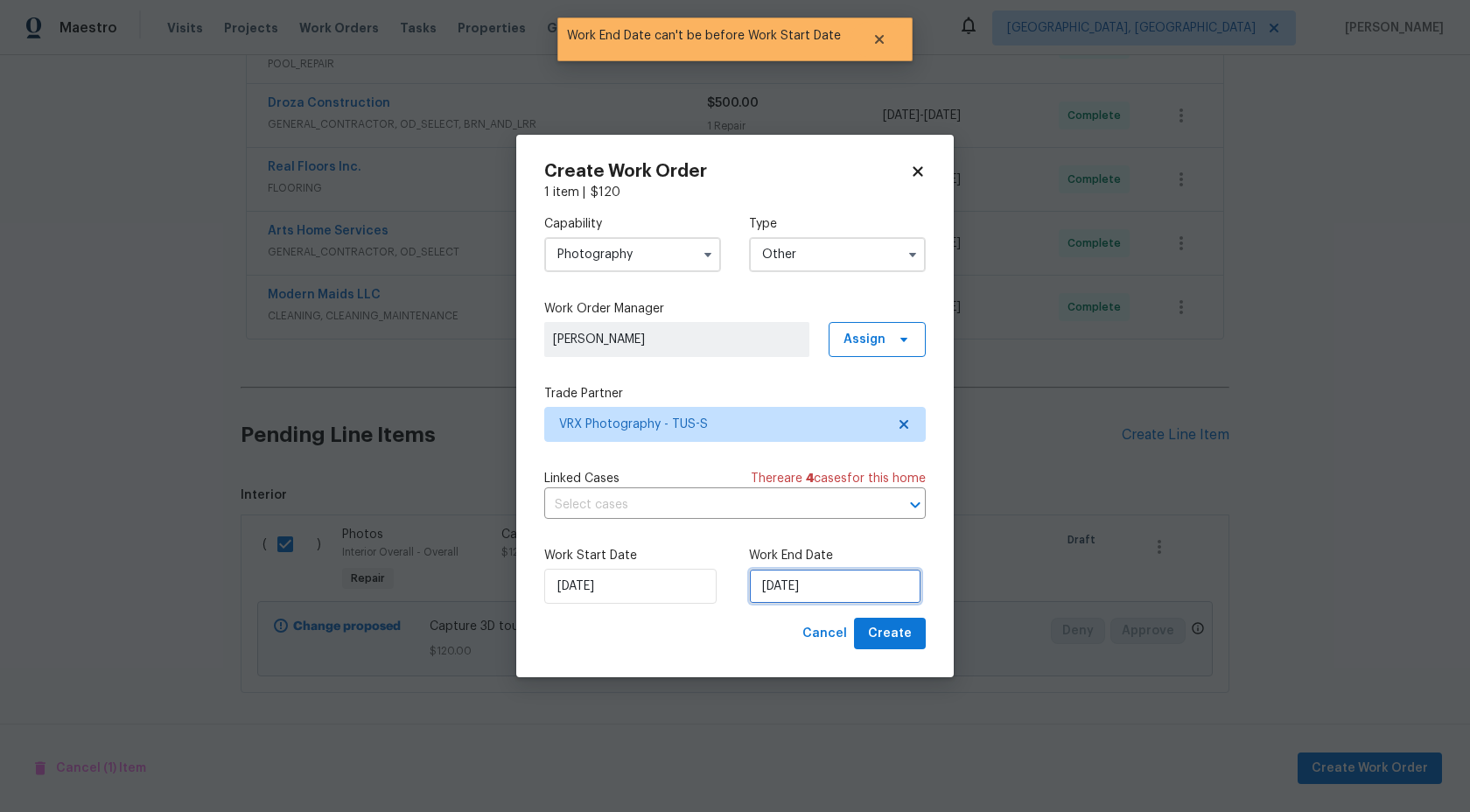
click at [791, 579] on input "[DATE]" at bounding box center [834, 586] width 172 height 35
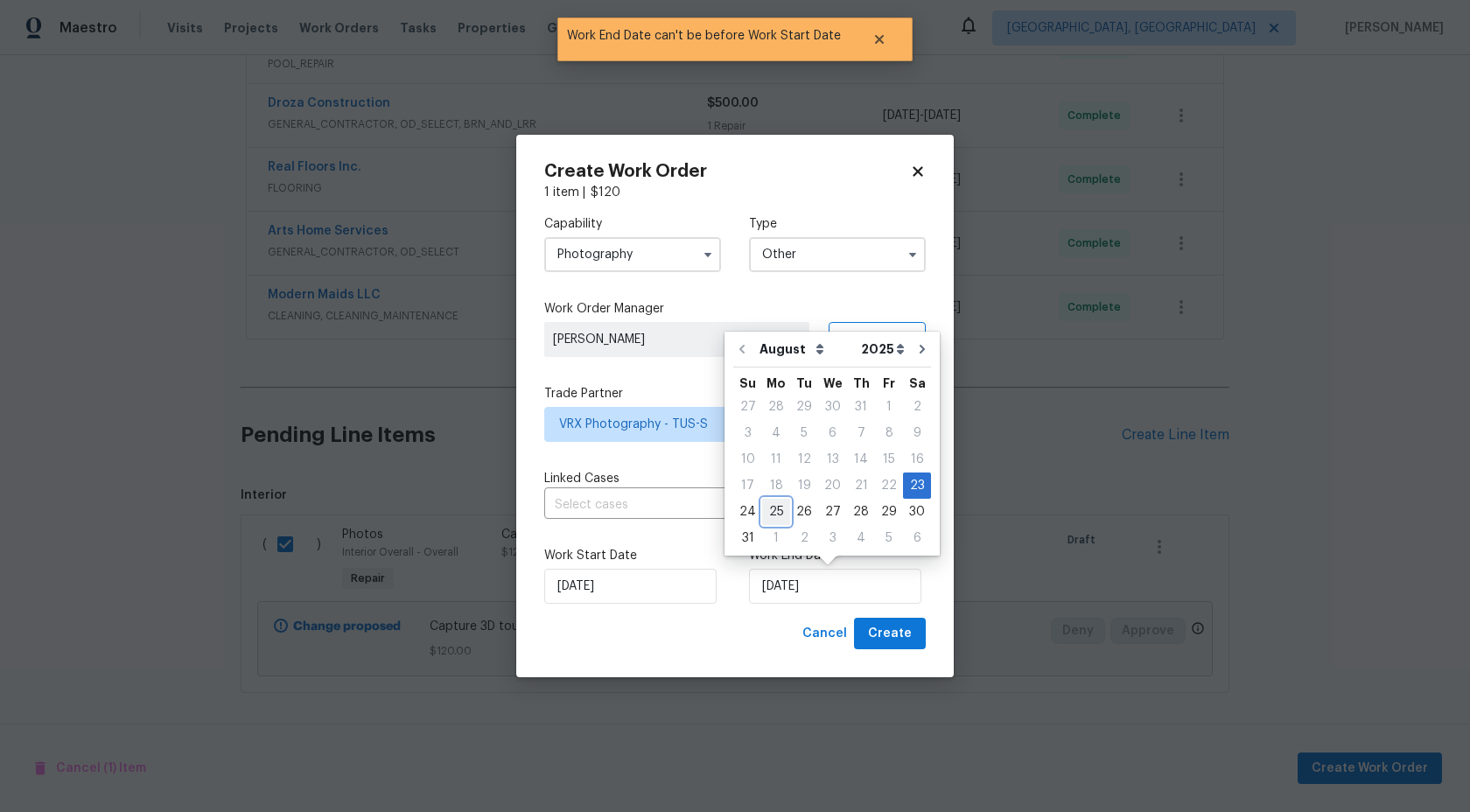
click at [767, 505] on div "25" at bounding box center [776, 511] width 28 height 25
type input "[DATE]"
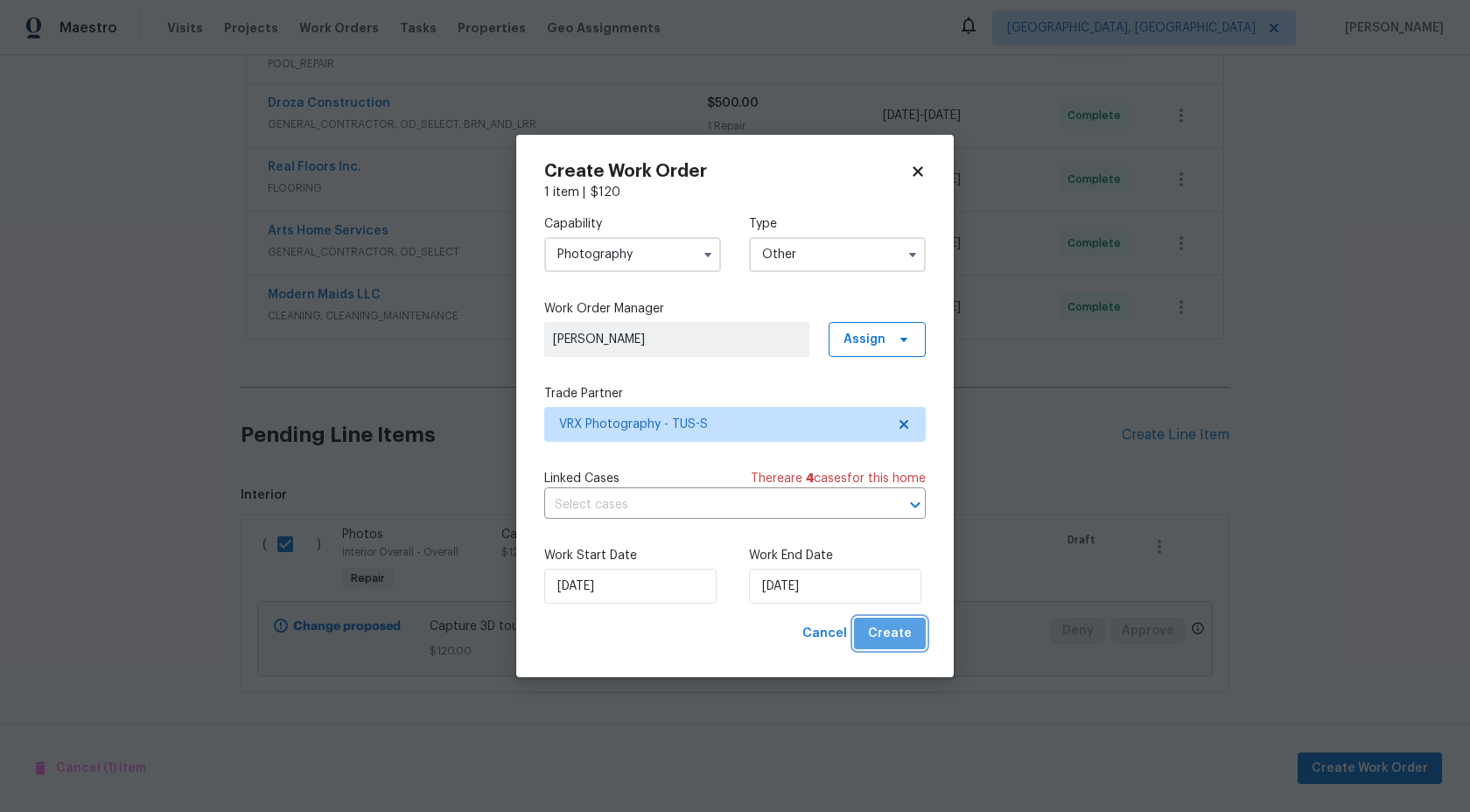
click at [895, 631] on span "Create" at bounding box center [890, 634] width 44 height 22
checkbox input "false"
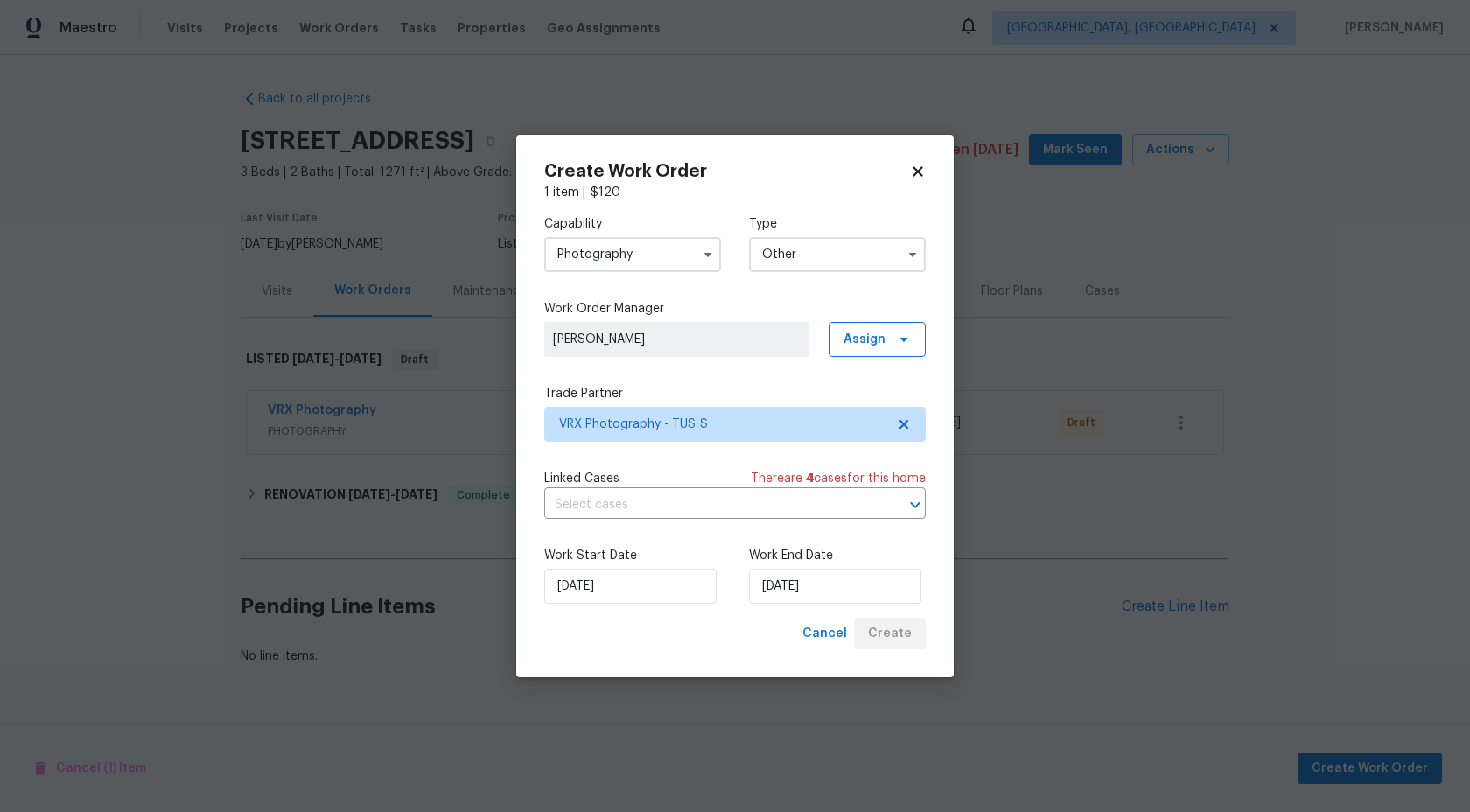
scroll to position [0, 0]
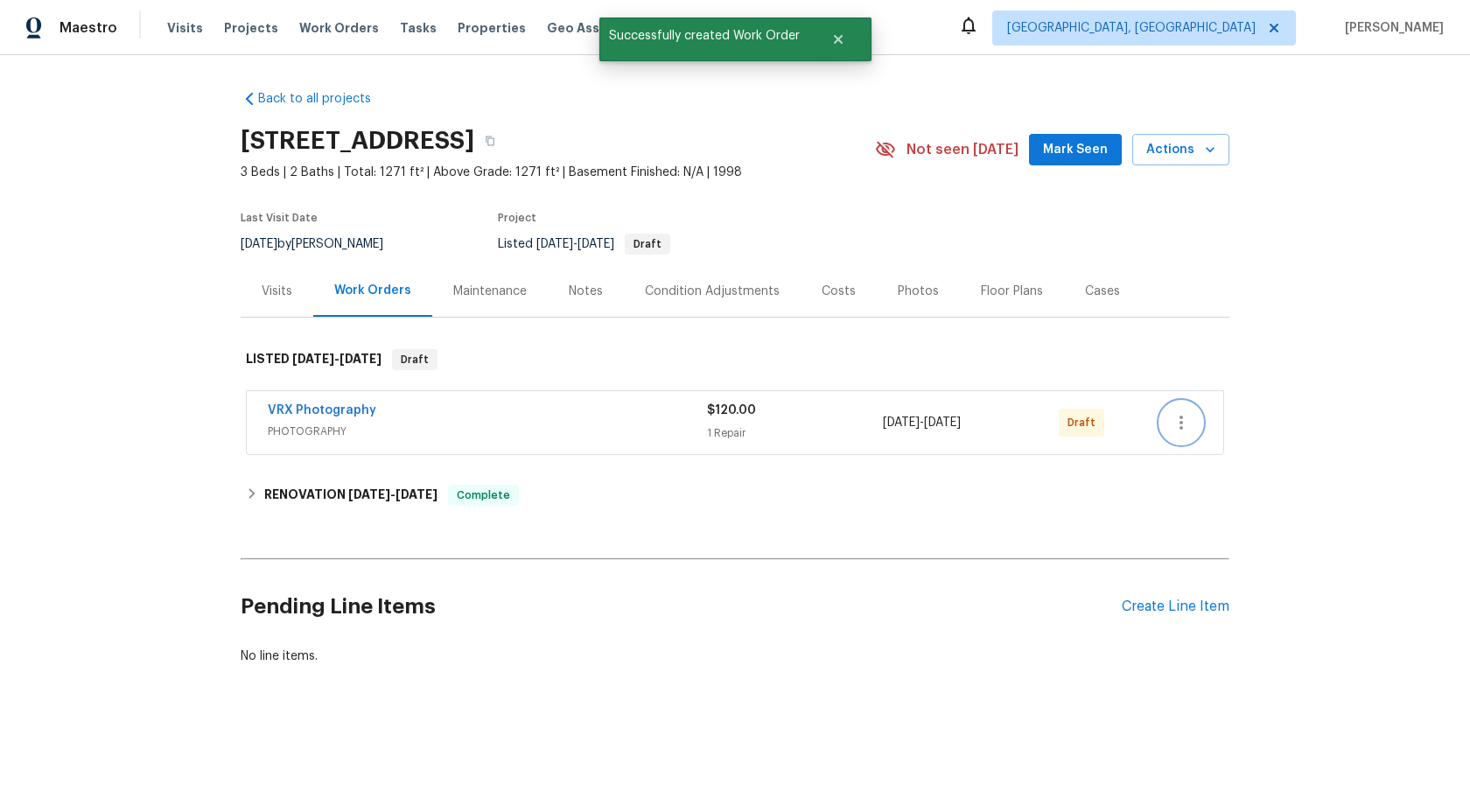
click at [1176, 424] on icon "button" at bounding box center [1181, 422] width 21 height 21
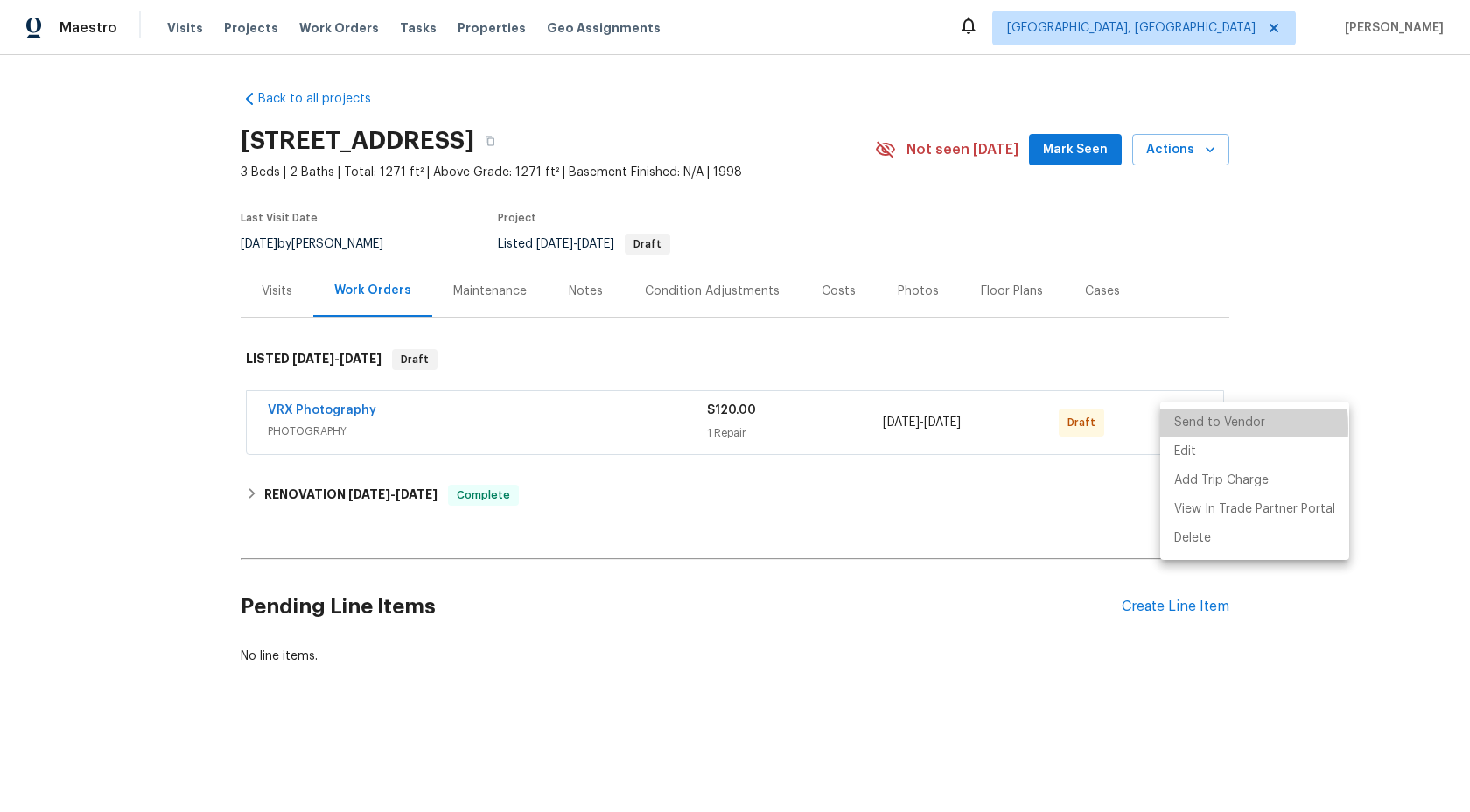
click at [1181, 428] on li "Send to Vendor" at bounding box center [1256, 422] width 189 height 29
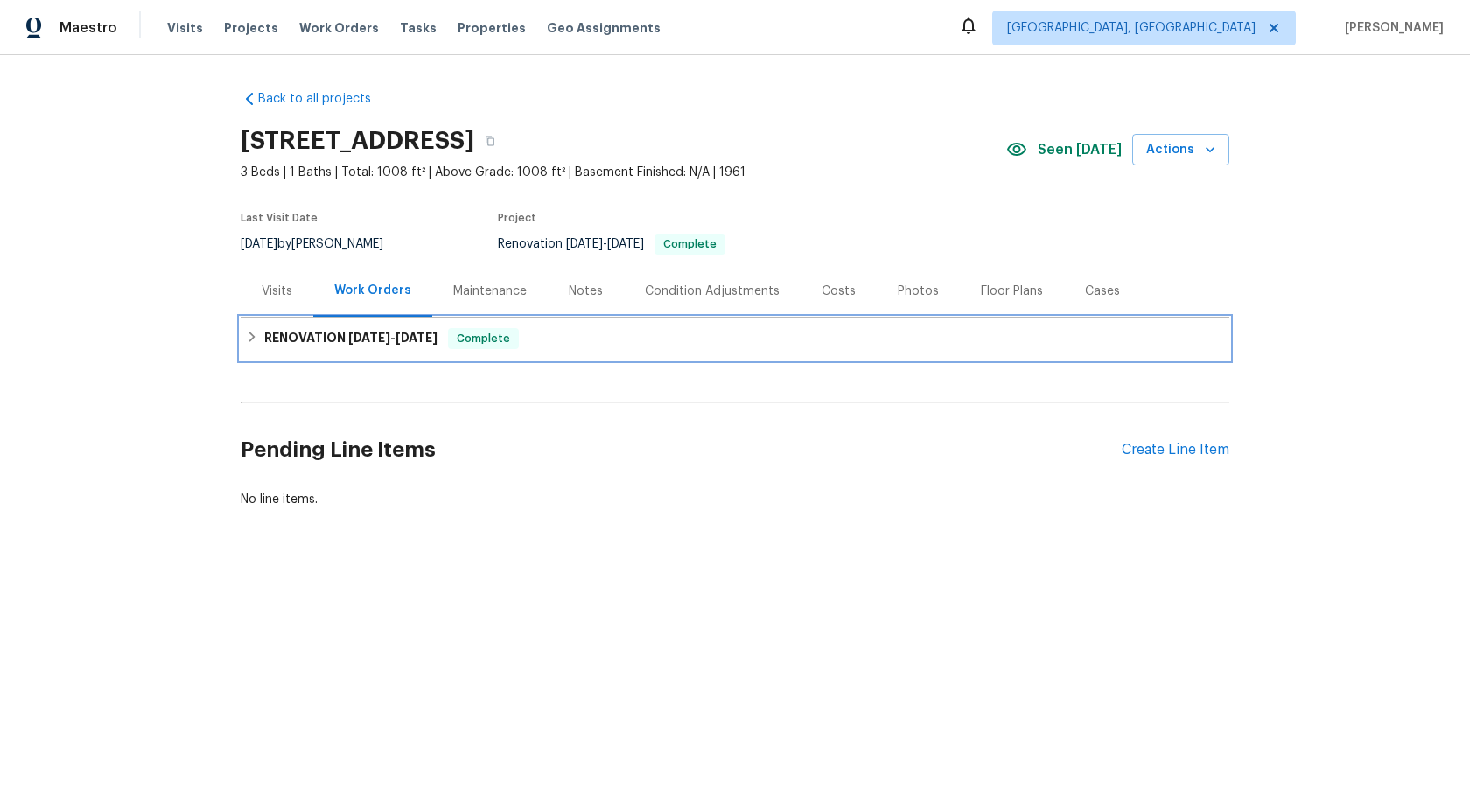
click at [586, 340] on div "RENOVATION [DATE] - [DATE] Complete" at bounding box center [735, 338] width 979 height 21
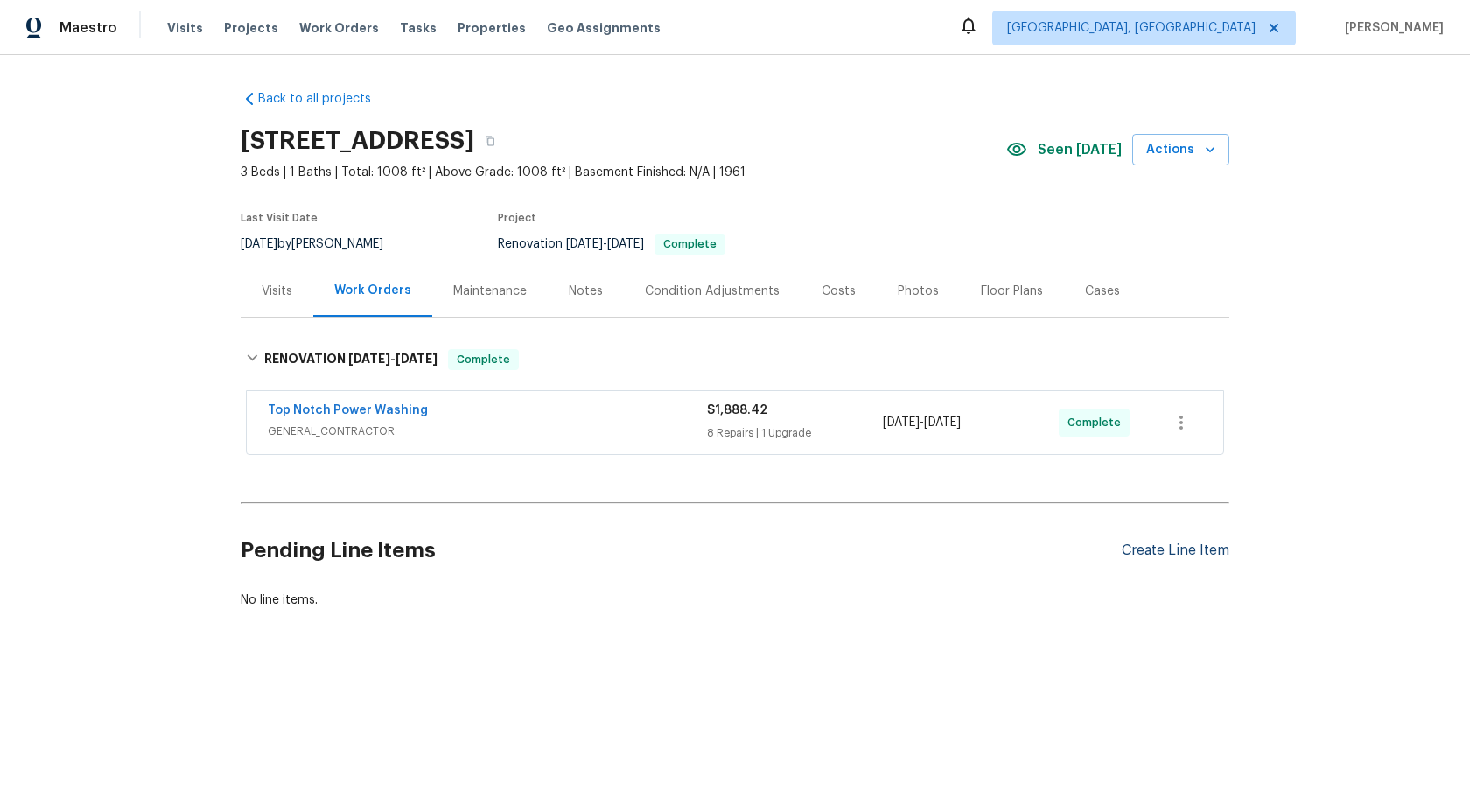
click at [1152, 549] on div "Create Line Item" at bounding box center [1176, 551] width 108 height 17
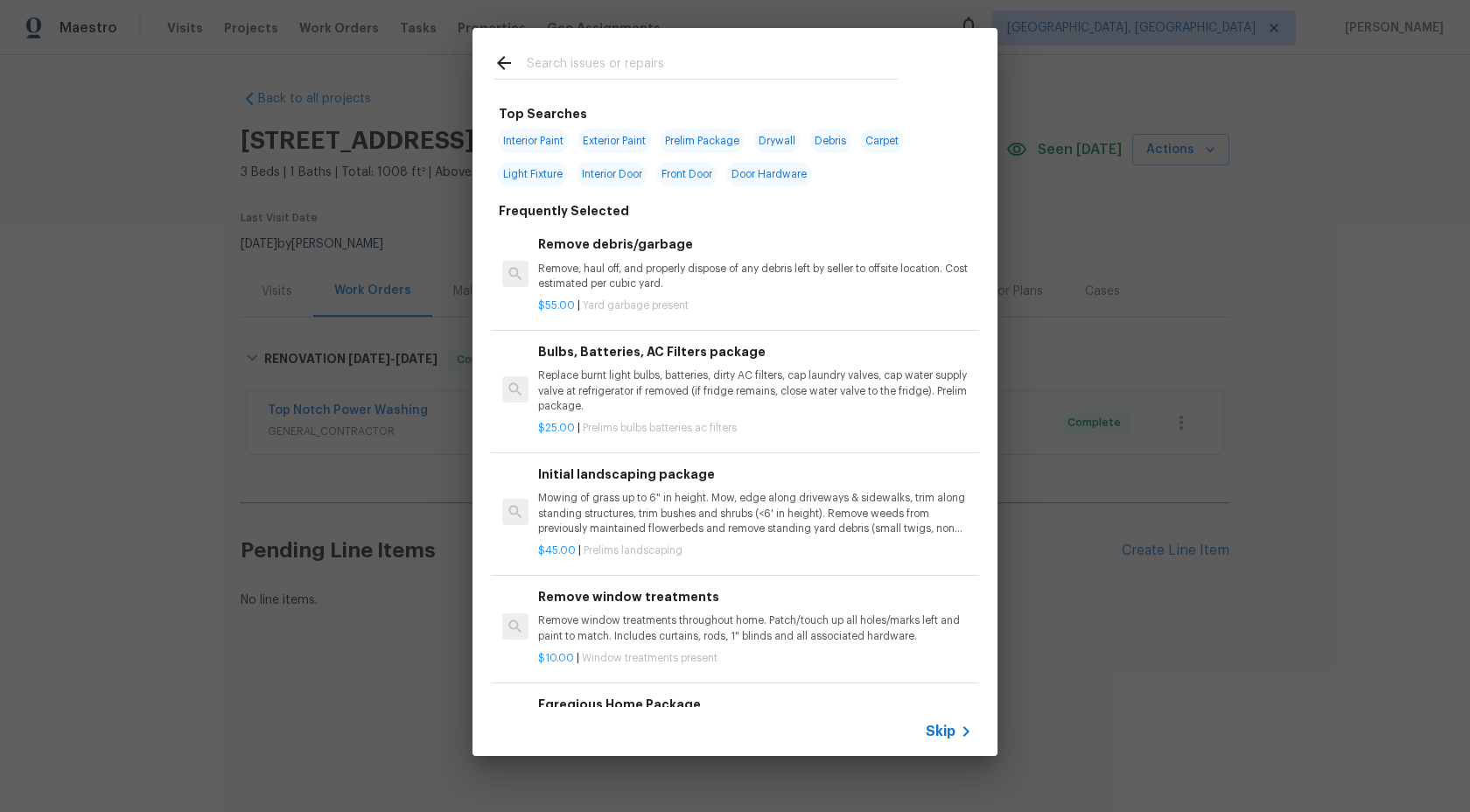
click at [946, 726] on span "Skip" at bounding box center [941, 731] width 29 height 17
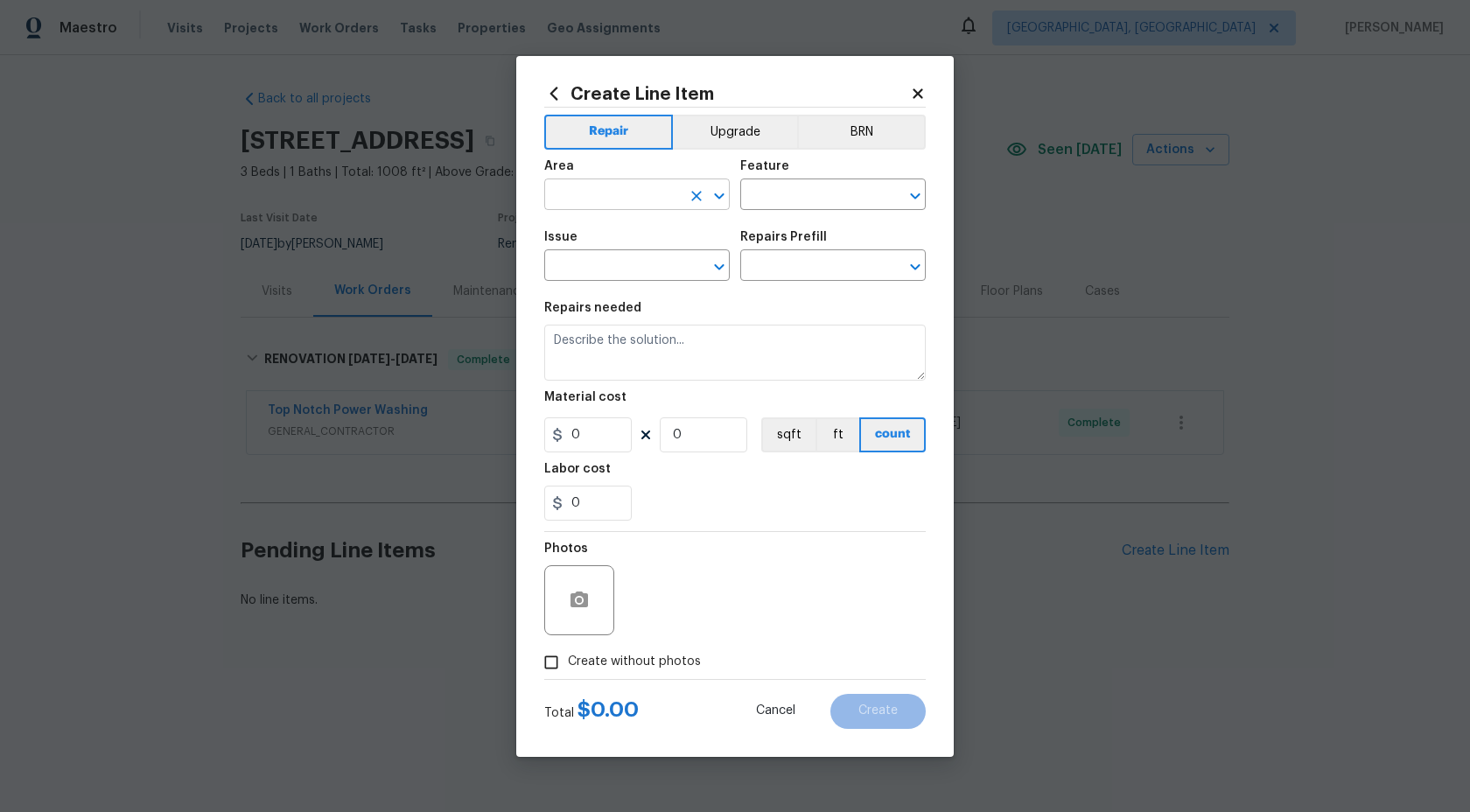
click at [649, 189] on input "text" at bounding box center [613, 196] width 136 height 27
click at [626, 270] on li "Interior Overall" at bounding box center [637, 263] width 186 height 29
type input "Interior Overall"
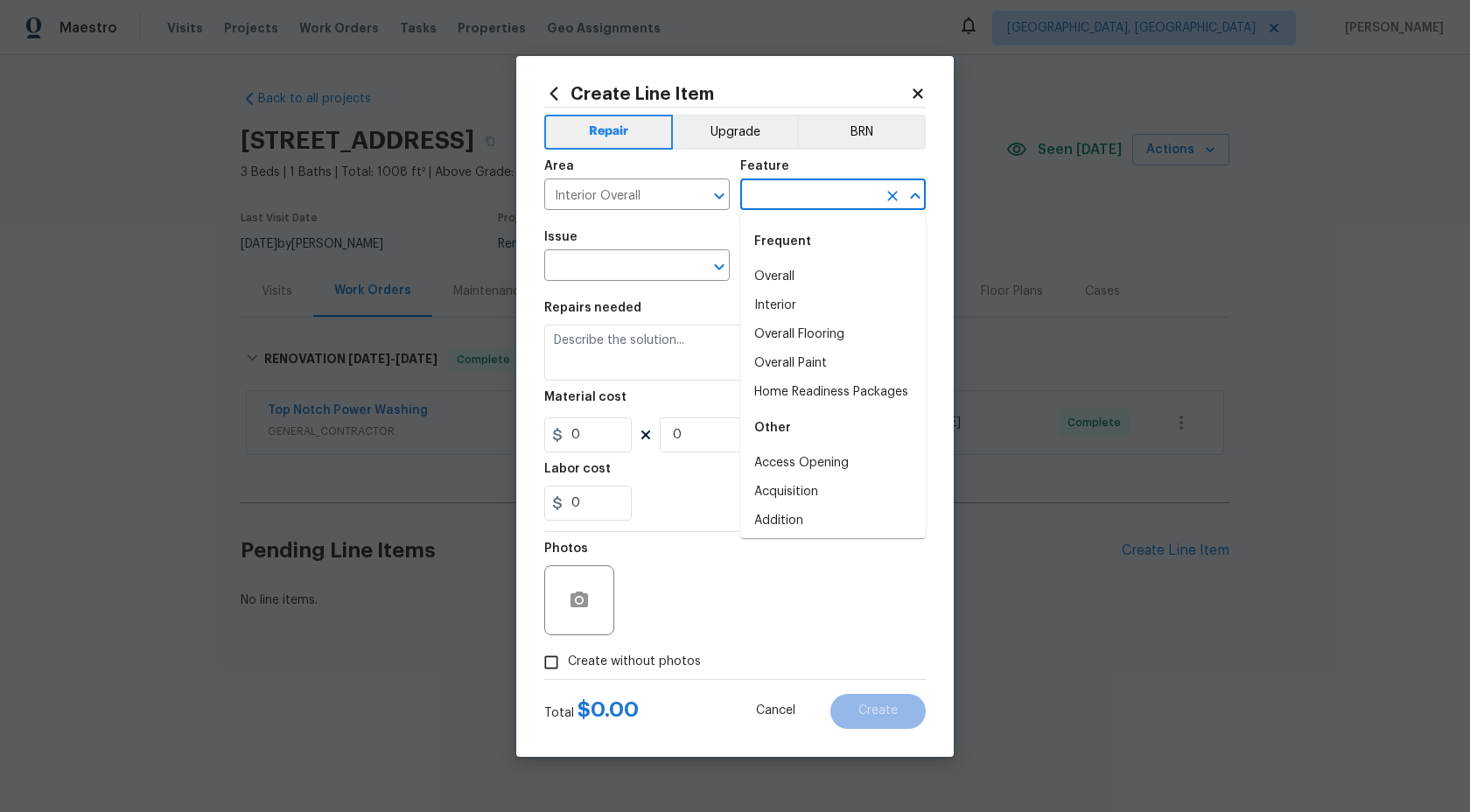
click at [774, 201] on input "text" at bounding box center [809, 196] width 136 height 27
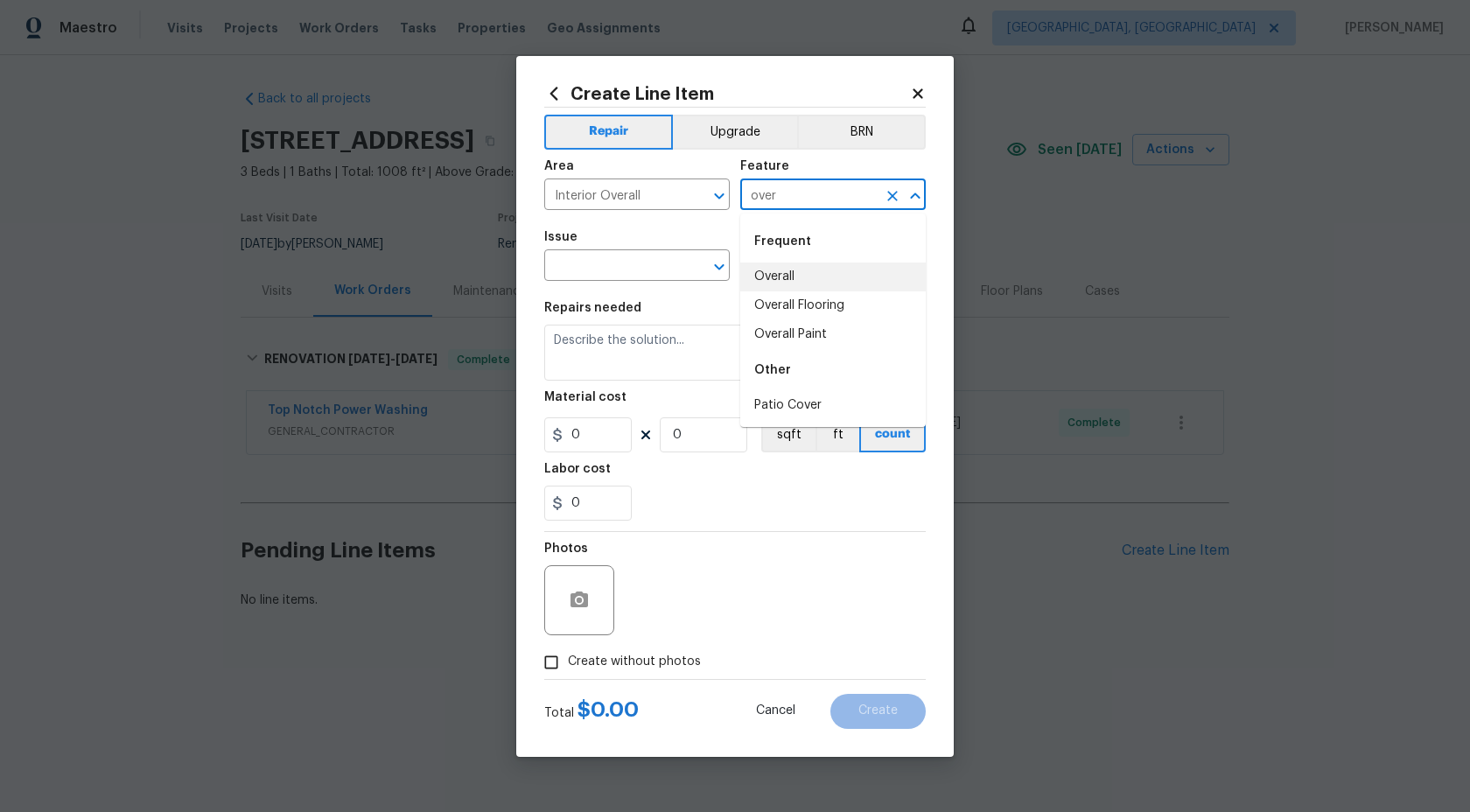
click at [791, 285] on li "Overall" at bounding box center [833, 276] width 186 height 29
type input "Overall"
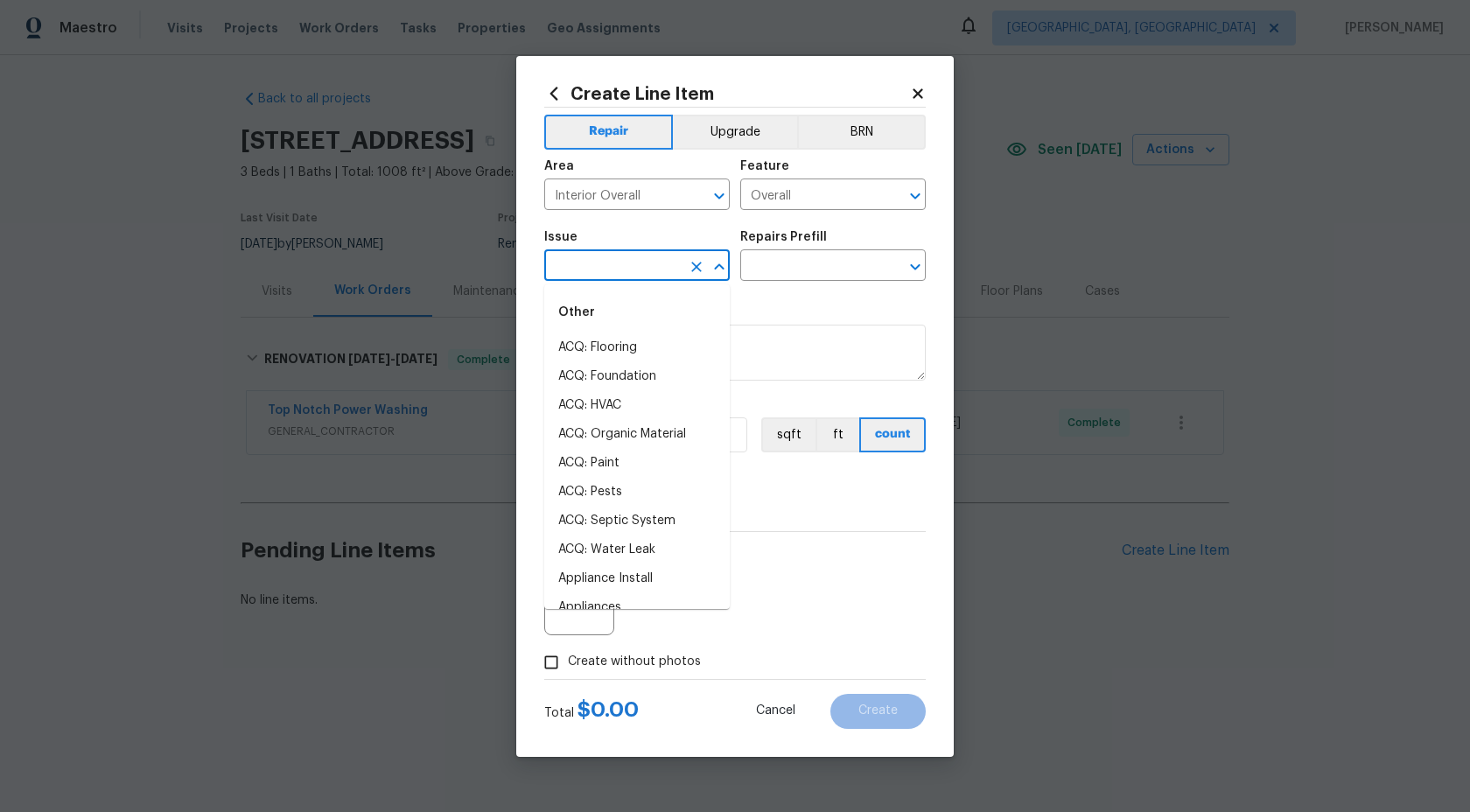
click at [619, 269] on input "text" at bounding box center [613, 267] width 136 height 27
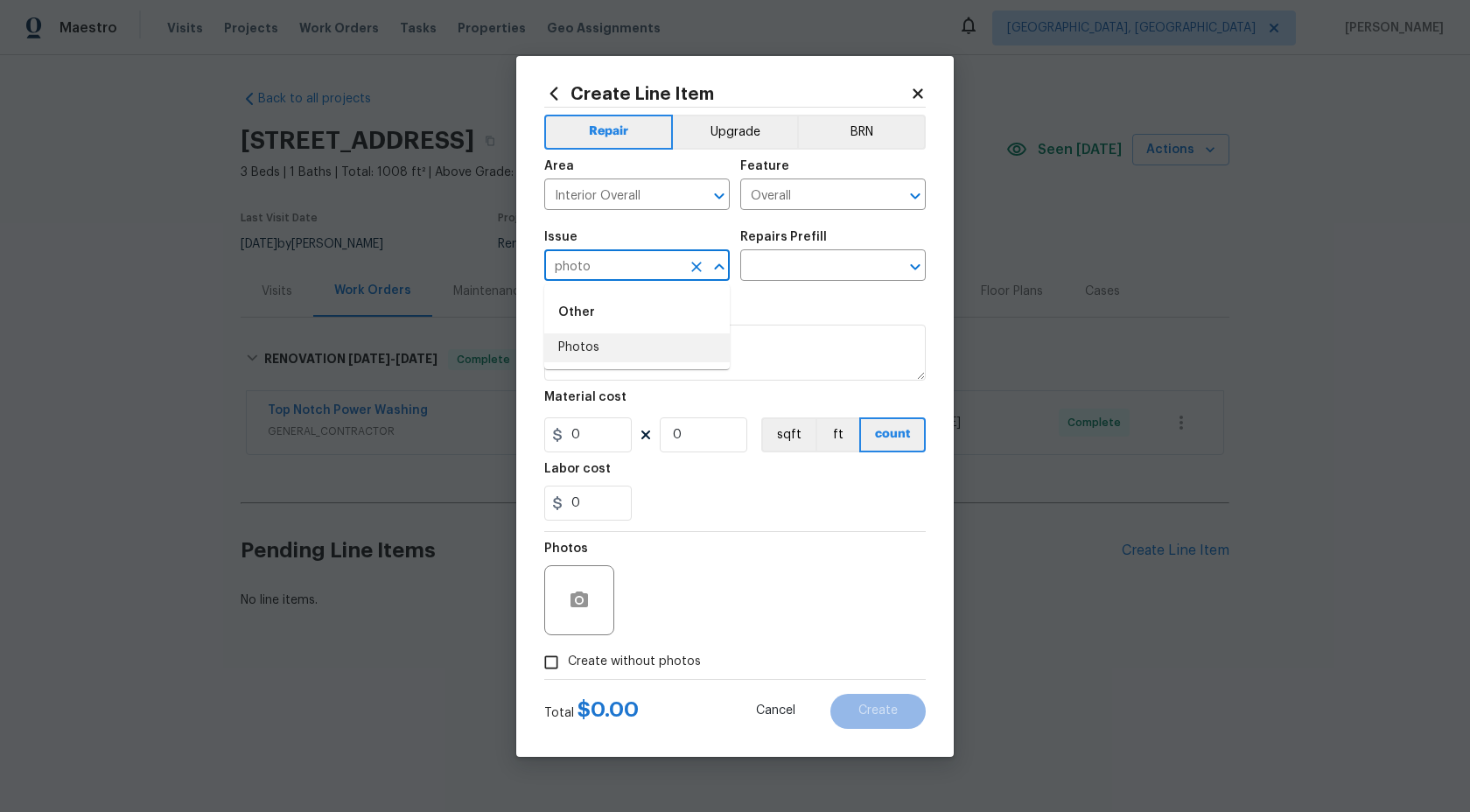
click at [596, 349] on li "Photos" at bounding box center [637, 347] width 186 height 29
type input "Photos"
click at [787, 248] on div "Repairs Prefill" at bounding box center [833, 242] width 186 height 23
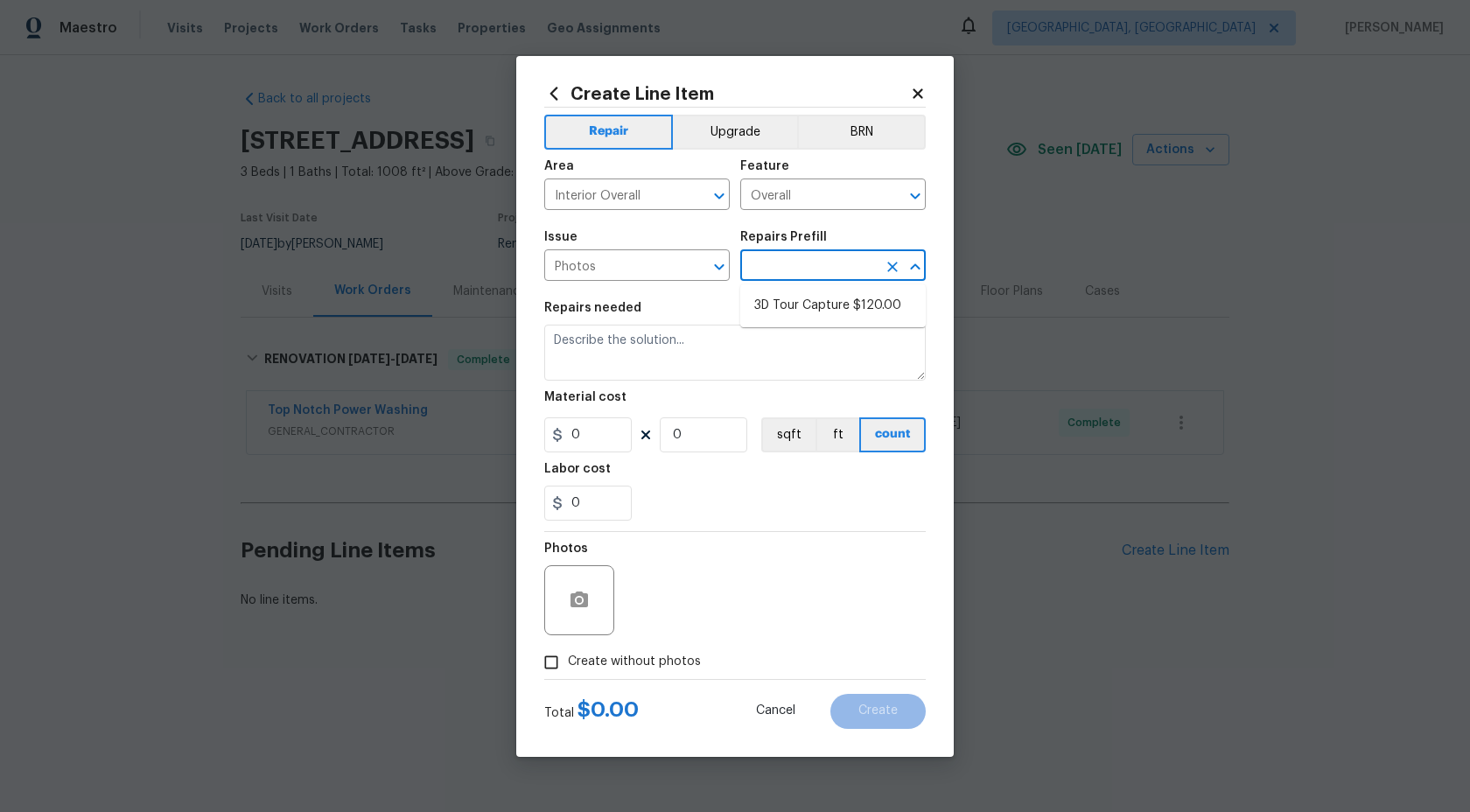
click at [787, 260] on input "text" at bounding box center [809, 267] width 136 height 27
click at [780, 292] on li "3D Tour Capture $120.00" at bounding box center [833, 305] width 186 height 29
type input "3D Tour Capture $120.00"
type textarea "Capture 3D tour of home"
type input "1"
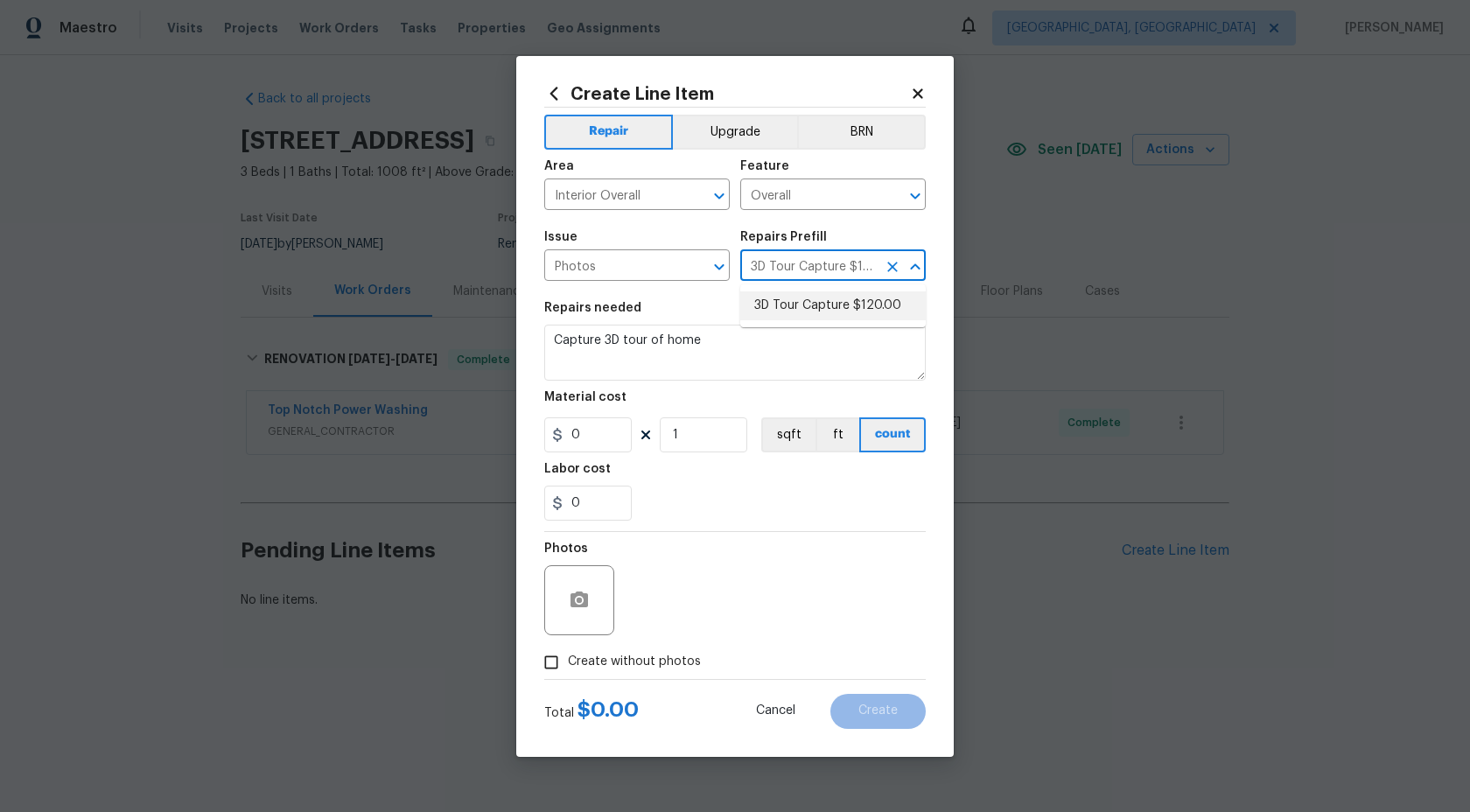
type input "120"
click at [552, 661] on input "Create without photos" at bounding box center [551, 662] width 33 height 33
checkbox input "true"
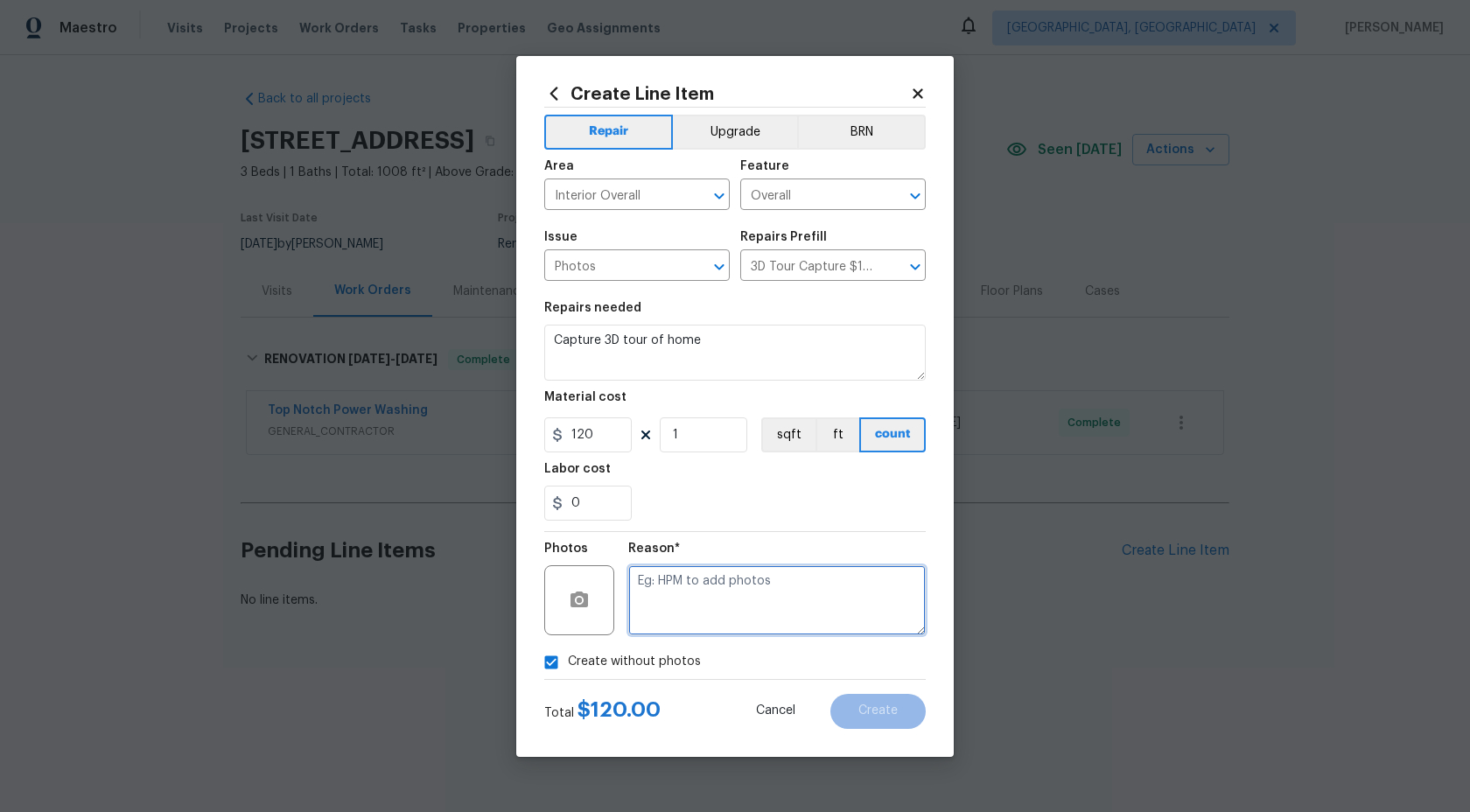
click at [729, 610] on textarea at bounding box center [776, 600] width 297 height 70
type textarea "."
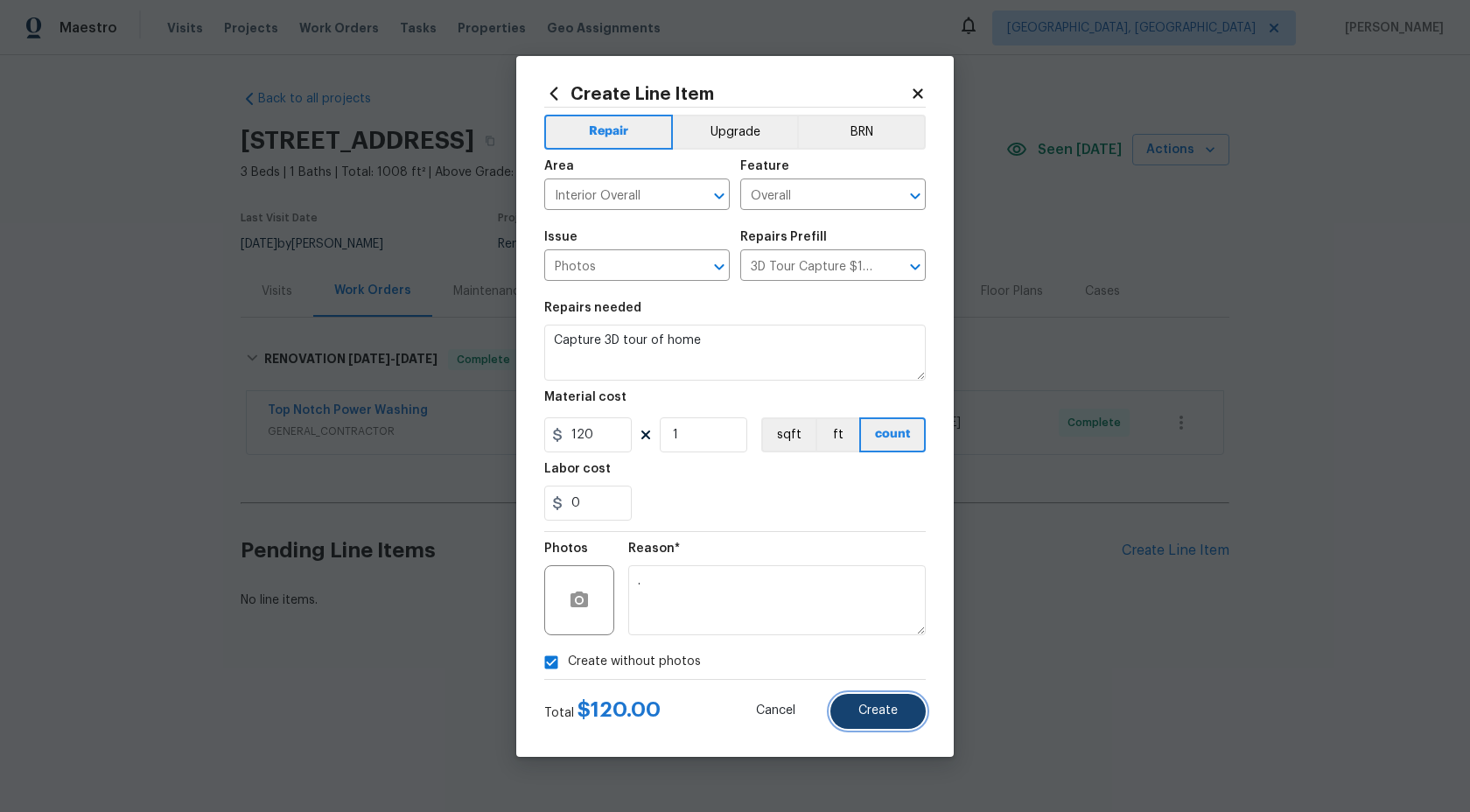
click at [869, 724] on button "Create" at bounding box center [879, 711] width 96 height 35
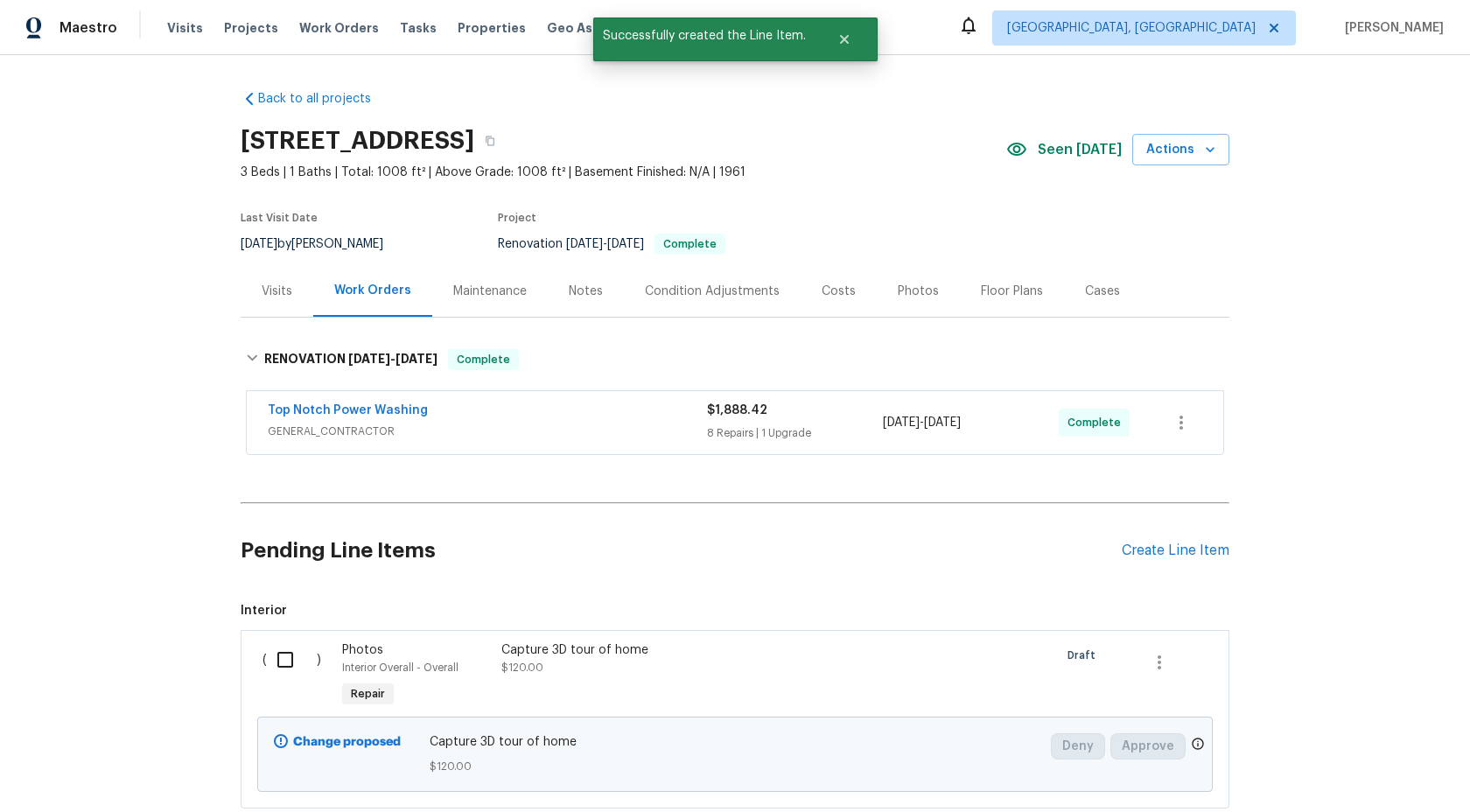
scroll to position [116, 0]
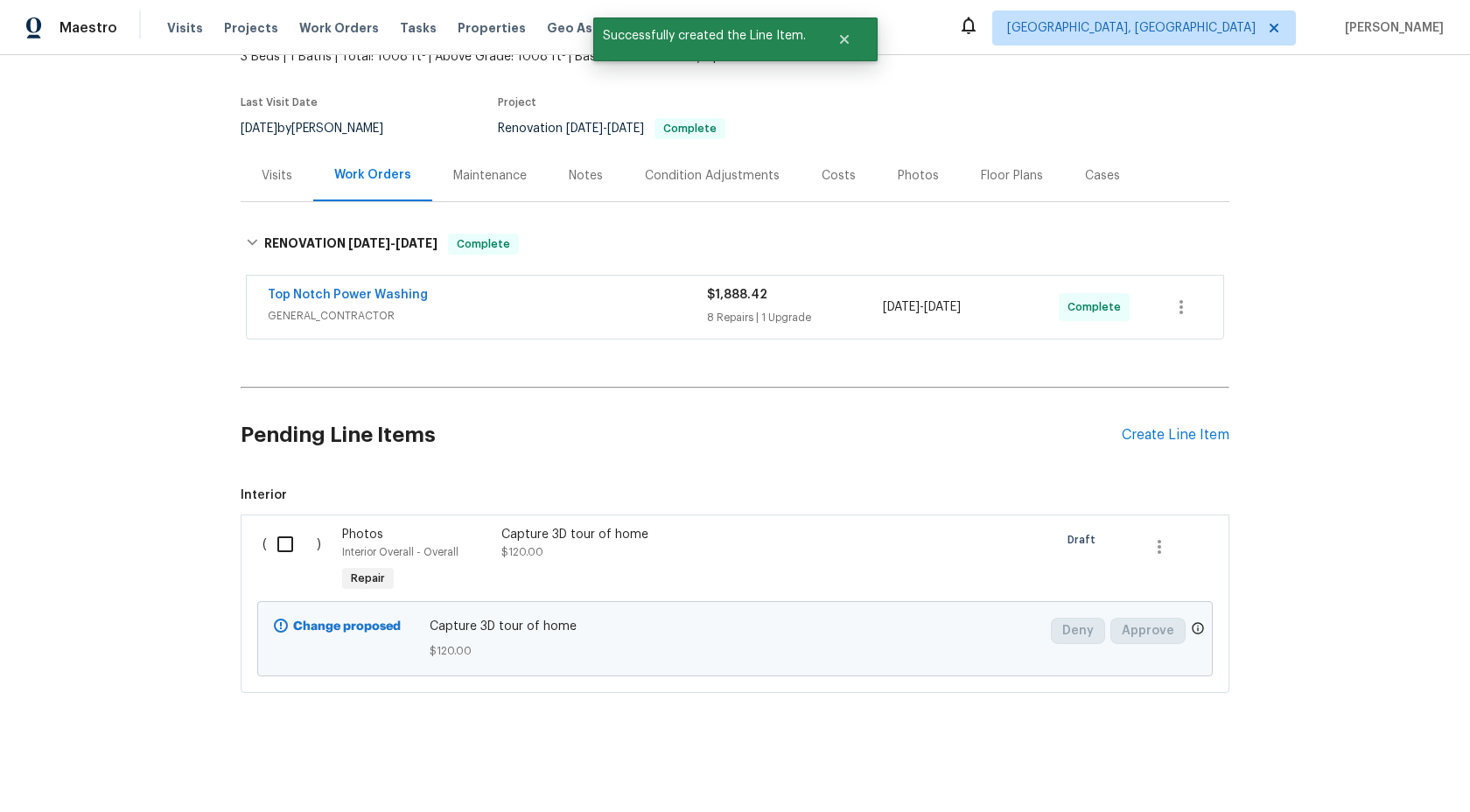
click at [283, 544] on input "checkbox" at bounding box center [292, 544] width 50 height 37
checkbox input "true"
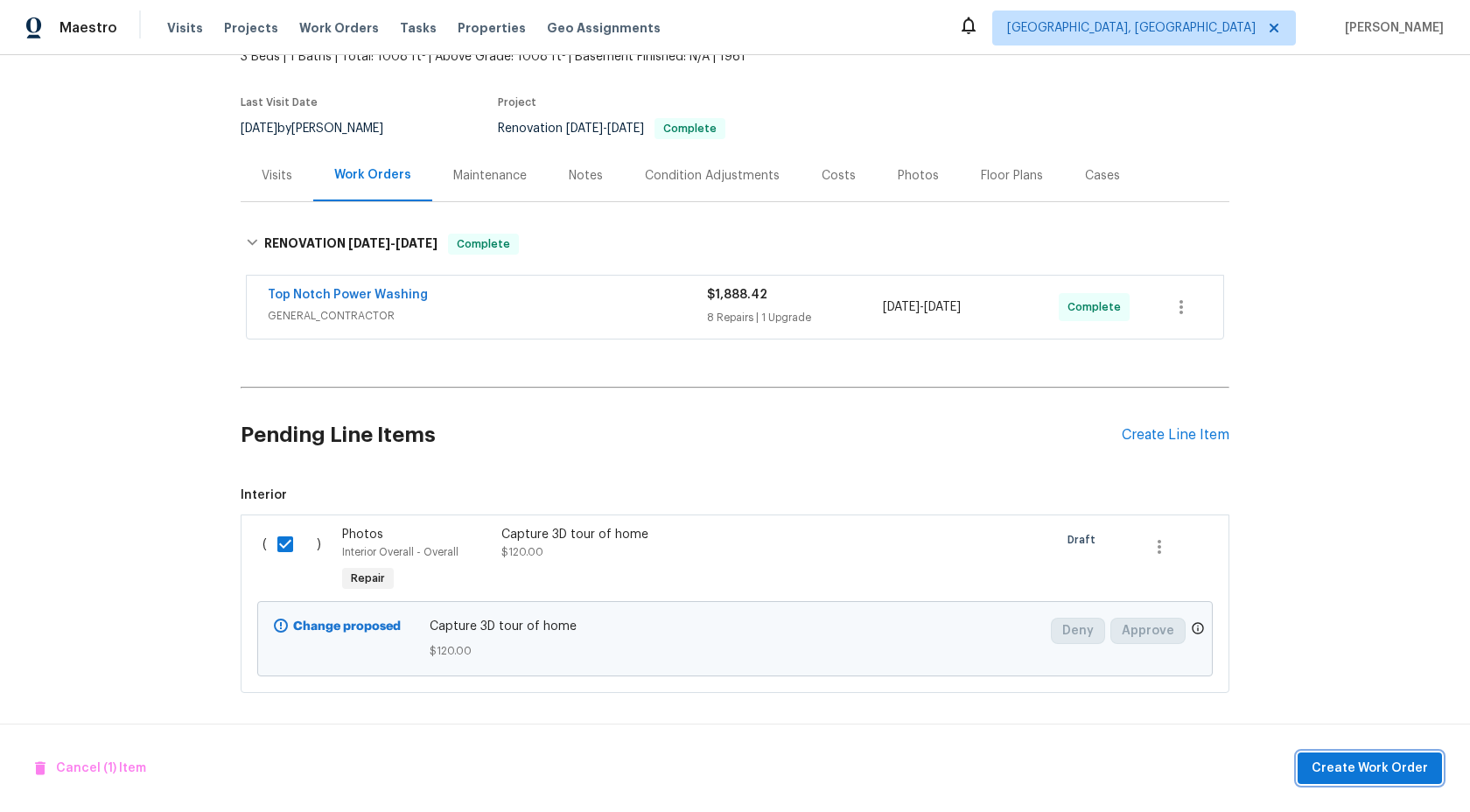
click at [1391, 768] on span "Create Work Order" at bounding box center [1370, 769] width 117 height 22
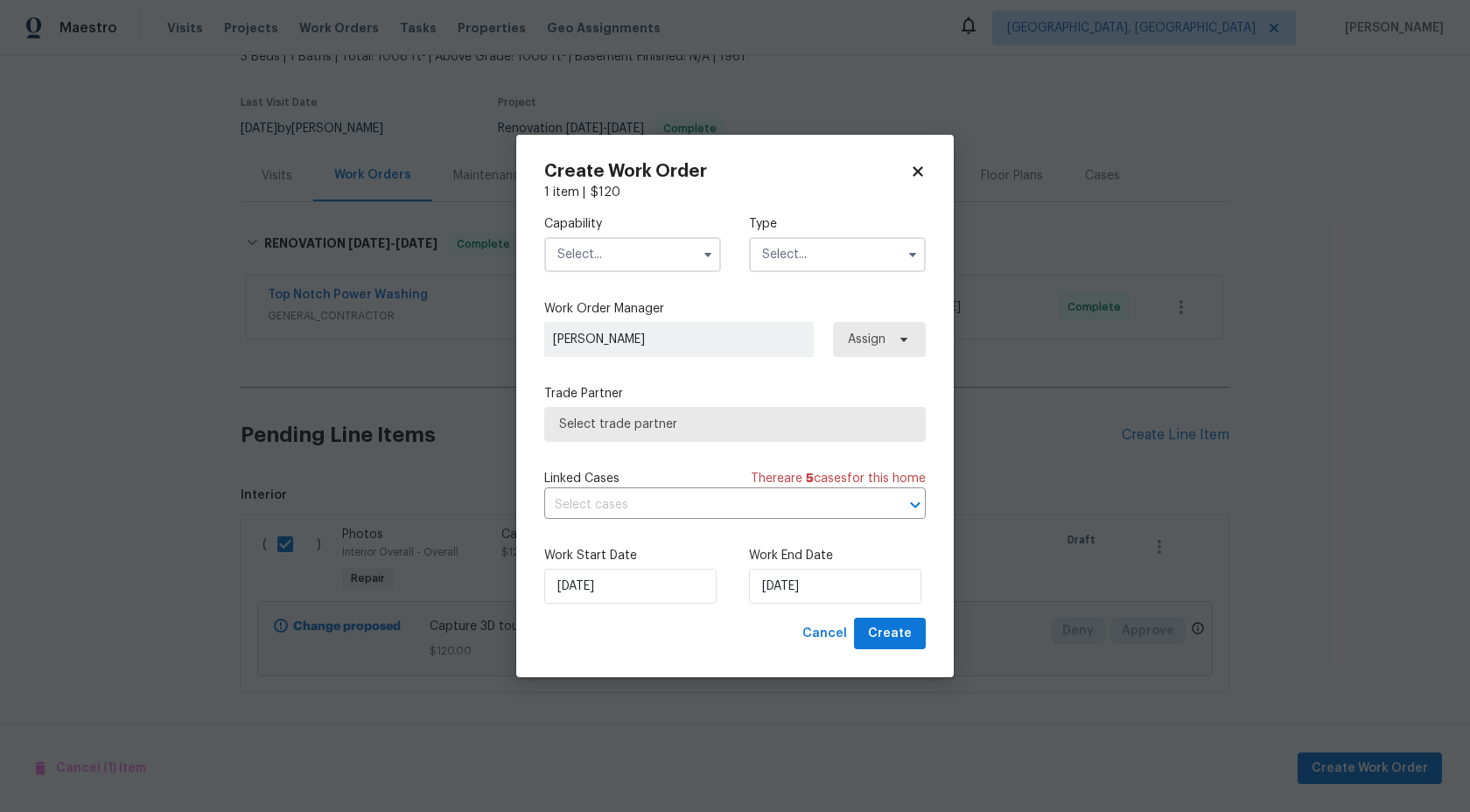
click at [611, 259] on input "text" at bounding box center [633, 255] width 177 height 35
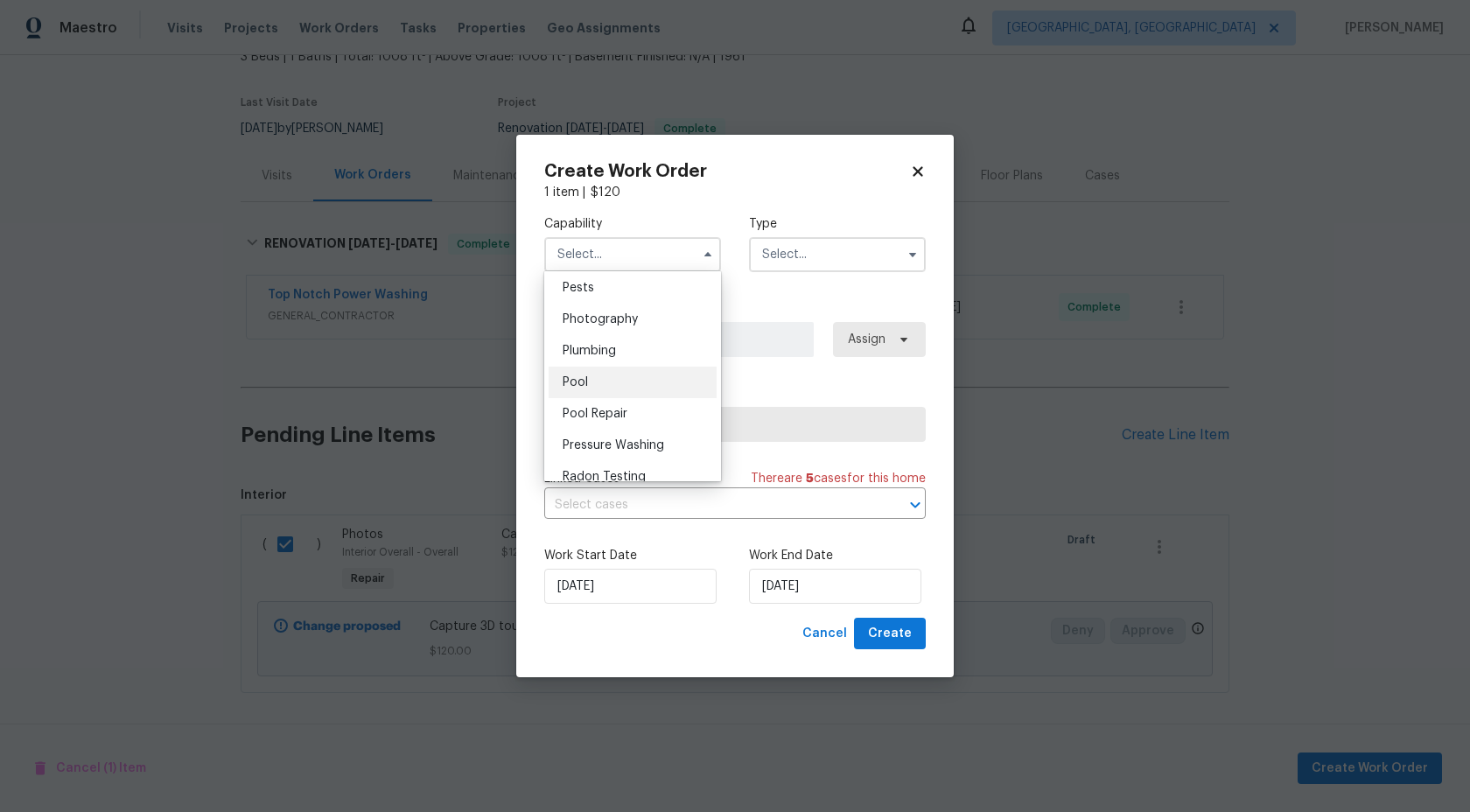
scroll to position [1504, 0]
click at [621, 332] on div "Photography" at bounding box center [633, 321] width 168 height 31
type input "Photography"
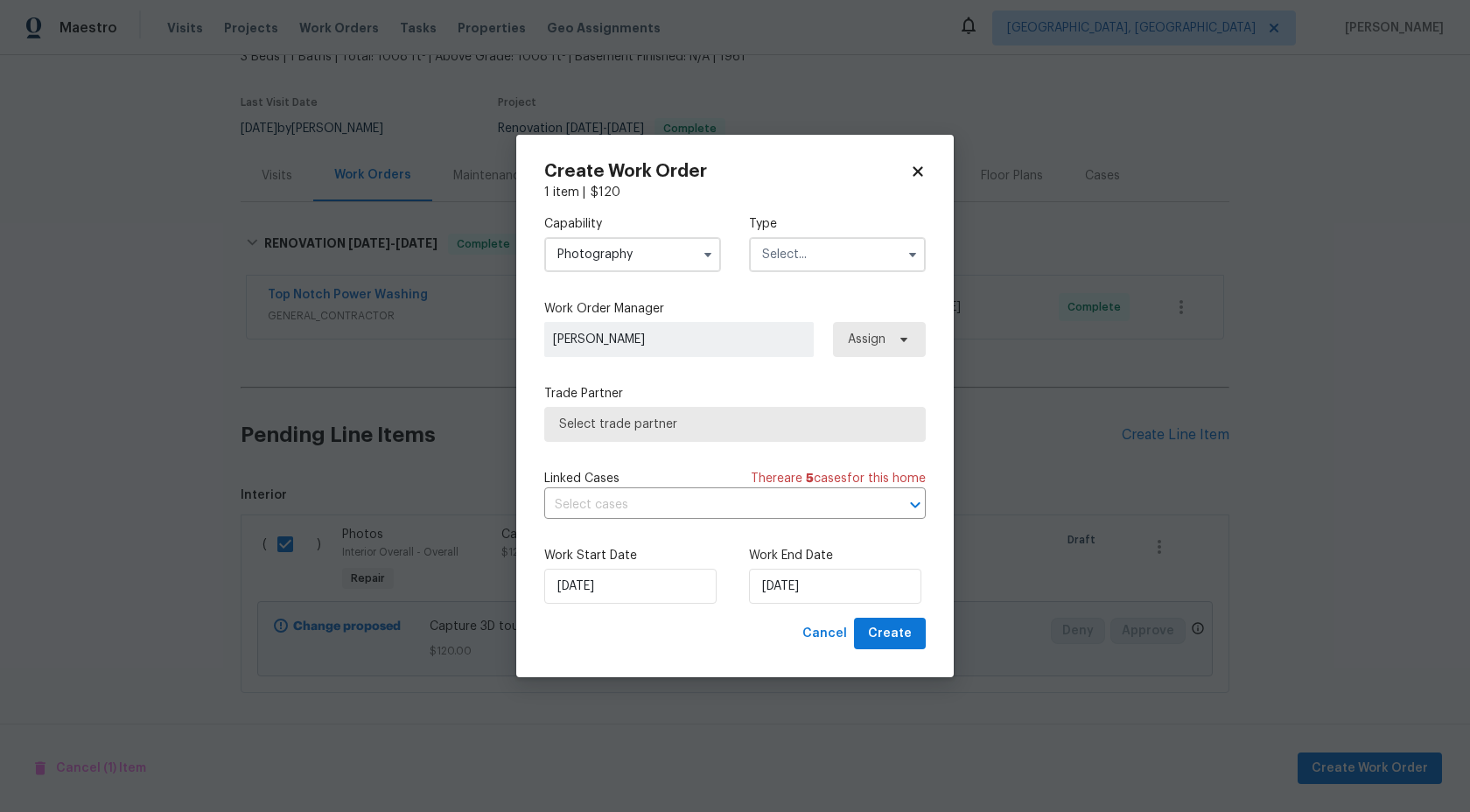
click at [787, 254] on input "text" at bounding box center [837, 255] width 177 height 35
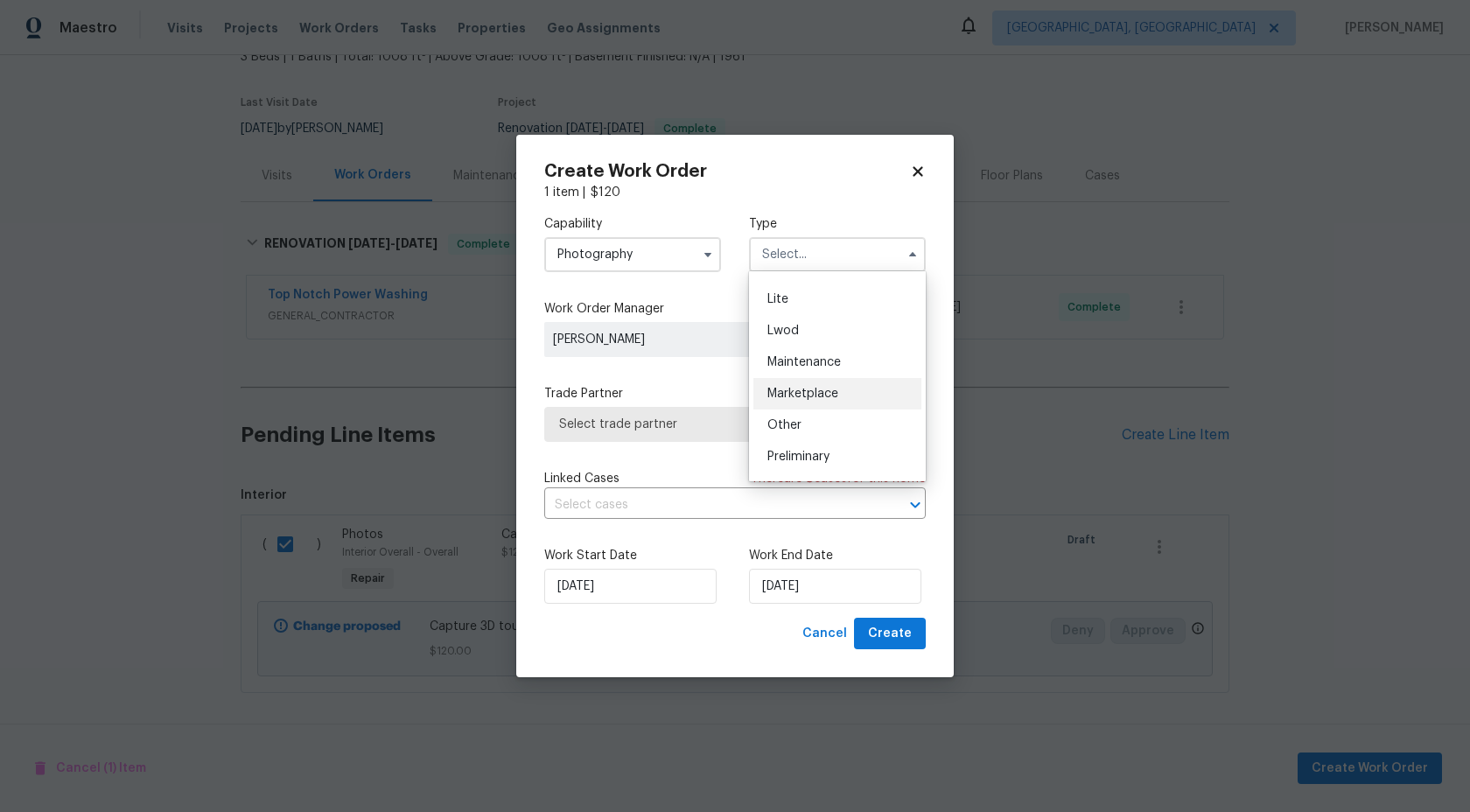
scroll to position [211, 0]
click at [796, 417] on div "Other" at bounding box center [837, 427] width 168 height 31
type input "Other"
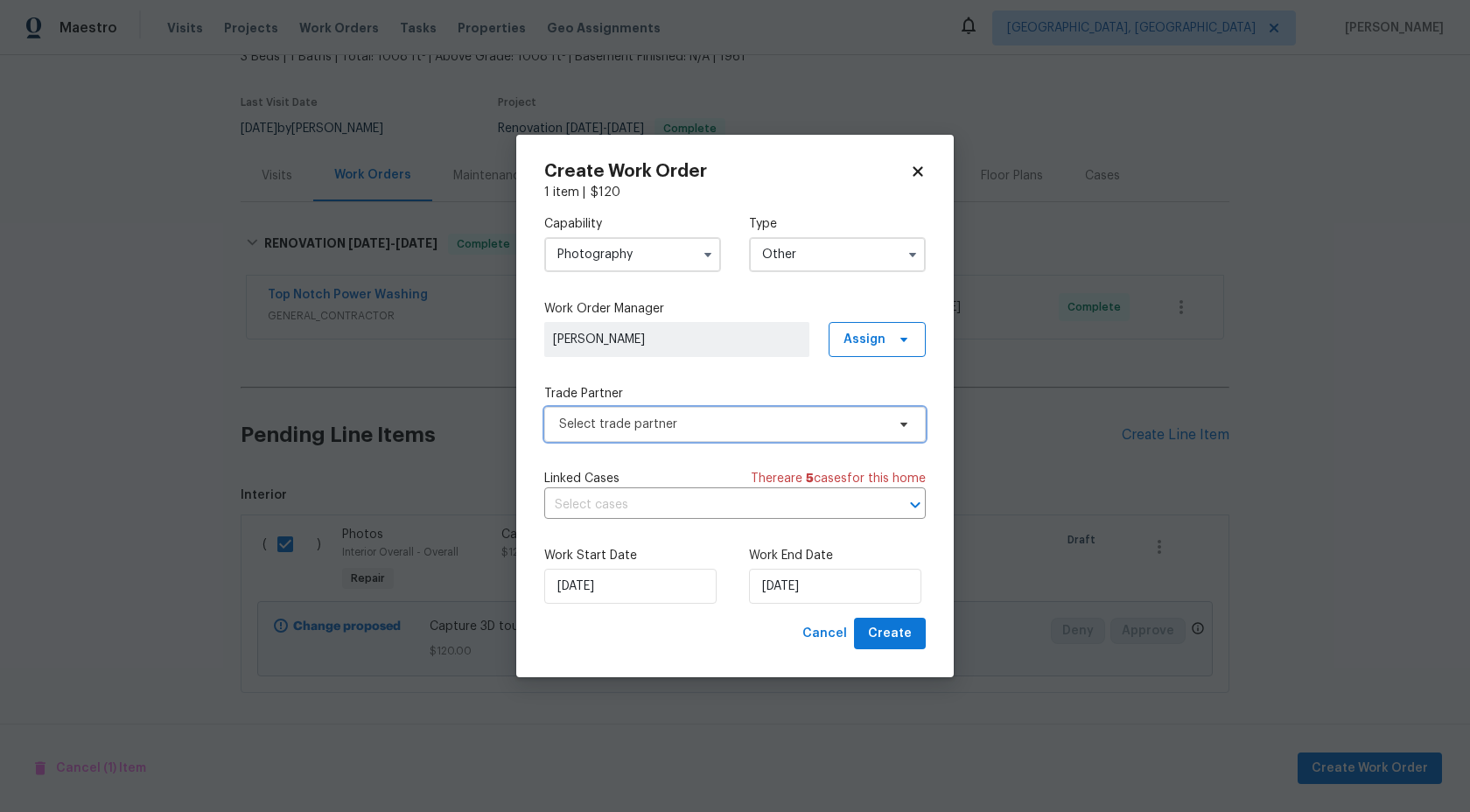
click at [699, 417] on span "Select trade partner" at bounding box center [722, 424] width 327 height 17
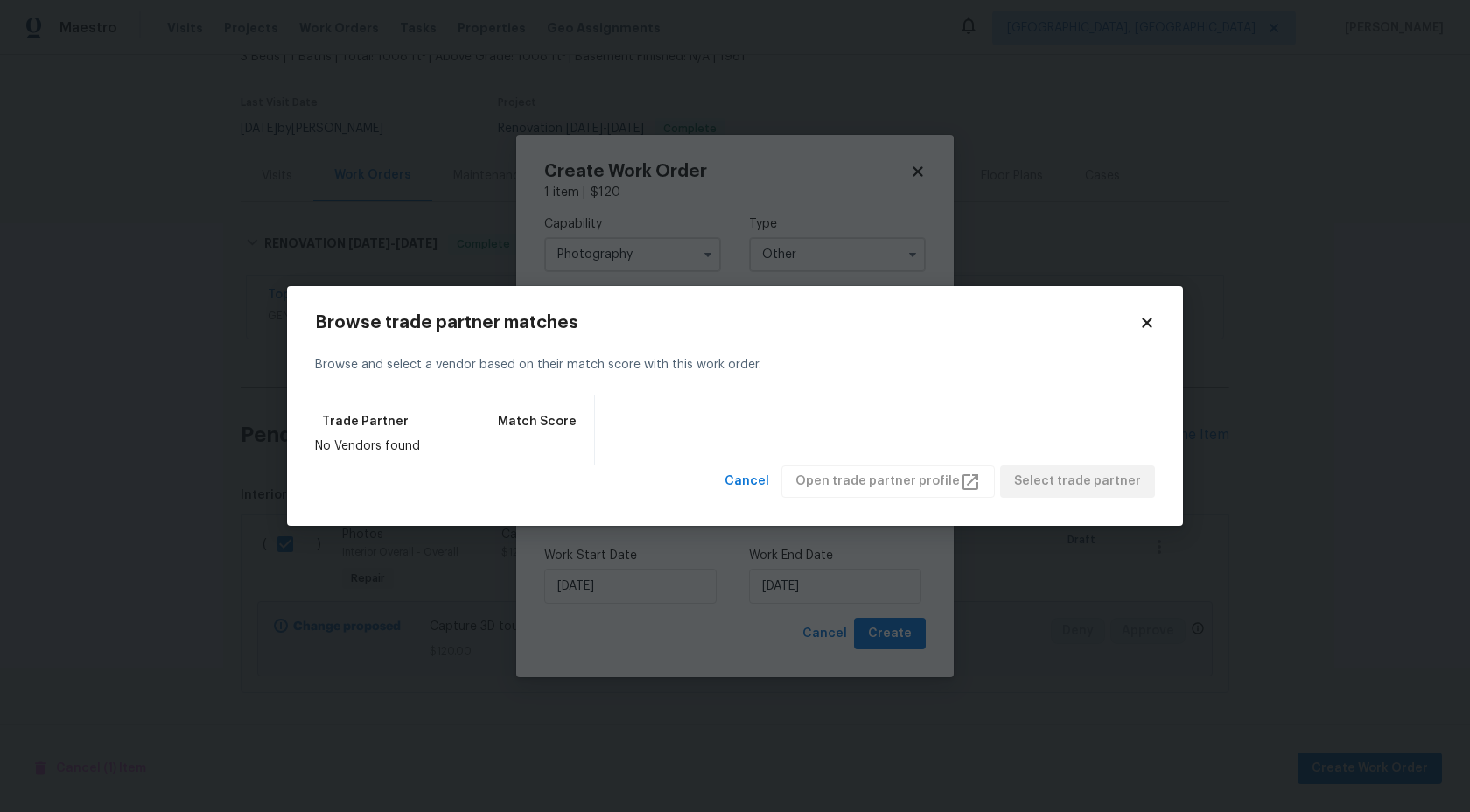
click at [1148, 322] on icon at bounding box center [1147, 323] width 9 height 9
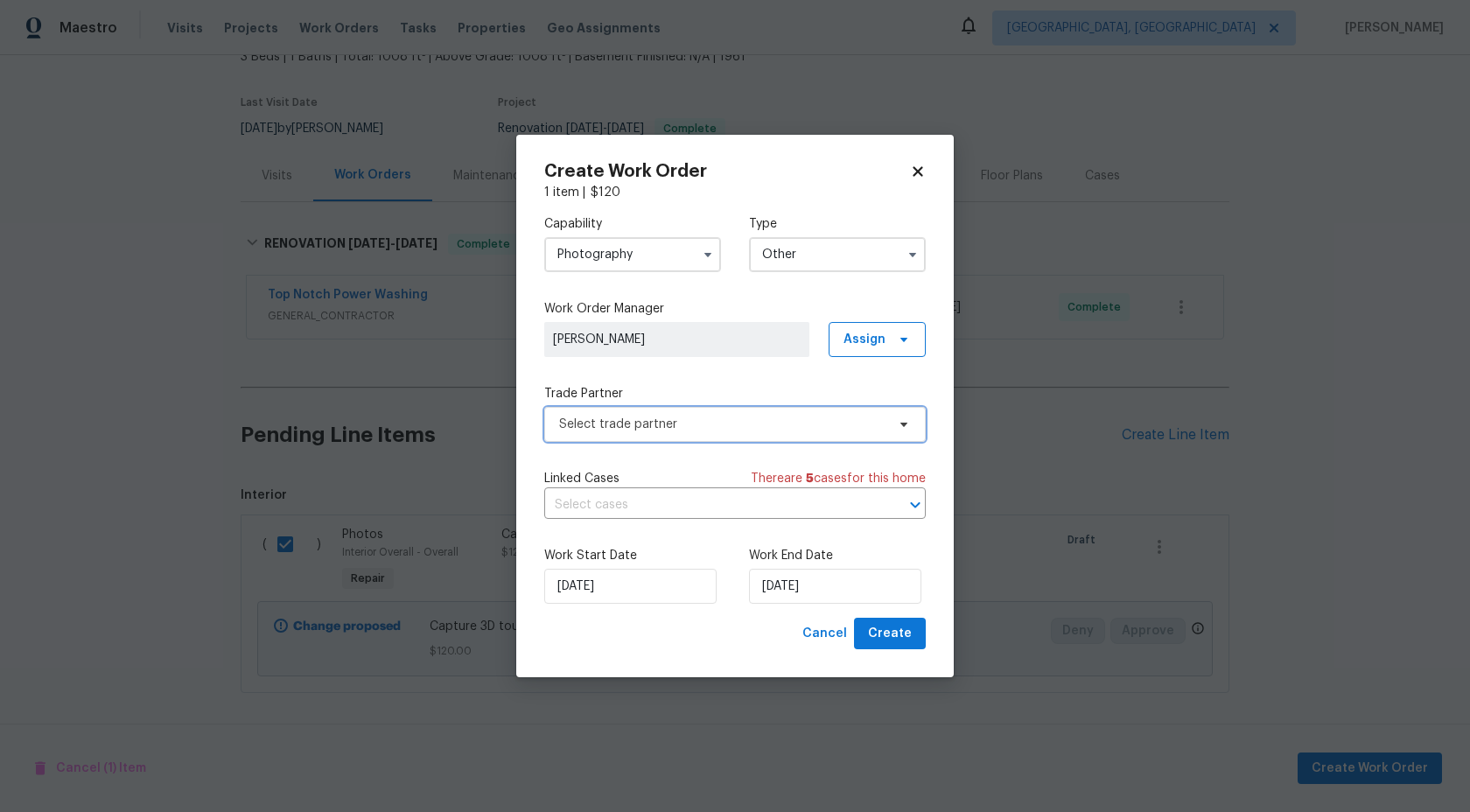
click at [667, 422] on span "Select trade partner" at bounding box center [722, 424] width 327 height 17
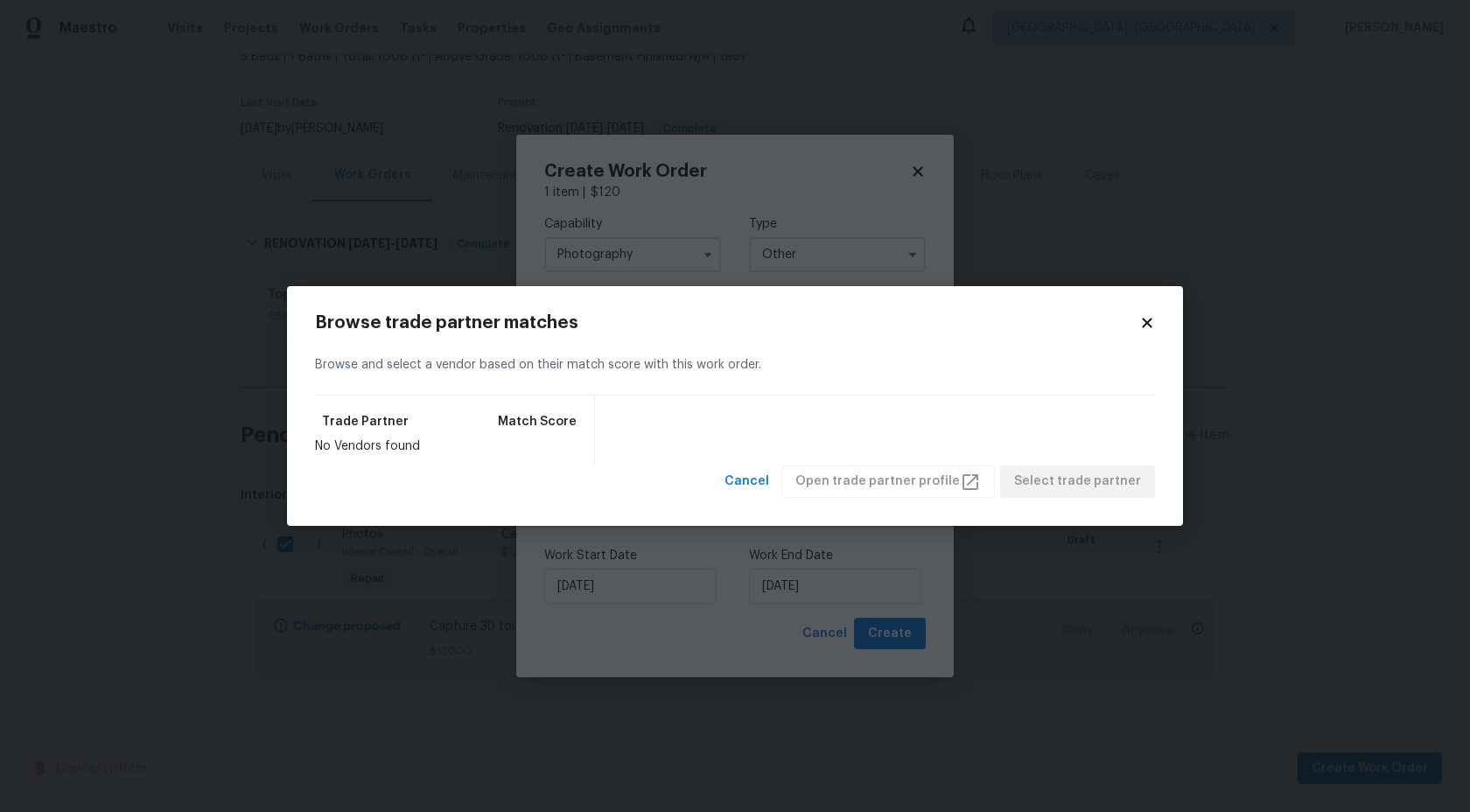
click at [1143, 318] on icon at bounding box center [1147, 323] width 9 height 9
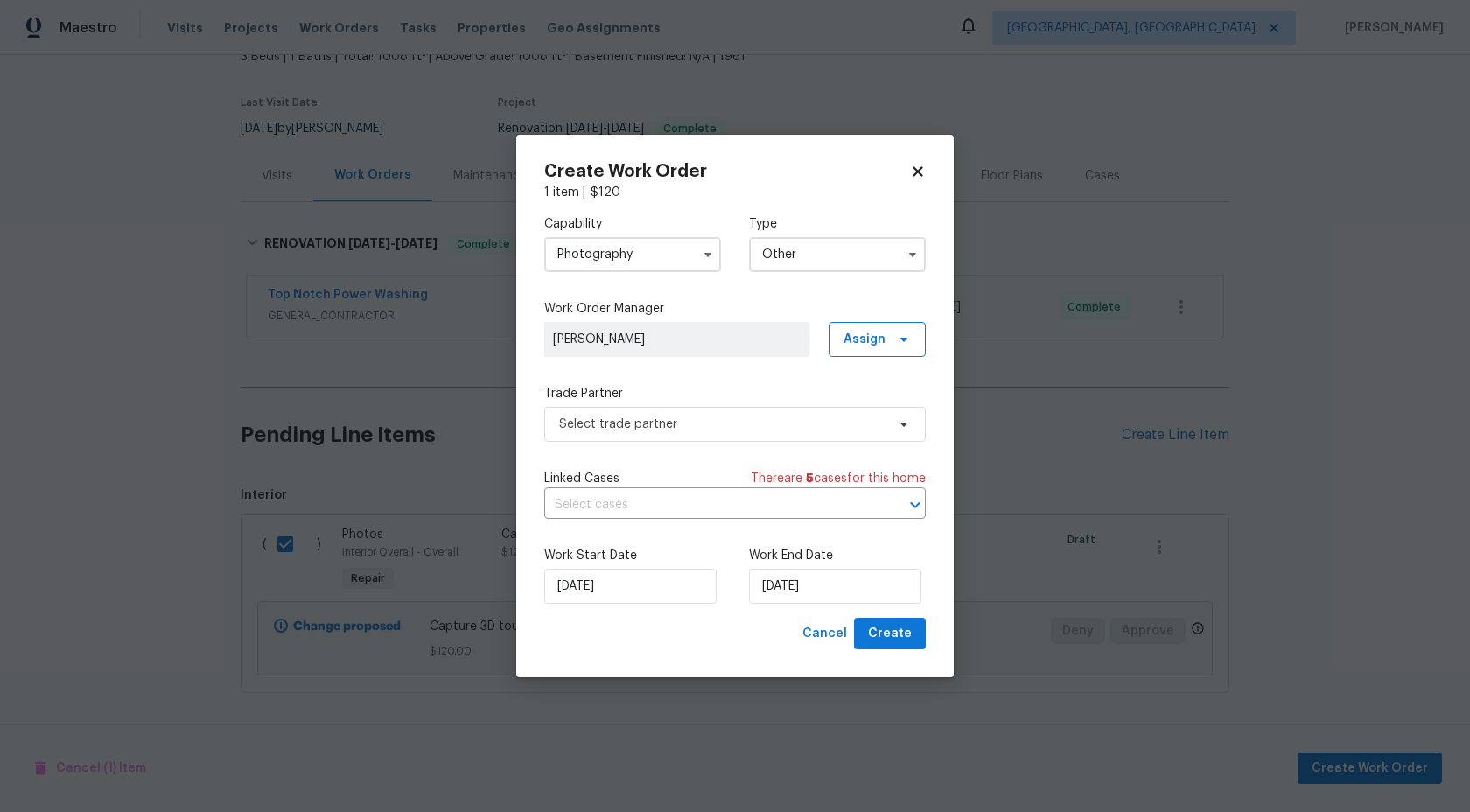
click at [921, 170] on icon at bounding box center [917, 171] width 16 height 16
checkbox input "false"
